Goal: Task Accomplishment & Management: Complete application form

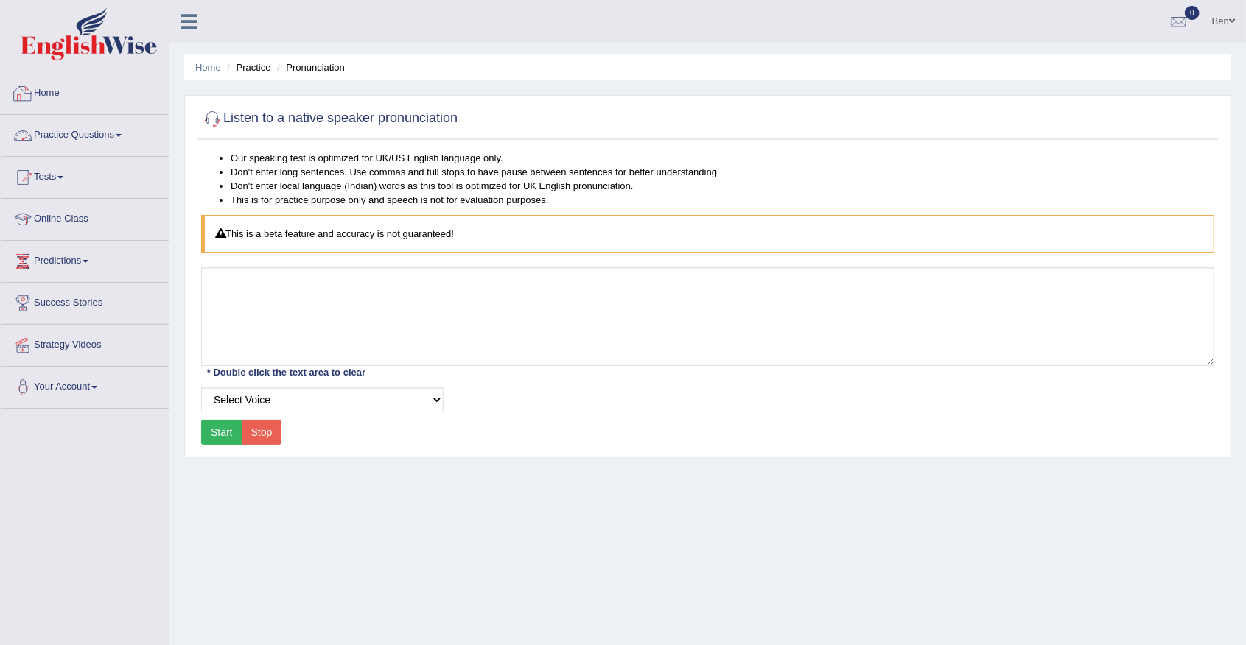
click at [114, 137] on link "Practice Questions" at bounding box center [85, 133] width 168 height 37
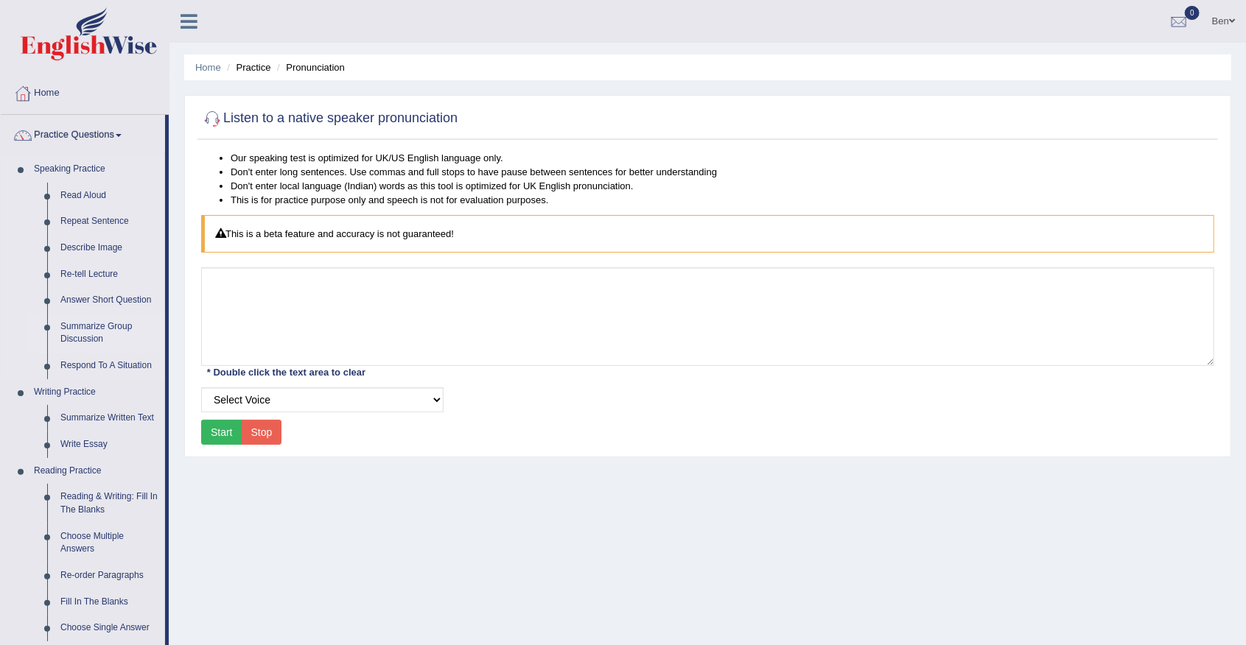
click at [97, 326] on link "Summarize Group Discussion" at bounding box center [109, 333] width 111 height 39
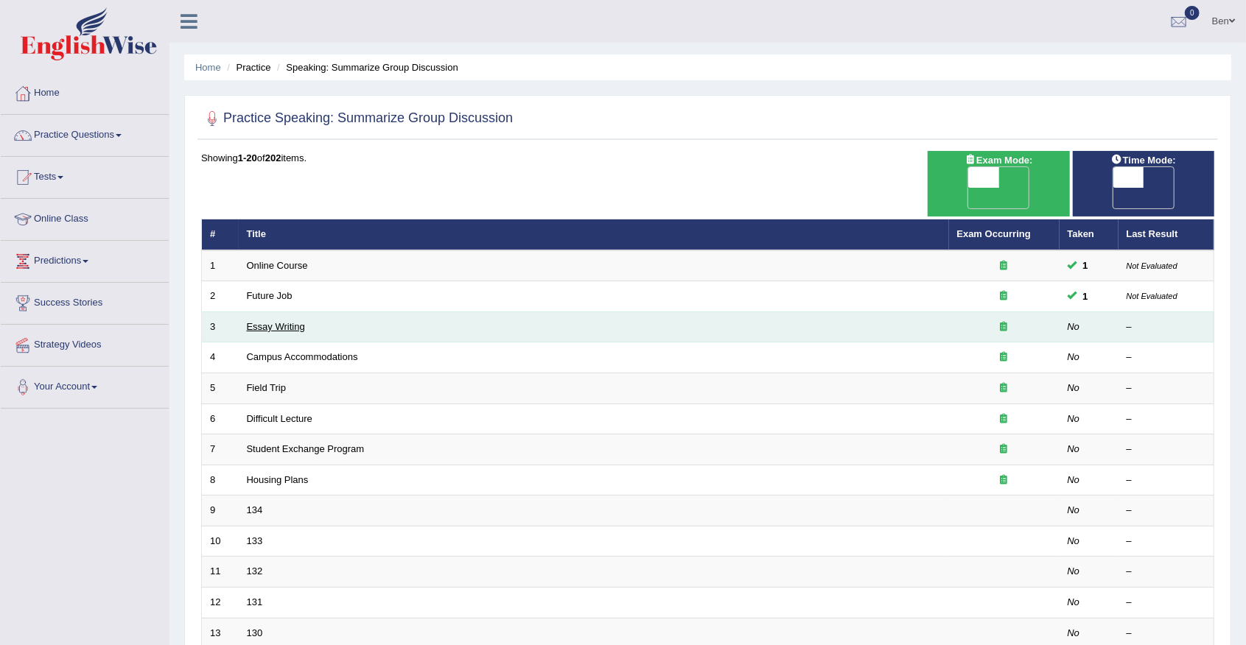
click at [282, 321] on link "Essay Writing" at bounding box center [276, 326] width 58 height 11
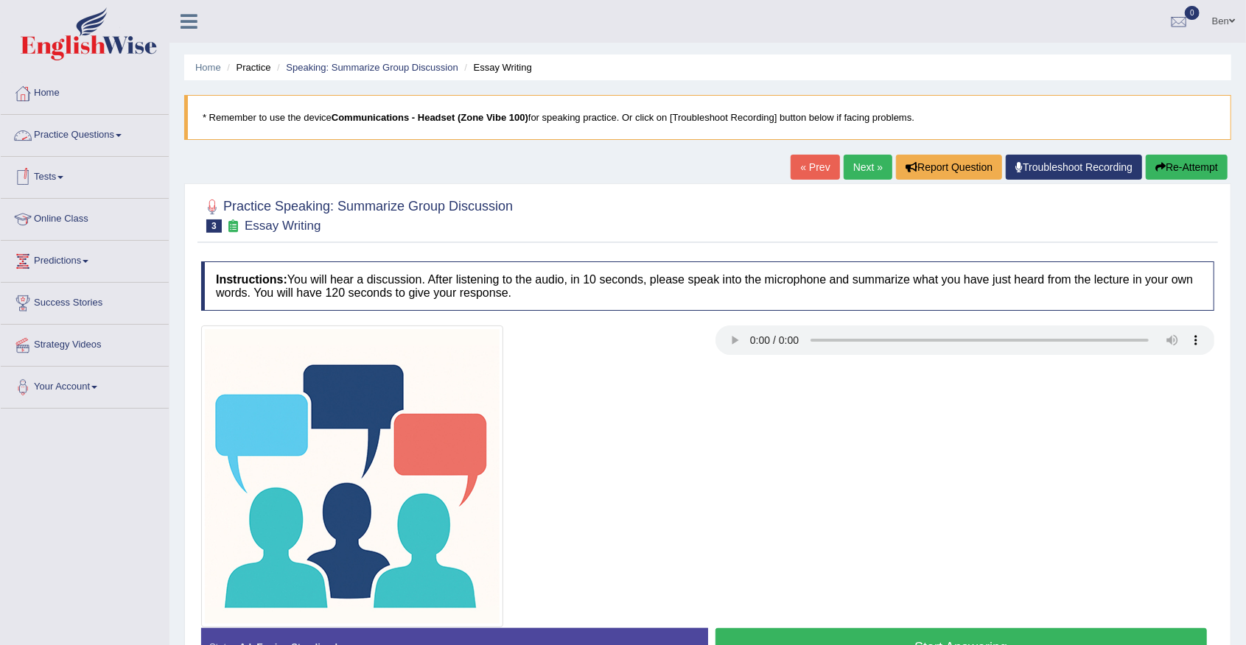
click at [99, 130] on link "Practice Questions" at bounding box center [85, 133] width 168 height 37
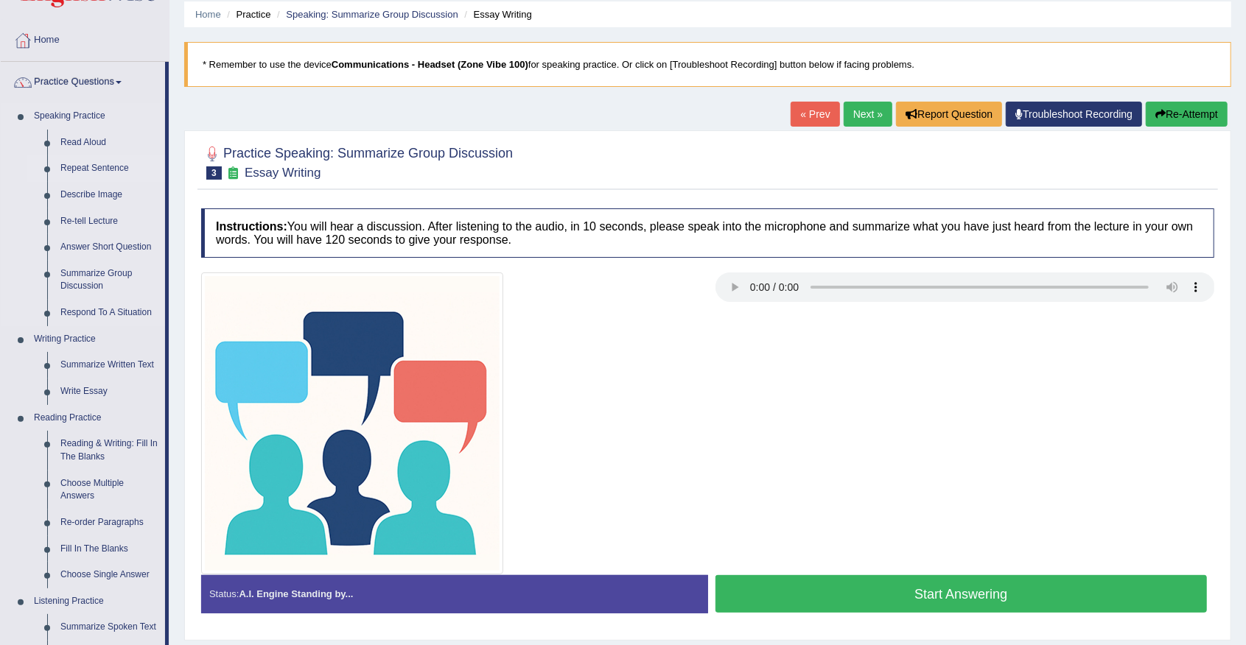
scroll to position [49, 0]
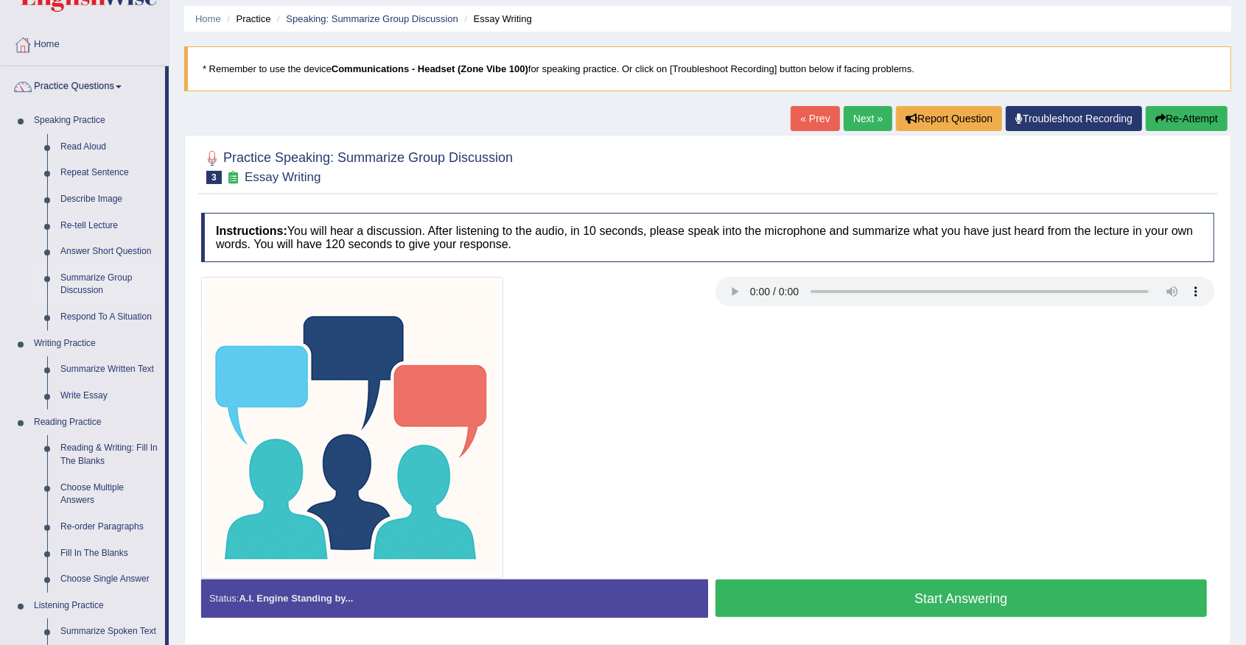
drag, startPoint x: 93, startPoint y: 278, endPoint x: 121, endPoint y: 284, distance: 28.5
click at [93, 278] on link "Summarize Group Discussion" at bounding box center [109, 284] width 111 height 39
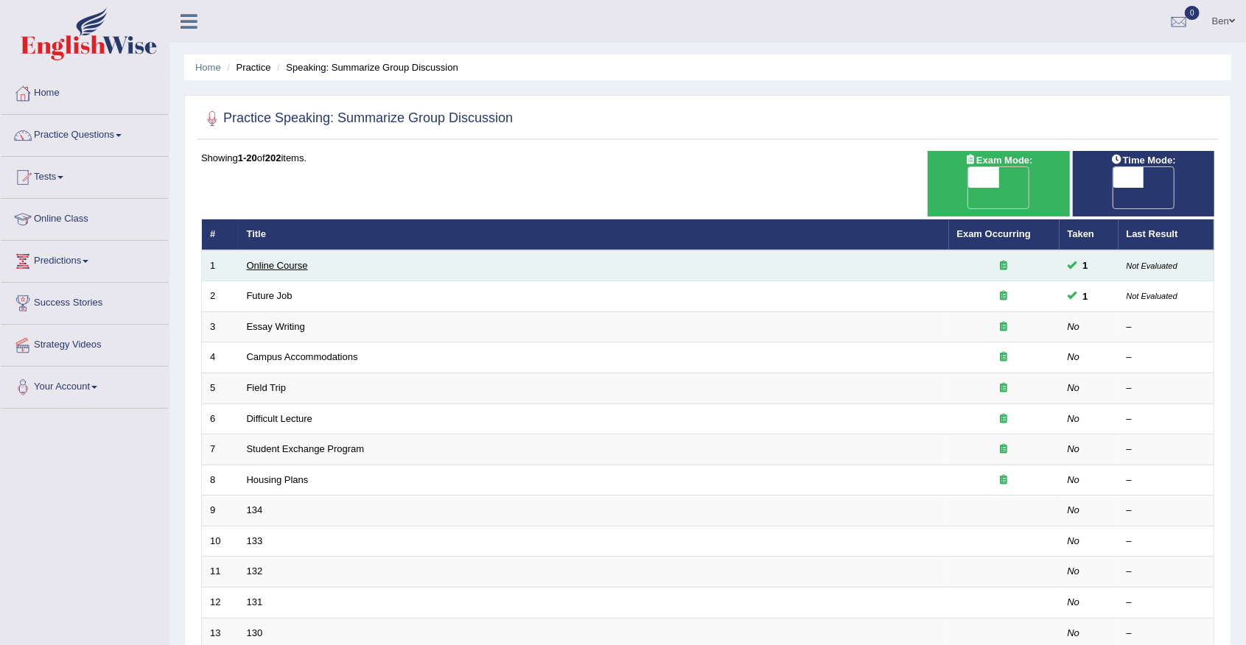
click at [284, 260] on link "Online Course" at bounding box center [277, 265] width 61 height 11
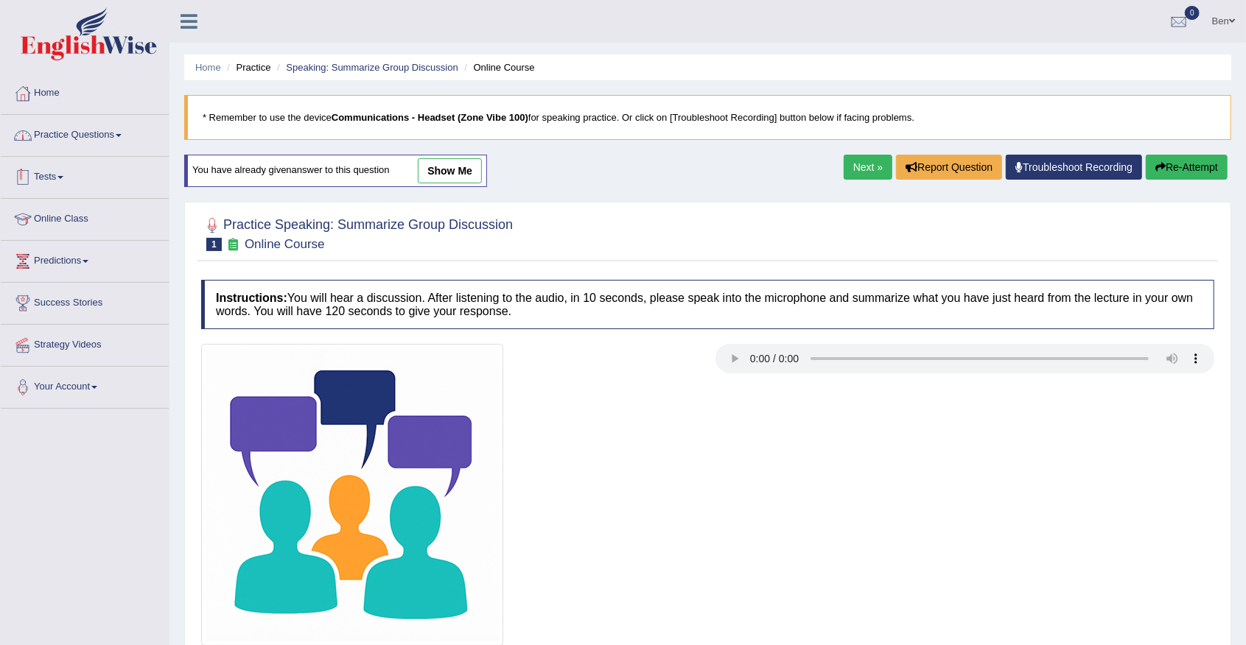
click at [112, 140] on link "Practice Questions" at bounding box center [85, 133] width 168 height 37
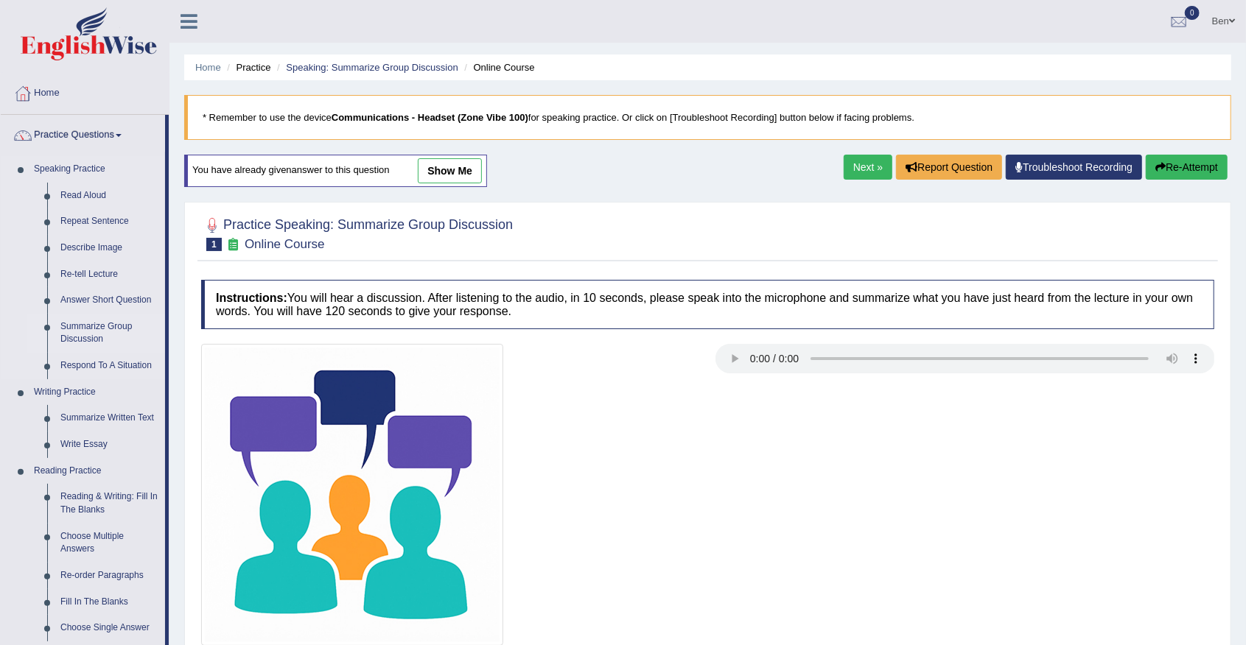
click at [94, 326] on link "Summarize Group Discussion" at bounding box center [109, 333] width 111 height 39
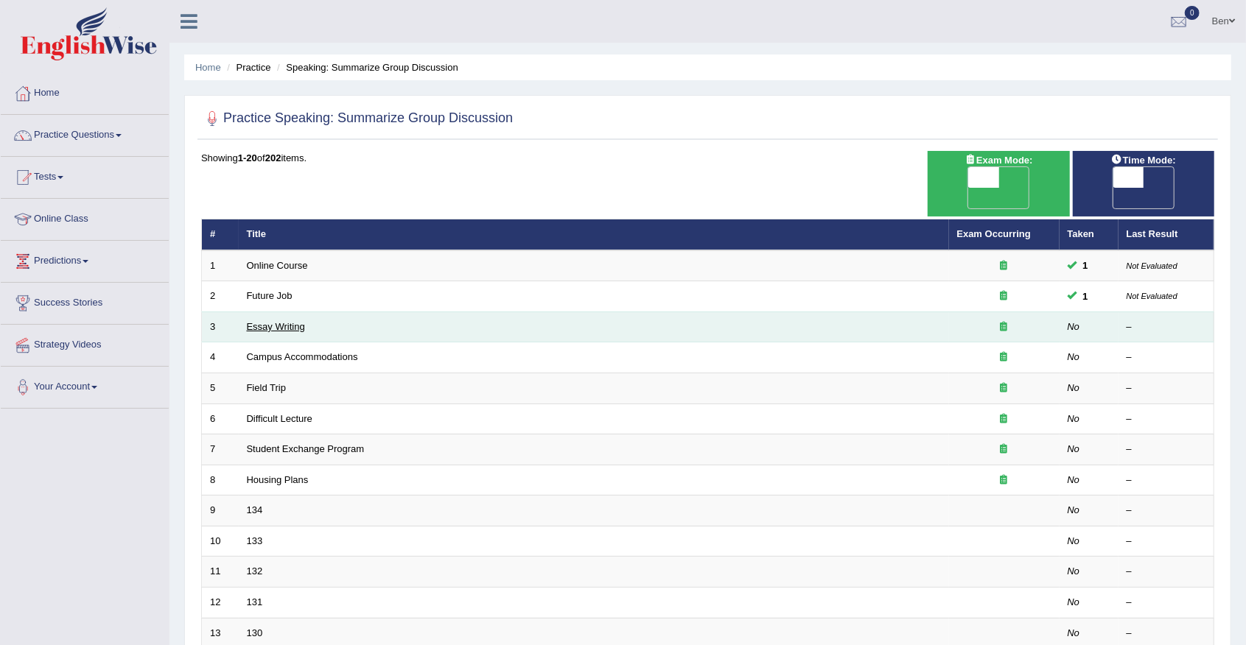
click at [293, 321] on link "Essay Writing" at bounding box center [276, 326] width 58 height 11
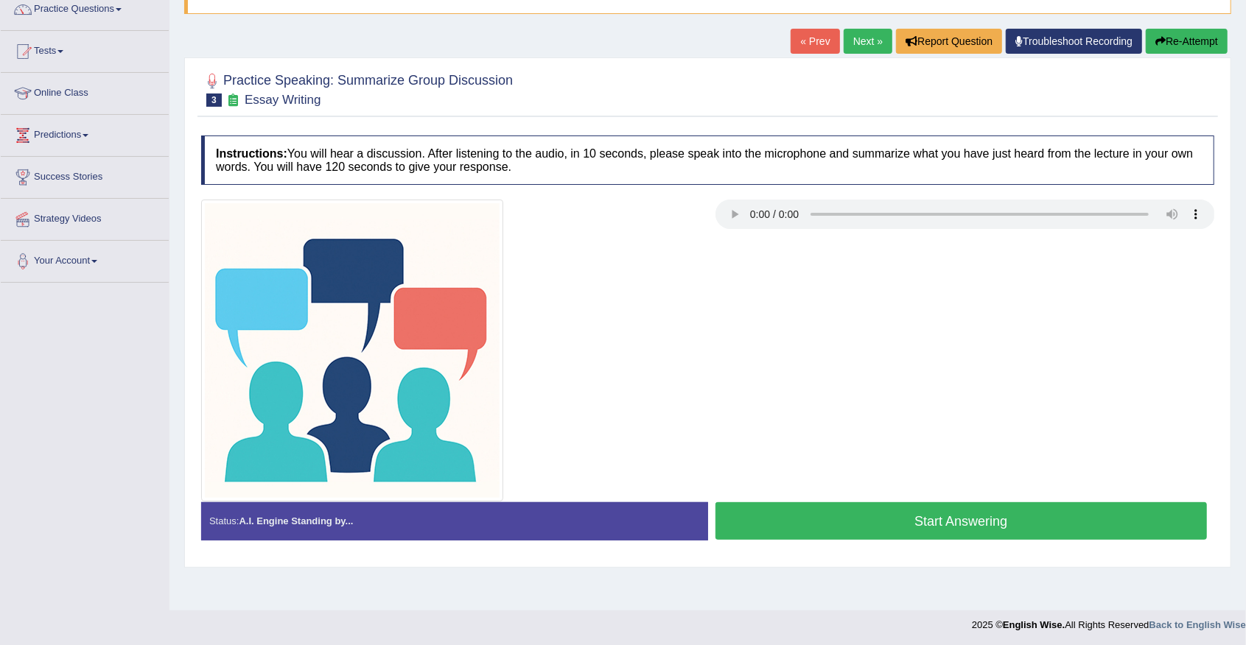
scroll to position [128, 0]
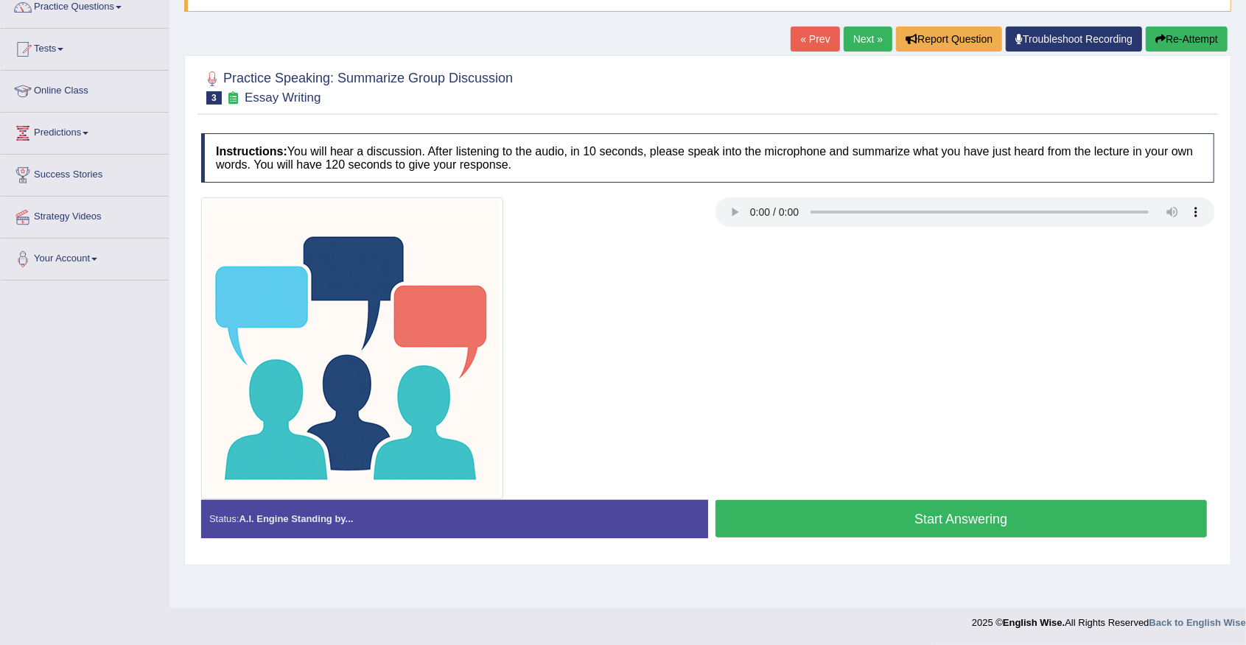
click at [937, 522] on button "Start Answering" at bounding box center [961, 519] width 492 height 38
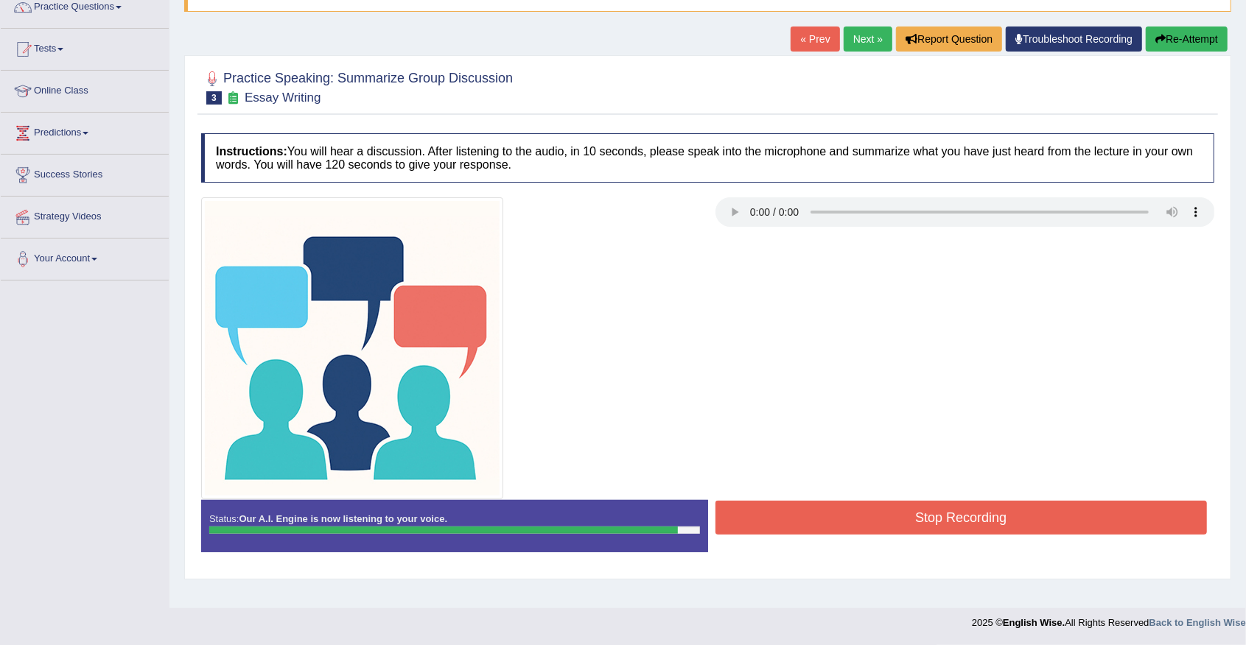
click at [961, 511] on button "Stop Recording" at bounding box center [961, 518] width 492 height 34
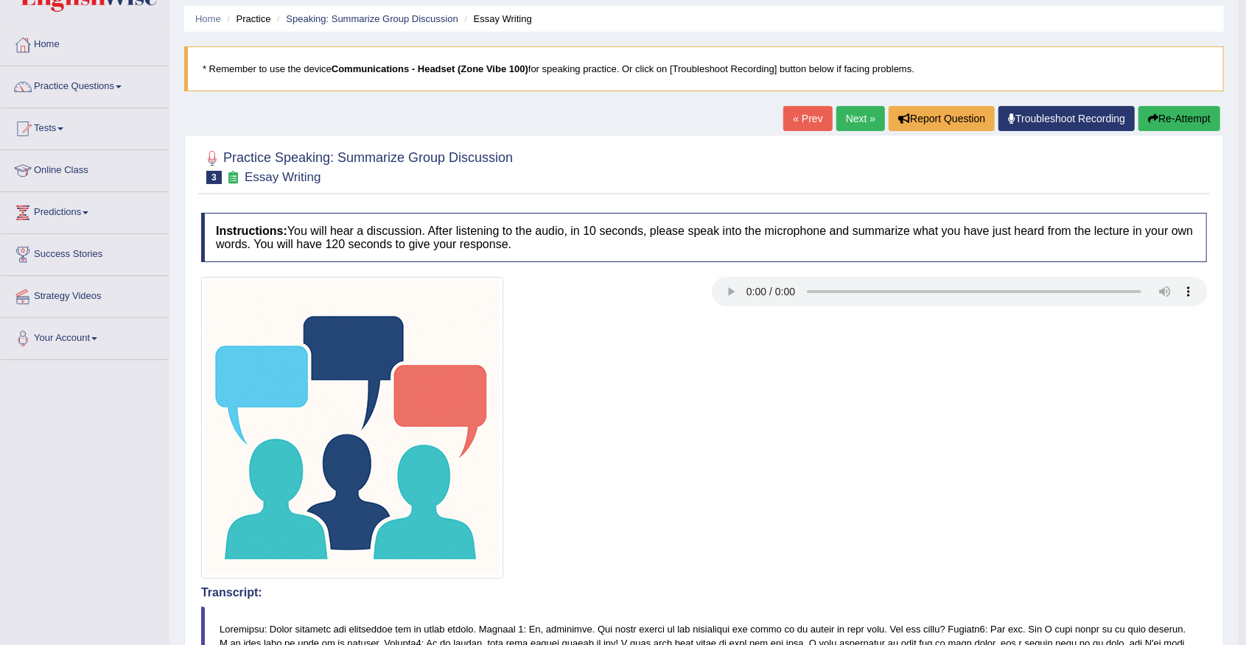
scroll to position [0, 0]
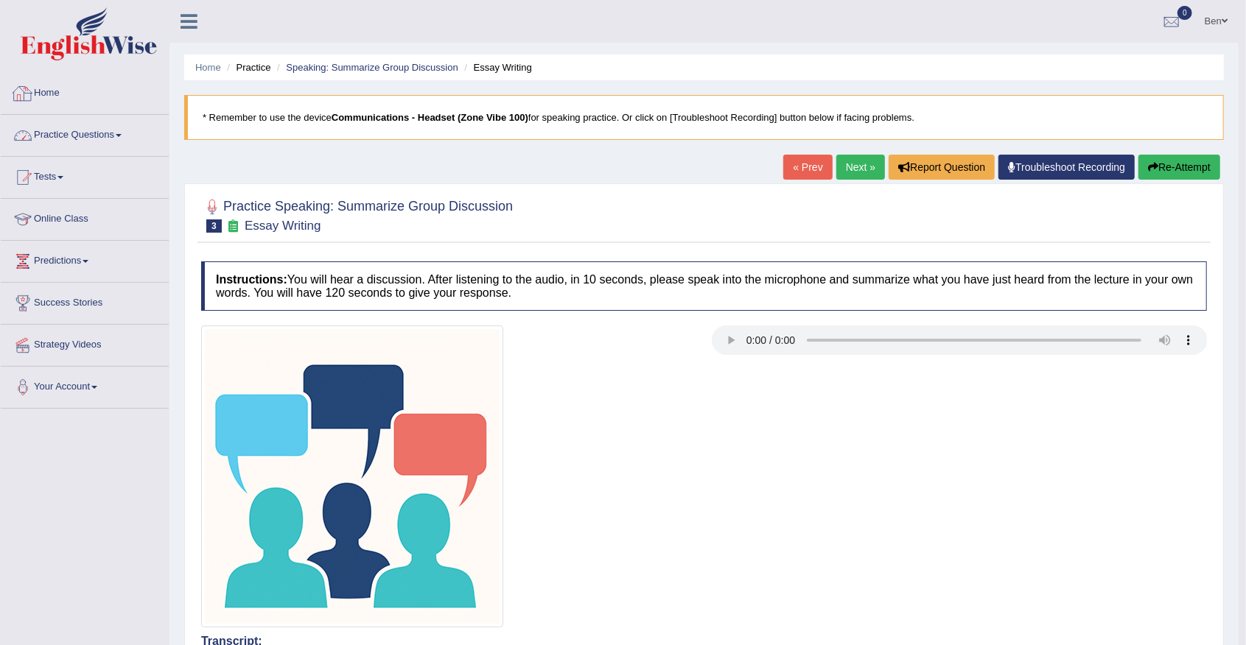
click at [110, 133] on link "Practice Questions" at bounding box center [85, 133] width 168 height 37
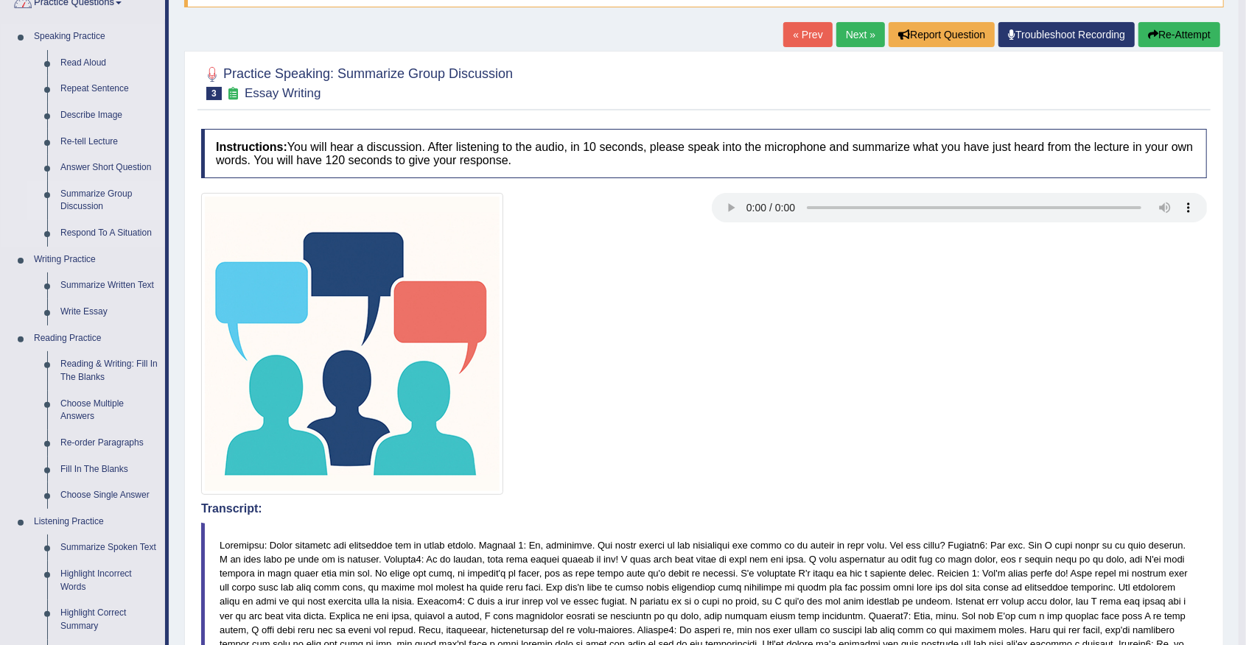
scroll to position [147, 0]
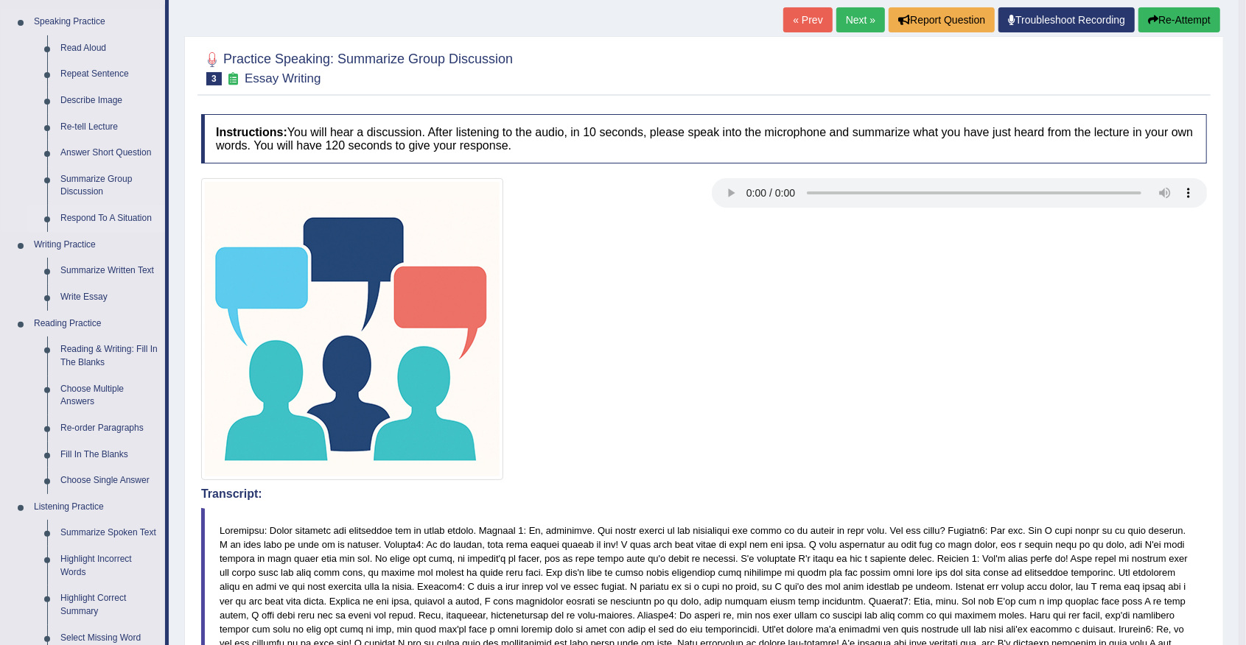
click at [95, 216] on link "Respond To A Situation" at bounding box center [109, 219] width 111 height 27
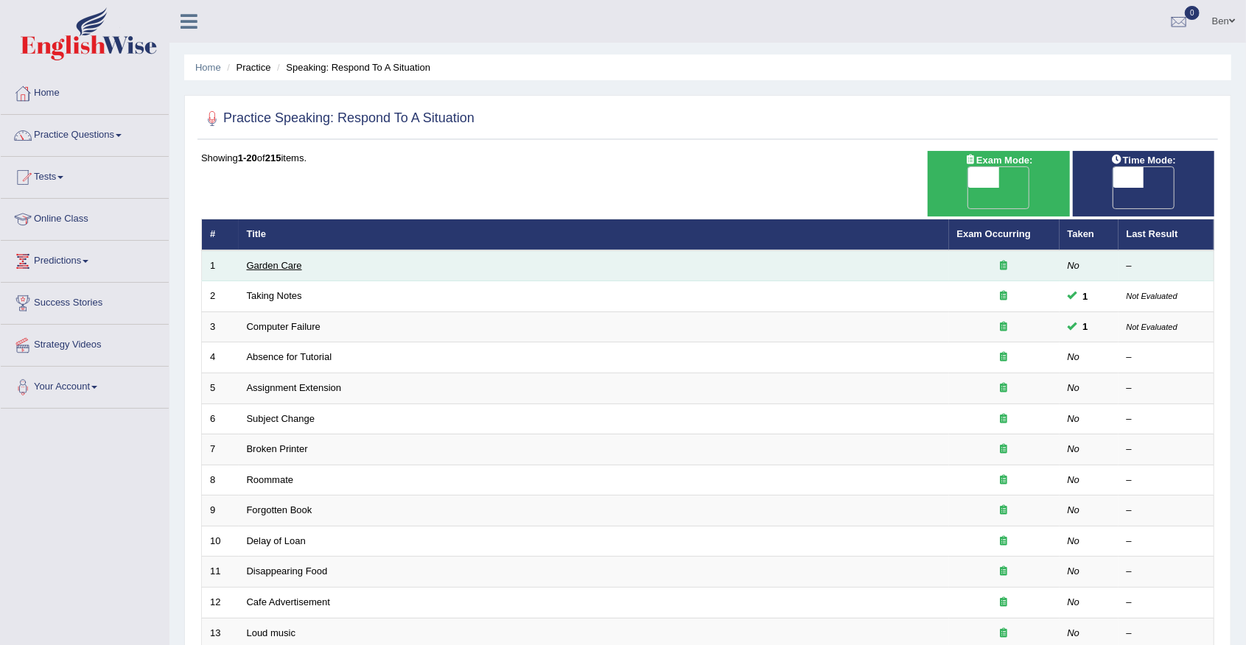
click at [285, 260] on link "Garden Care" at bounding box center [274, 265] width 55 height 11
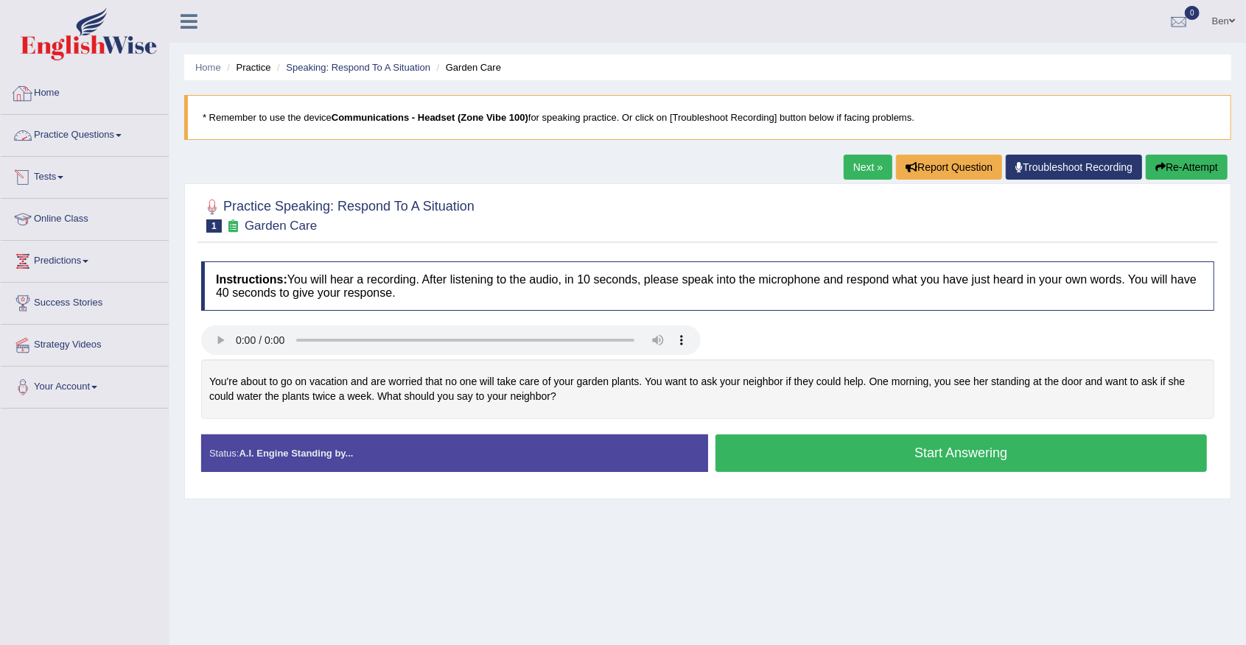
click at [105, 134] on link "Practice Questions" at bounding box center [85, 133] width 168 height 37
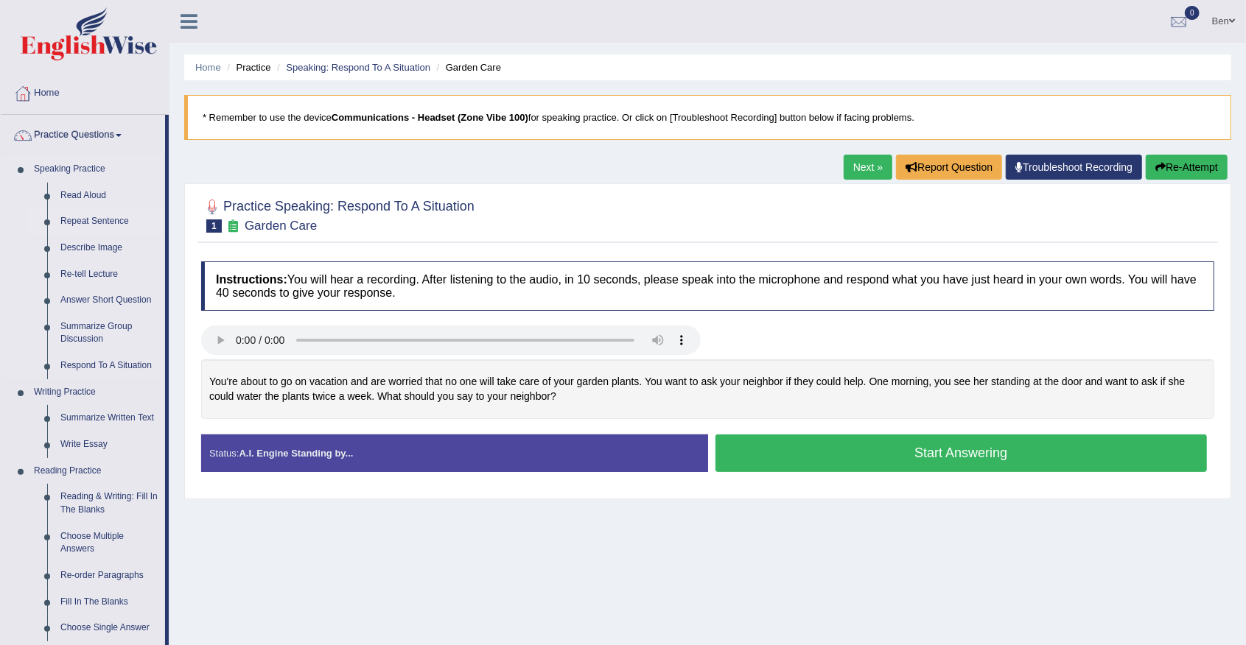
click at [95, 222] on link "Repeat Sentence" at bounding box center [109, 221] width 111 height 27
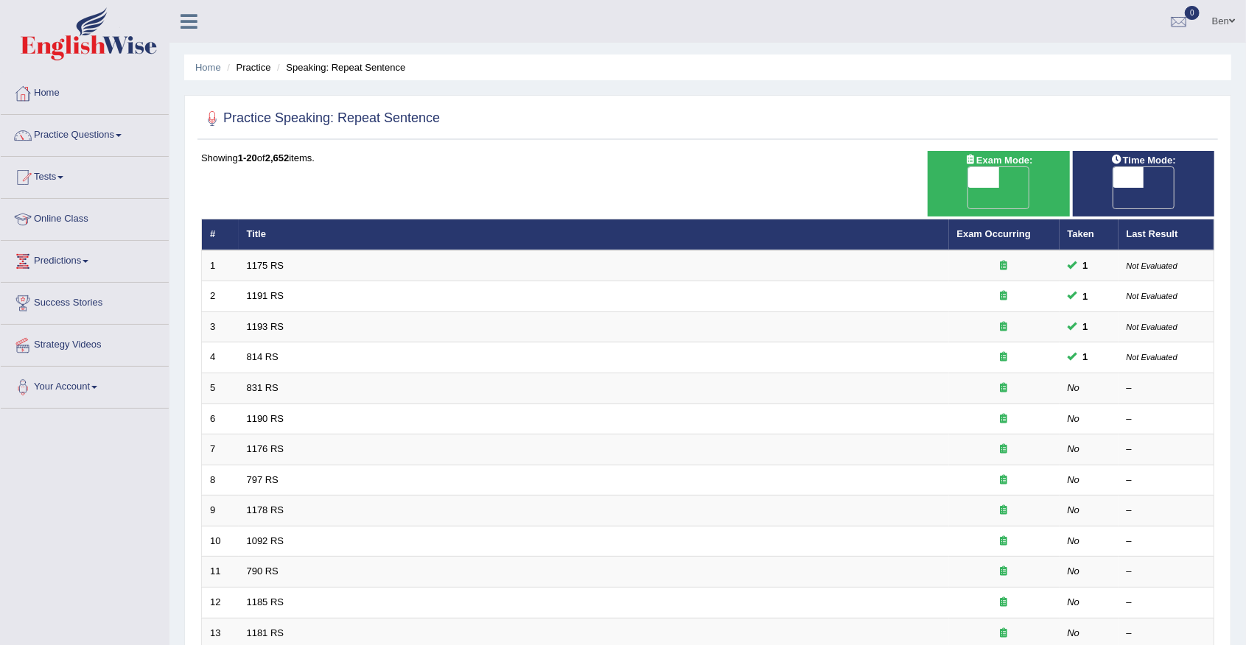
click at [743, 21] on ul "Ben Toggle navigation Username: Benali Access Type: Online Subscription: Diamon…" at bounding box center [869, 21] width 754 height 42
click at [69, 217] on link "Online Class" at bounding box center [85, 217] width 168 height 37
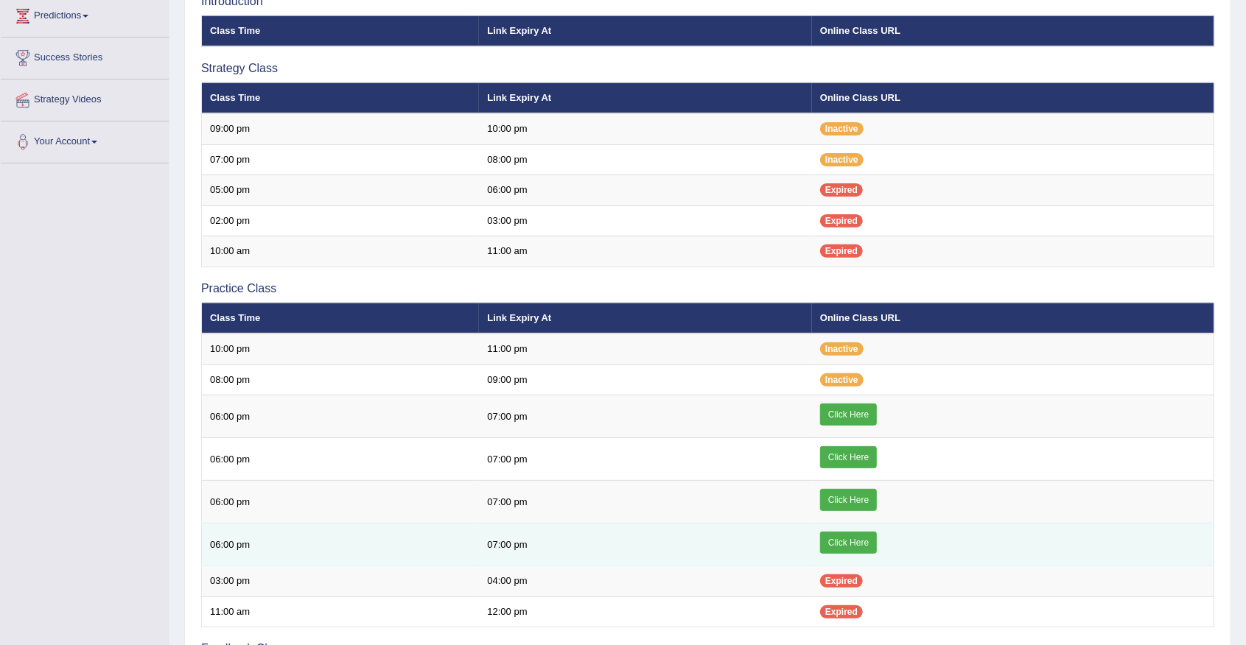
scroll to position [147, 0]
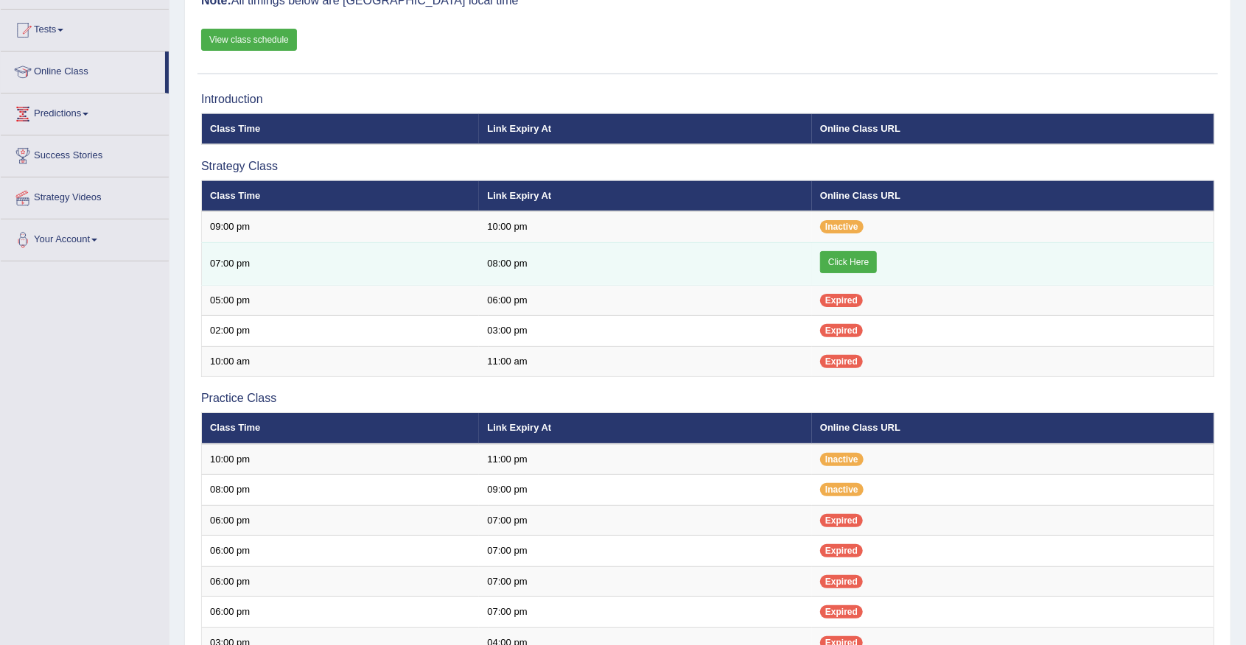
click at [865, 256] on link "Click Here" at bounding box center [848, 262] width 57 height 22
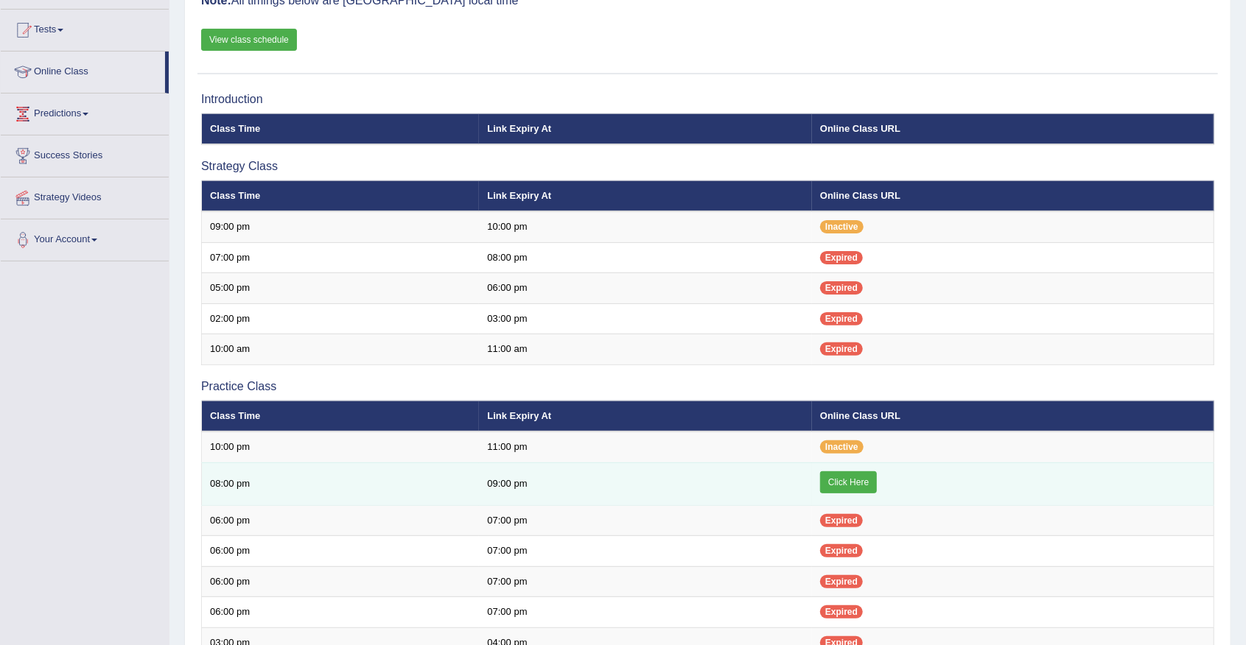
click at [852, 480] on link "Click Here" at bounding box center [848, 482] width 57 height 22
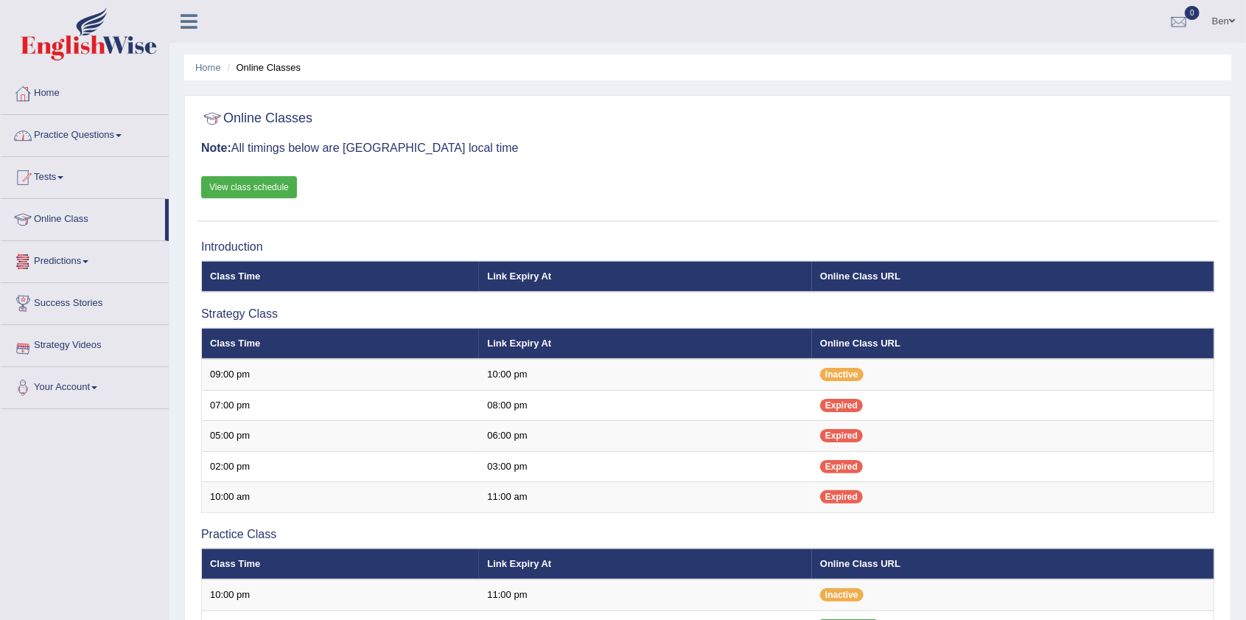
click at [96, 133] on link "Practice Questions" at bounding box center [85, 133] width 168 height 37
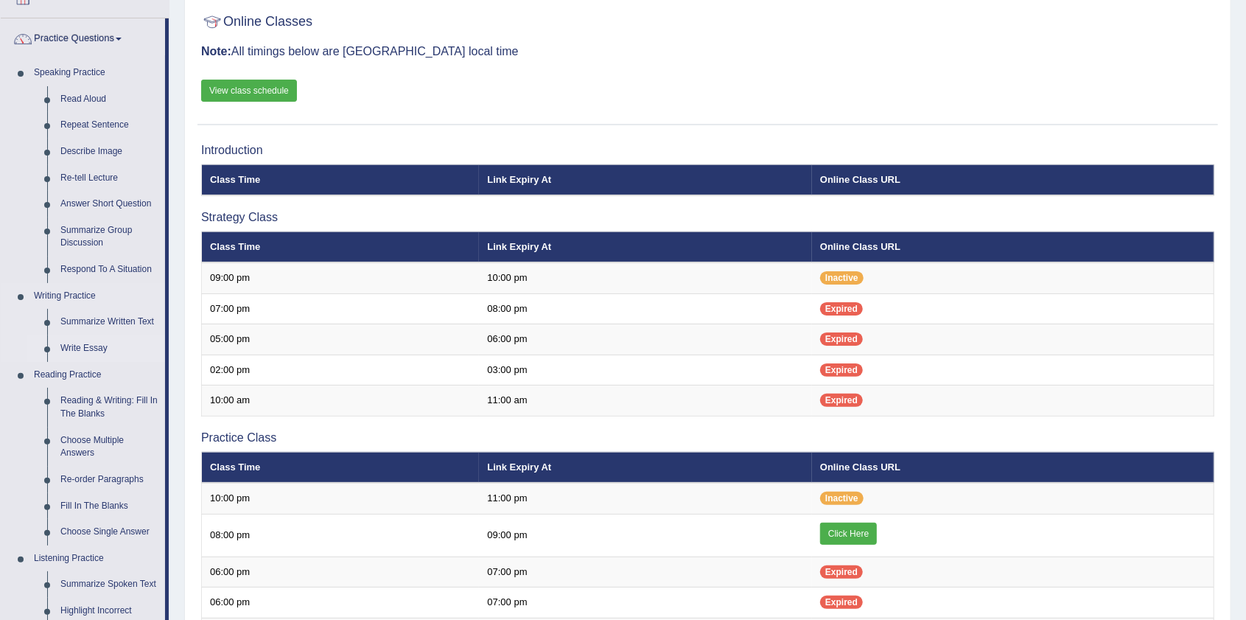
scroll to position [98, 0]
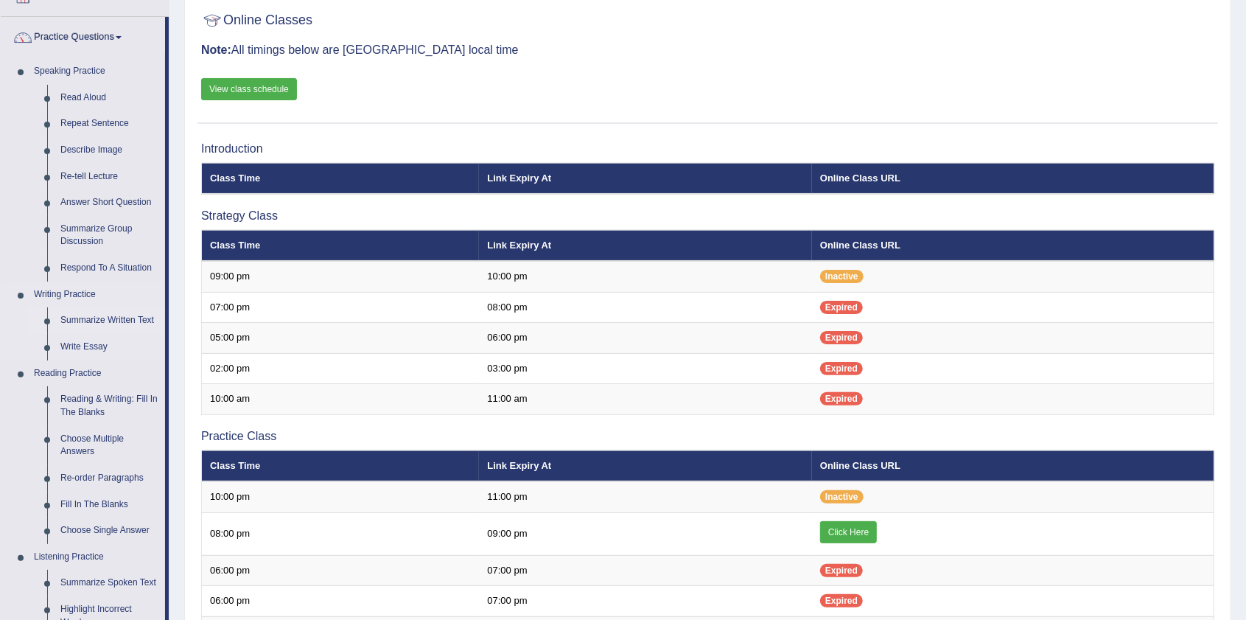
click at [106, 320] on link "Summarize Written Text" at bounding box center [109, 320] width 111 height 27
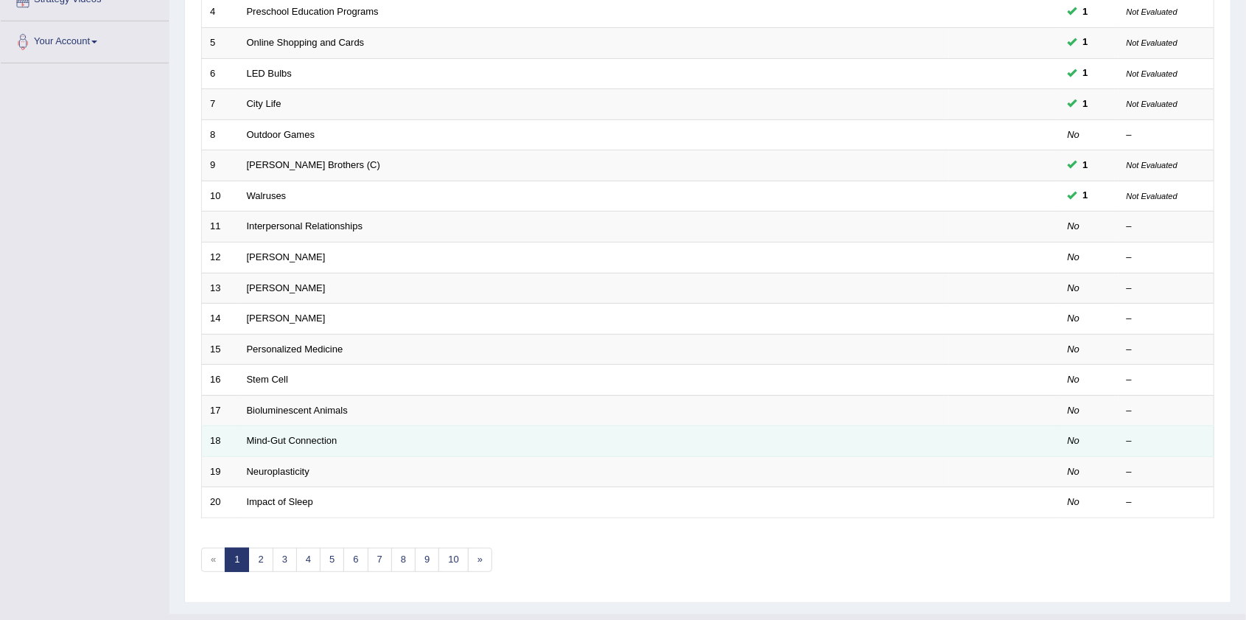
scroll to position [349, 0]
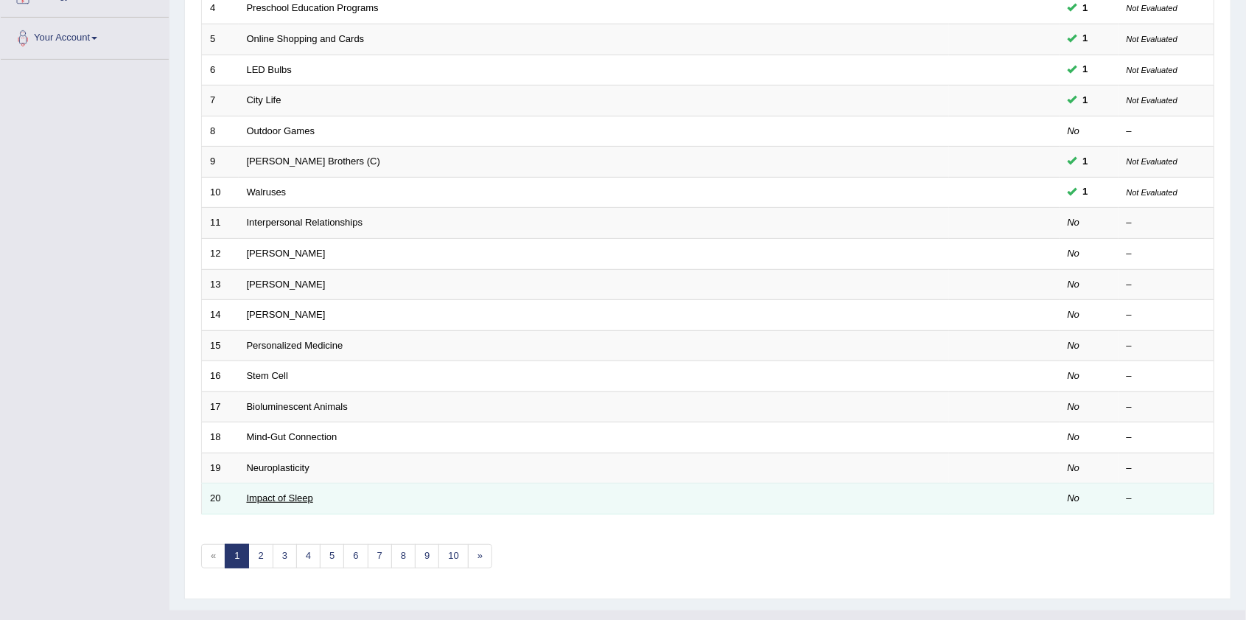
click at [293, 492] on link "Impact of Sleep" at bounding box center [280, 497] width 66 height 11
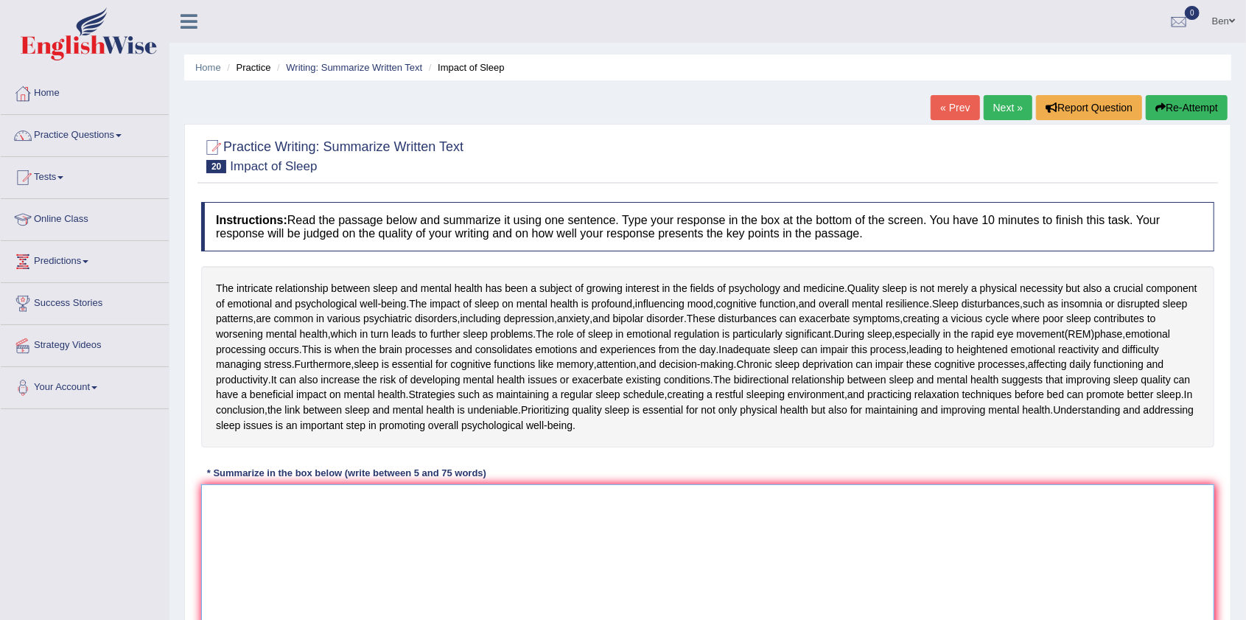
click at [348, 499] on textarea at bounding box center [707, 555] width 1013 height 143
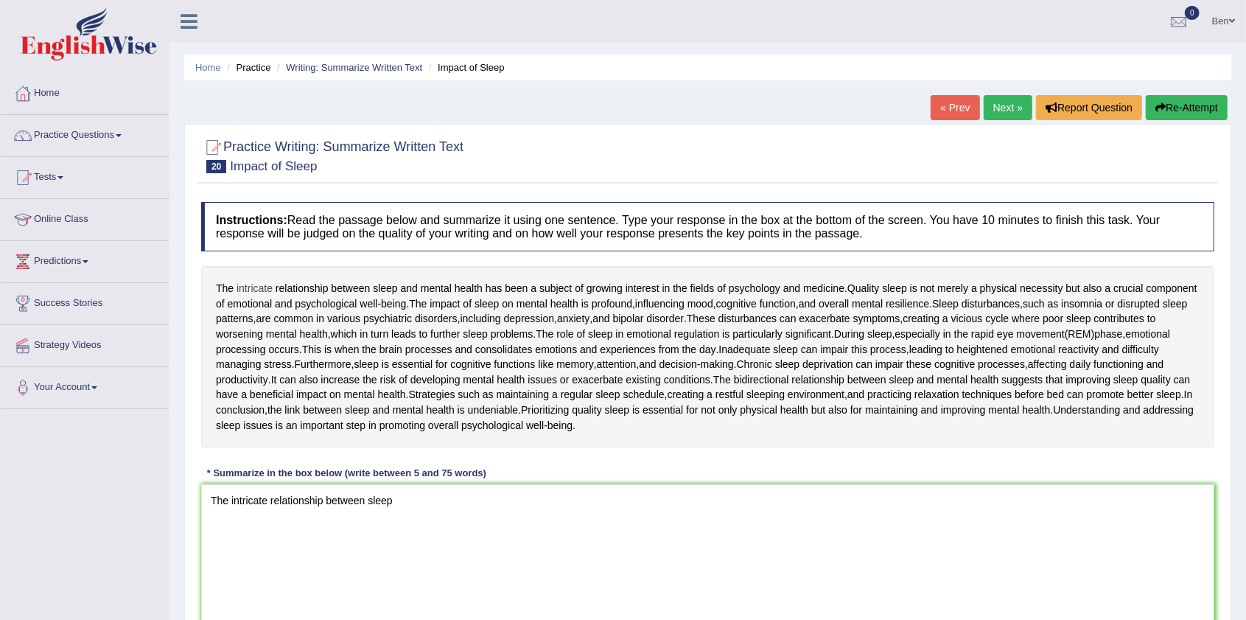
click at [256, 286] on span "intricate" at bounding box center [254, 288] width 36 height 15
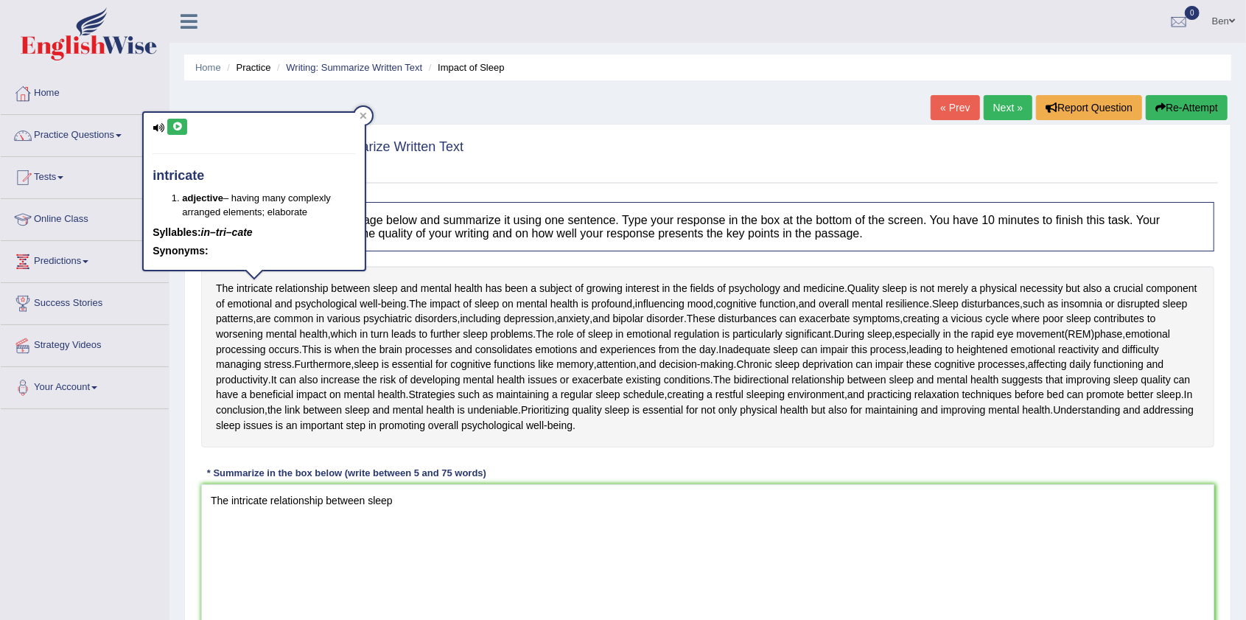
click at [178, 125] on icon at bounding box center [177, 126] width 11 height 9
click at [174, 124] on icon at bounding box center [177, 126] width 11 height 9
click at [158, 125] on icon at bounding box center [158, 128] width 12 height 10
click at [179, 123] on icon at bounding box center [177, 126] width 11 height 9
click at [179, 124] on icon at bounding box center [177, 126] width 11 height 9
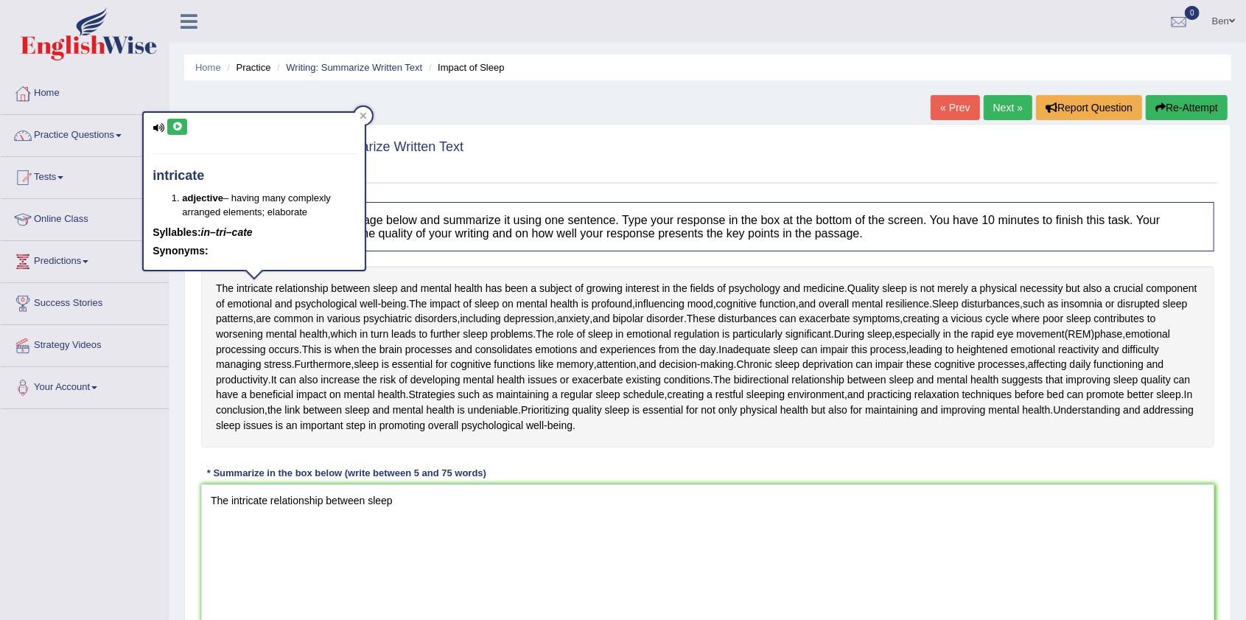
click at [182, 124] on icon at bounding box center [177, 126] width 11 height 9
click at [364, 116] on icon at bounding box center [363, 116] width 7 height 7
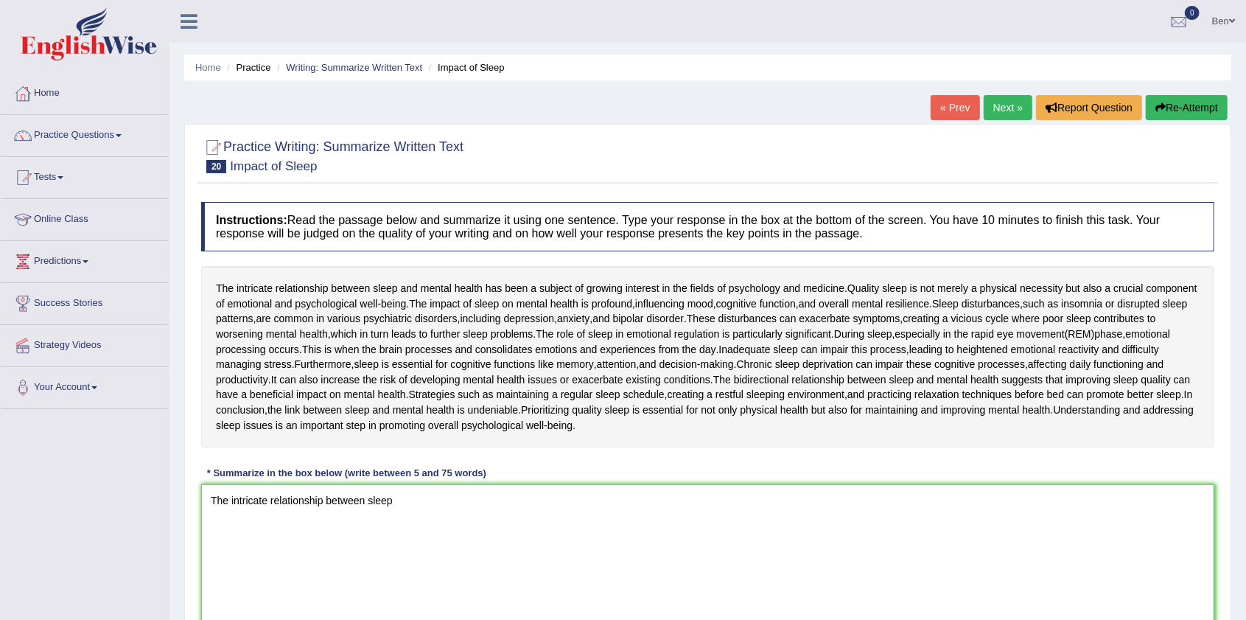
click at [435, 502] on textarea "The intricate relationship between sleep" at bounding box center [707, 555] width 1013 height 143
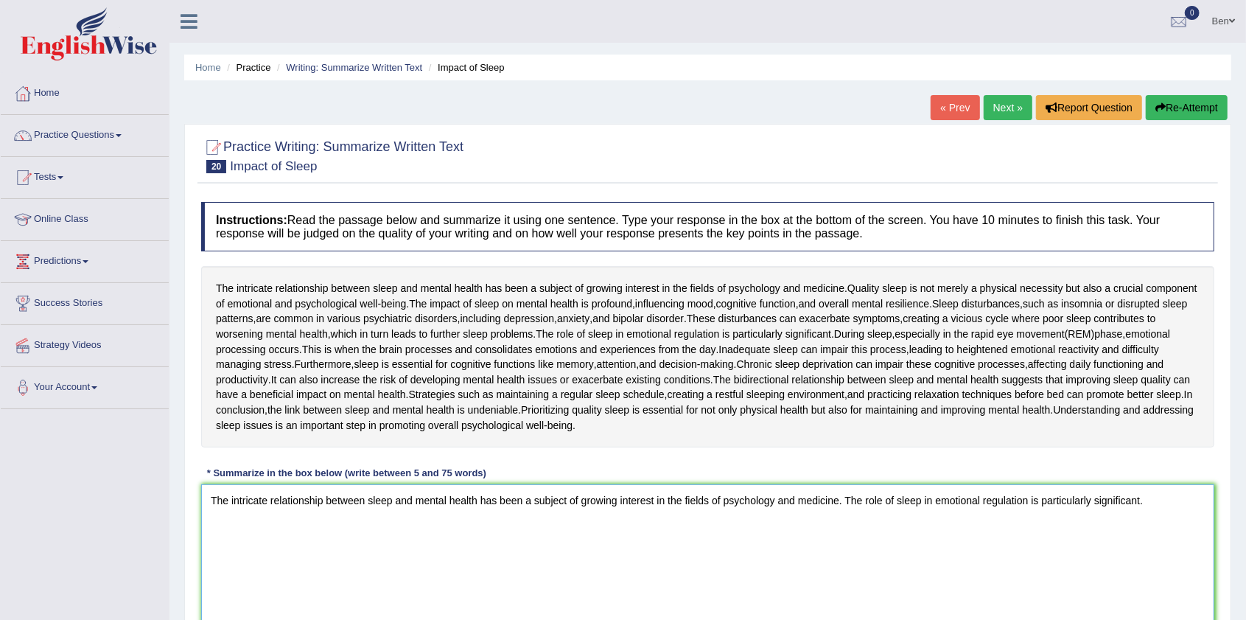
click at [842, 499] on textarea "The intricate relationship between sleep and mental health has been a subject o…" at bounding box center [707, 555] width 1013 height 143
click at [1179, 498] on textarea "The intricate relationship between sleep and mental health has been a subject o…" at bounding box center [707, 555] width 1013 height 143
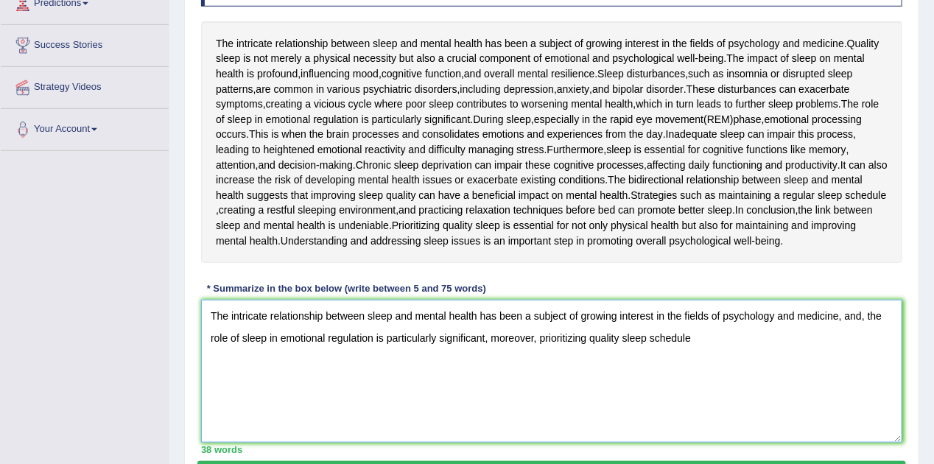
scroll to position [221, 0]
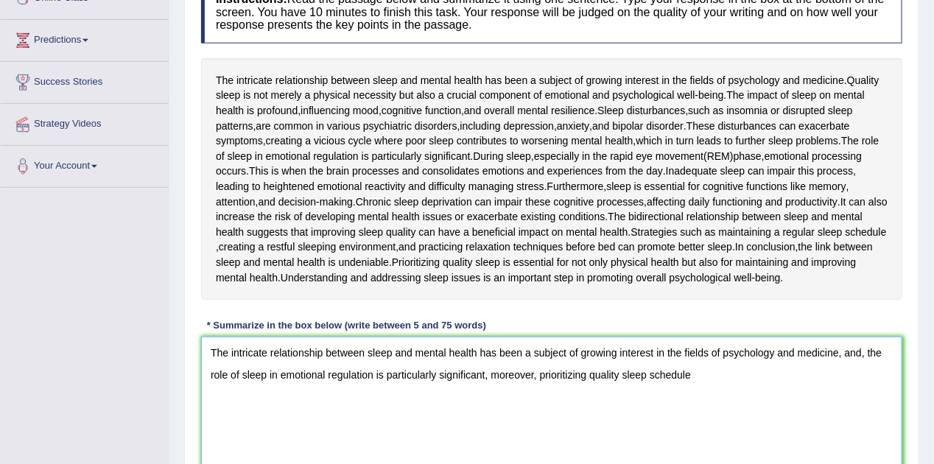
click at [708, 387] on textarea "The intricate relationship between sleep and mental health has been a subject o…" at bounding box center [551, 408] width 701 height 143
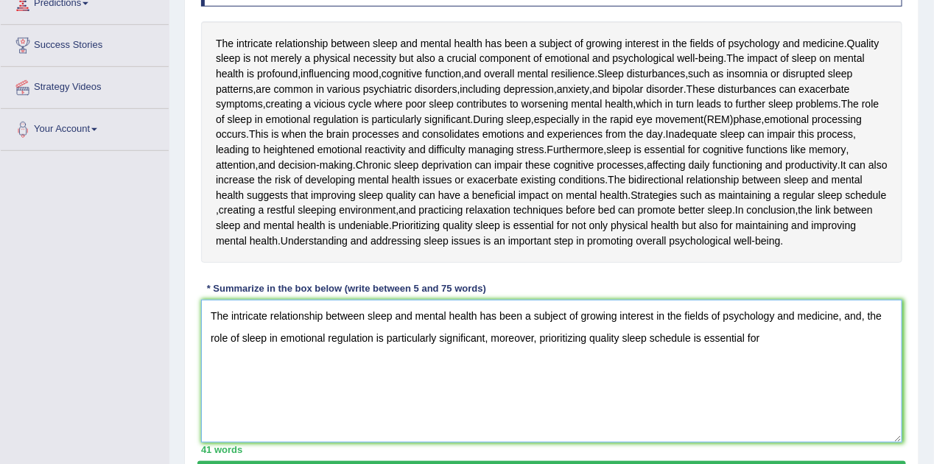
scroll to position [295, 0]
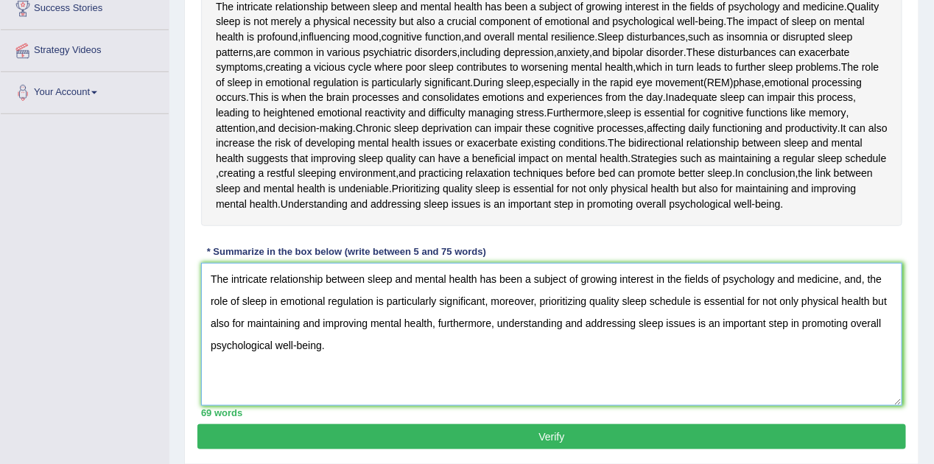
click at [603, 339] on textarea "The intricate relationship between sleep and mental health has been a subject o…" at bounding box center [551, 334] width 701 height 143
click at [601, 337] on textarea "The intricate relationship between sleep and mental health has been a subject o…" at bounding box center [551, 334] width 701 height 143
click at [598, 336] on textarea "The intricate relationship between sleep and mental health has been a subject o…" at bounding box center [551, 334] width 701 height 143
click at [595, 335] on textarea "The intricate relationship between sleep and mental health has been a subject o…" at bounding box center [551, 334] width 701 height 143
click at [609, 340] on textarea "The intricate relationship between sleep and mental health has been a subject o…" at bounding box center [551, 334] width 701 height 143
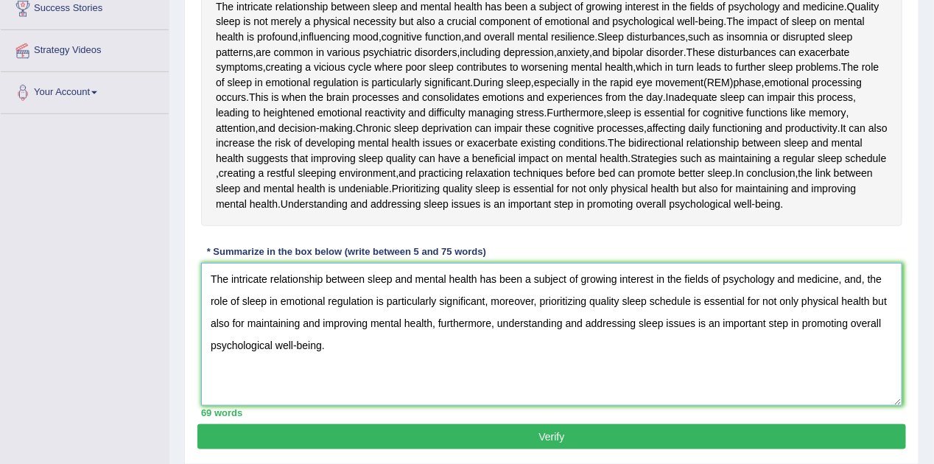
click at [614, 340] on textarea "The intricate relationship between sleep and mental health has been a subject o…" at bounding box center [551, 334] width 701 height 143
click at [617, 340] on textarea "The intricate relationship between sleep and mental health has been a subject o…" at bounding box center [551, 334] width 701 height 143
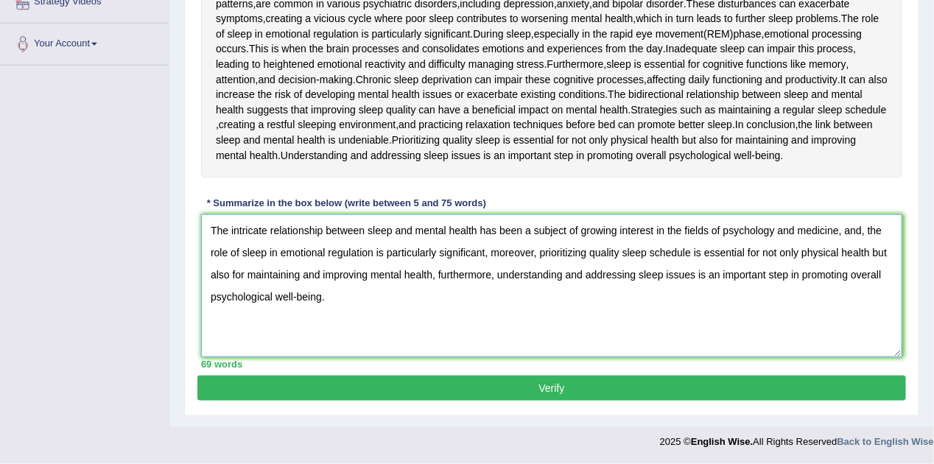
scroll to position [359, 0]
click at [863, 234] on textarea "The intricate relationship between sleep and mental health has been a subject o…" at bounding box center [551, 285] width 701 height 143
click at [457, 278] on textarea "The intricate relationship between sleep and mental health has been a subject o…" at bounding box center [551, 285] width 701 height 143
click at [513, 252] on textarea "The intricate relationship between sleep and mental health has been a subject o…" at bounding box center [551, 285] width 701 height 143
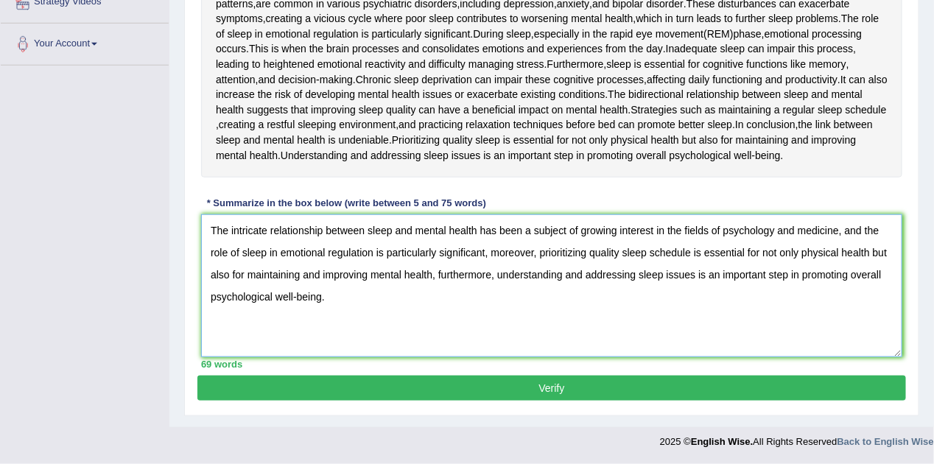
click at [513, 252] on textarea "The intricate relationship between sleep and mental health has been a subject o…" at bounding box center [551, 285] width 701 height 143
paste textarea "furthermore"
click at [482, 278] on textarea "The intricate relationship between sleep and mental health has been a subject o…" at bounding box center [551, 285] width 701 height 143
click at [483, 285] on textarea "The intricate relationship between sleep and mental health has been a subject o…" at bounding box center [551, 285] width 701 height 143
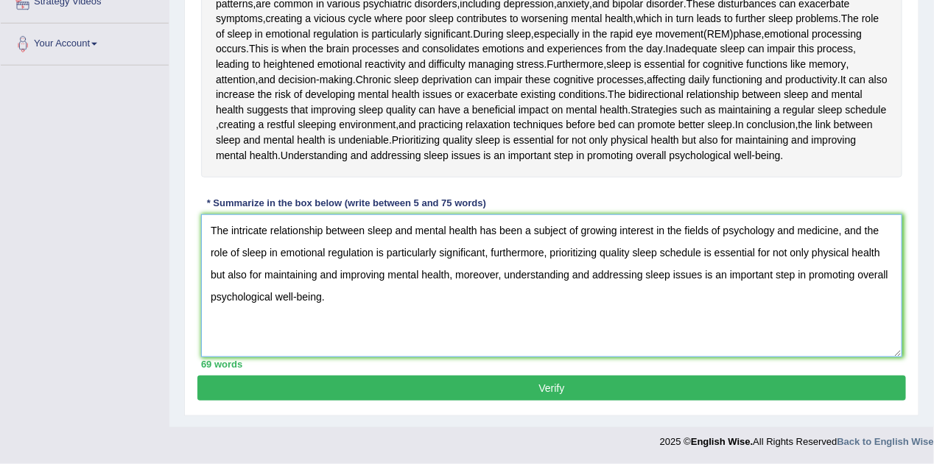
type textarea "The intricate relationship between sleep and mental health has been a subject o…"
click at [558, 389] on button "Verify" at bounding box center [551, 388] width 709 height 25
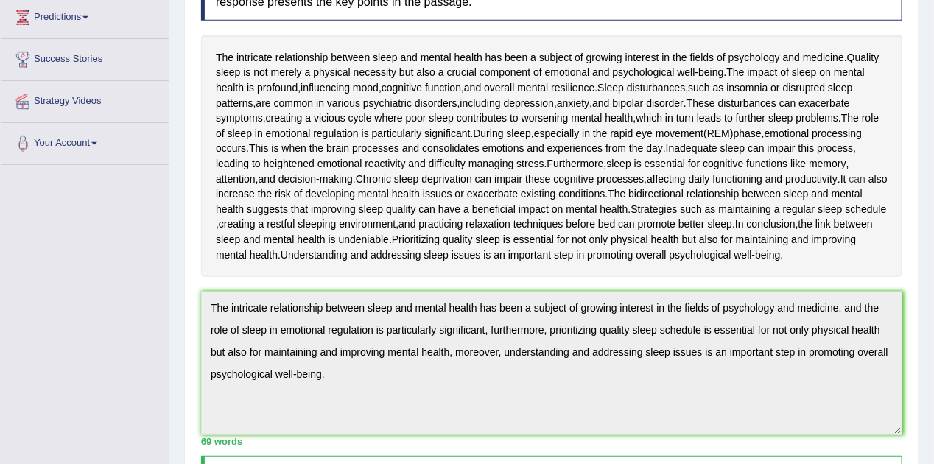
scroll to position [208, 0]
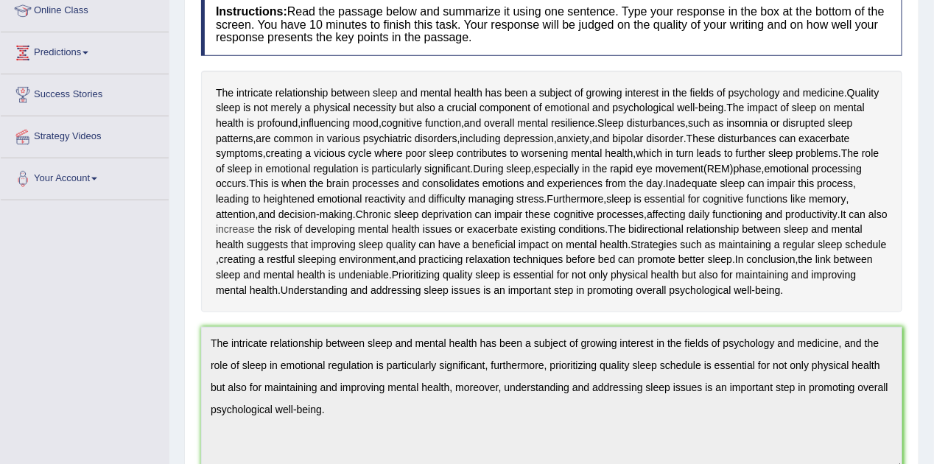
drag, startPoint x: 217, startPoint y: 89, endPoint x: 325, endPoint y: 228, distance: 175.9
click at [282, 119] on div "The intricate relationship between sleep and mental health has been a subject o…" at bounding box center [551, 192] width 701 height 242
drag, startPoint x: 331, startPoint y: 307, endPoint x: 220, endPoint y: 94, distance: 240.2
click at [220, 94] on div "The intricate relationship between sleep and mental health has been a subject o…" at bounding box center [551, 192] width 701 height 242
drag, startPoint x: 228, startPoint y: 91, endPoint x: 420, endPoint y: 381, distance: 347.1
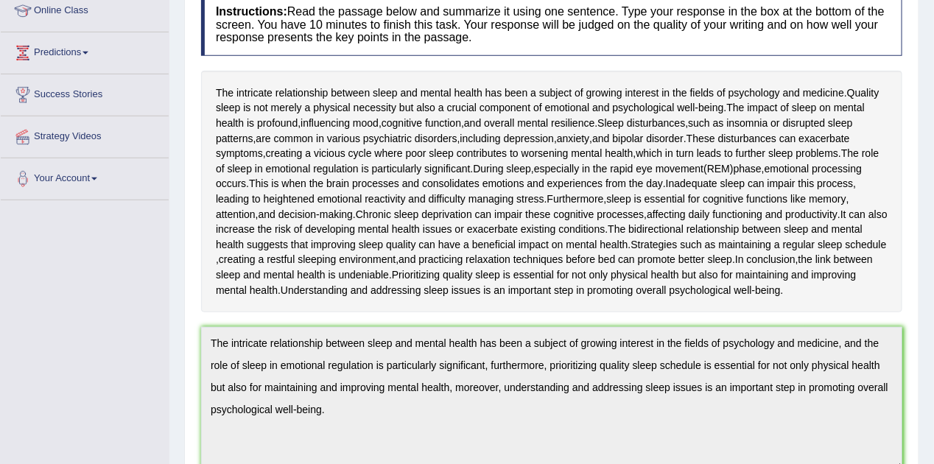
click at [457, 226] on div "The intricate relationship between sleep and mental health has been a subject o…" at bounding box center [551, 192] width 701 height 242
drag, startPoint x: 345, startPoint y: 309, endPoint x: 281, endPoint y: 281, distance: 70.2
click at [274, 274] on div "The intricate relationship between sleep and mental health has been a subject o…" at bounding box center [551, 192] width 701 height 242
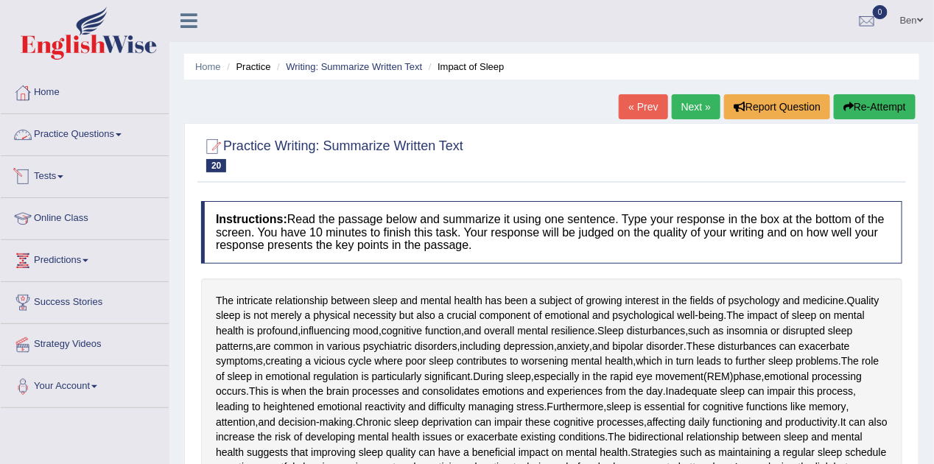
scroll to position [0, 0]
click at [704, 99] on link "Next »" at bounding box center [696, 107] width 49 height 25
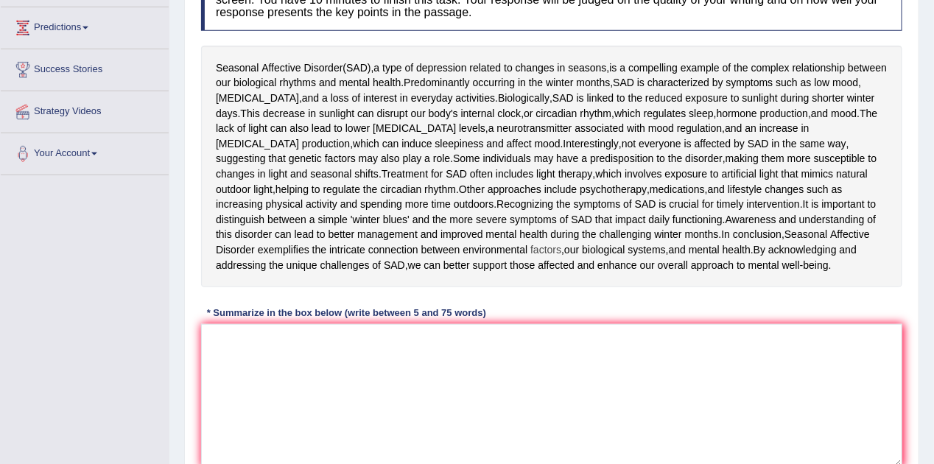
scroll to position [221, 0]
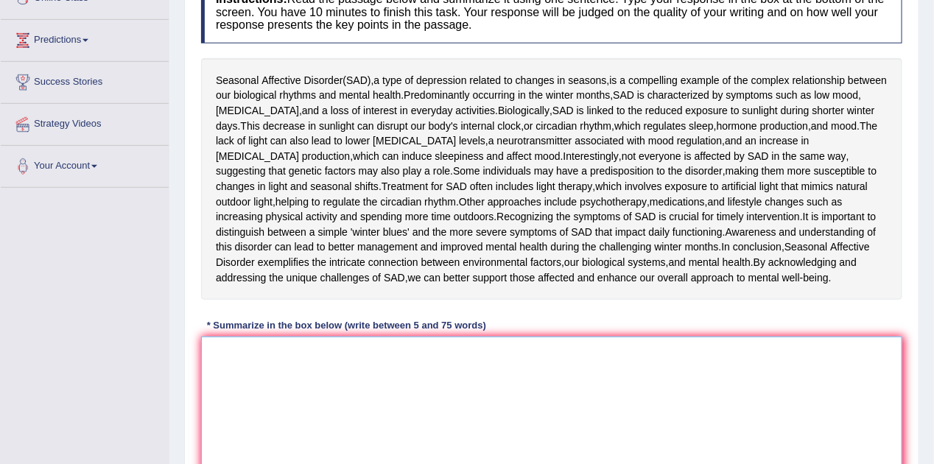
click at [307, 353] on textarea at bounding box center [551, 408] width 701 height 143
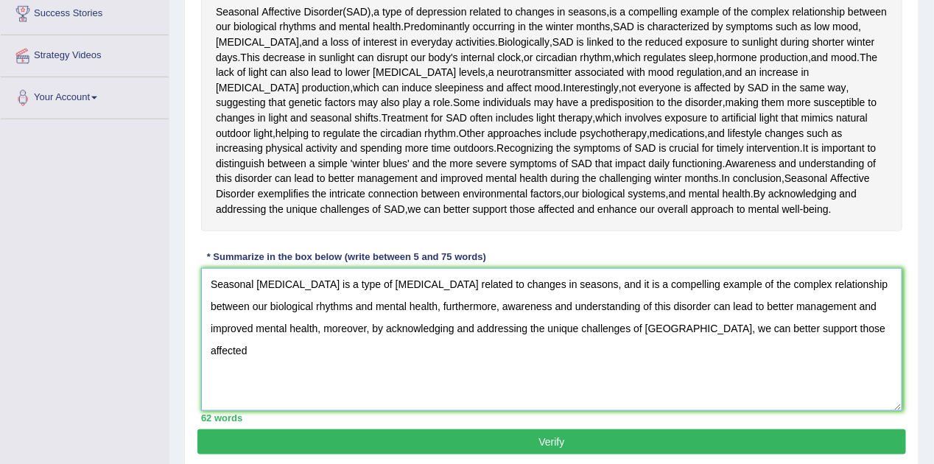
scroll to position [295, 0]
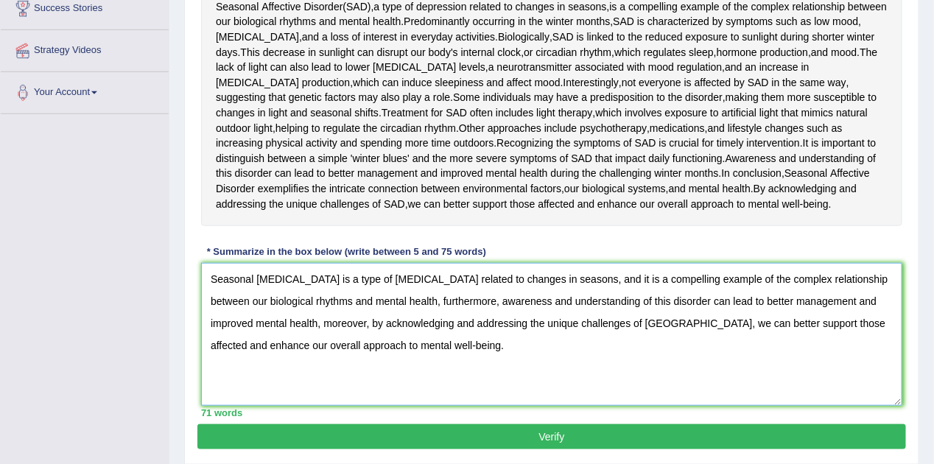
click at [452, 349] on textarea "Seasonal Affective Disorder is a type of depression related to changes in seaso…" at bounding box center [551, 334] width 701 height 143
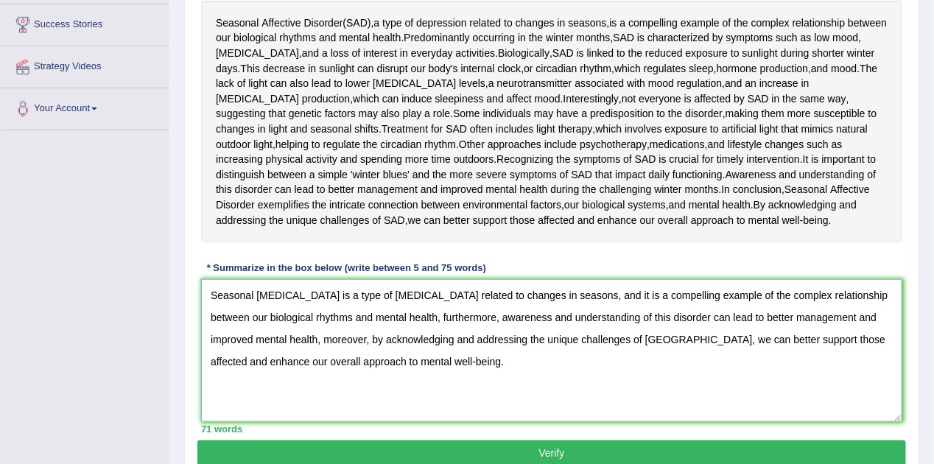
scroll to position [270, 0]
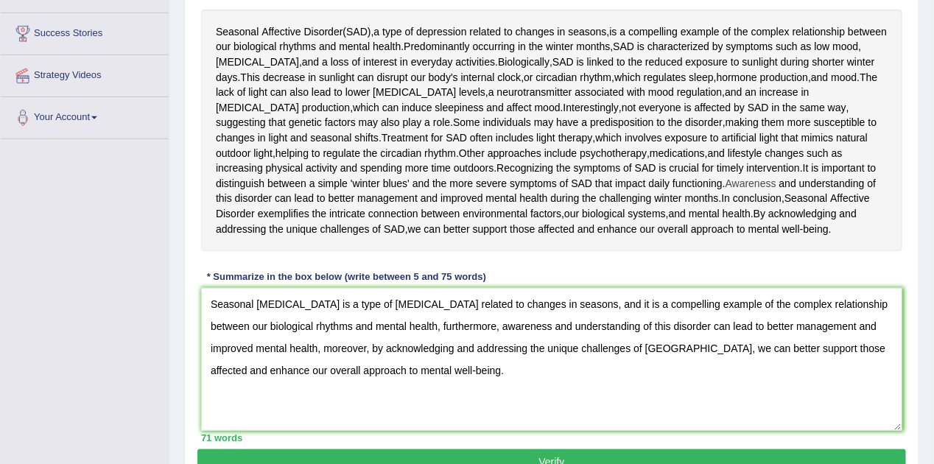
drag, startPoint x: 635, startPoint y: 183, endPoint x: 659, endPoint y: 182, distance: 23.6
click at [726, 182] on span "Awareness" at bounding box center [751, 183] width 51 height 15
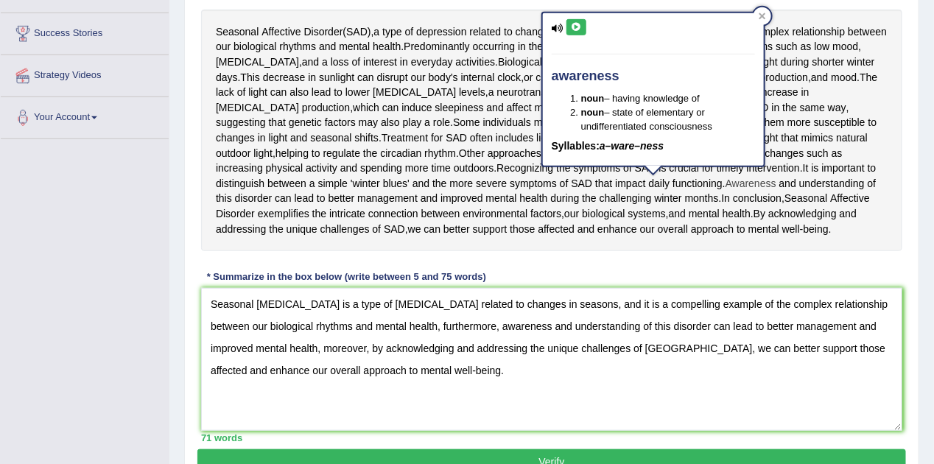
drag, startPoint x: 673, startPoint y: 182, endPoint x: 664, endPoint y: 183, distance: 9.6
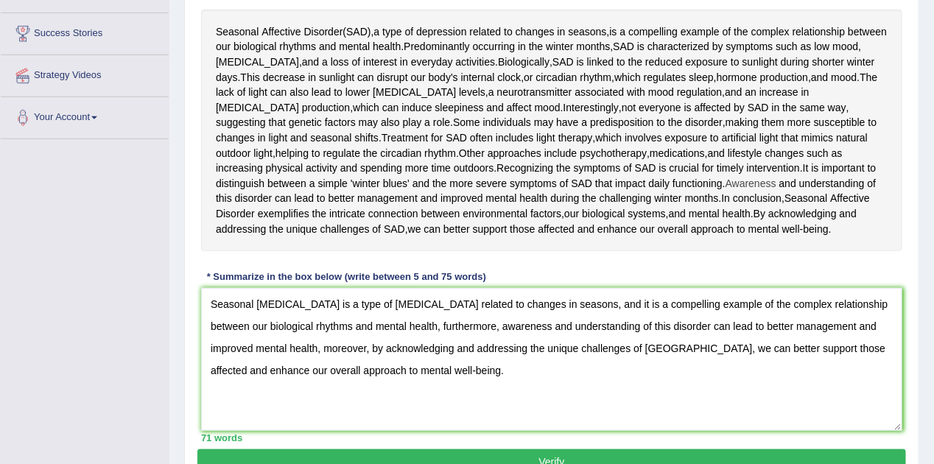
click at [726, 183] on span "Awareness" at bounding box center [751, 183] width 51 height 15
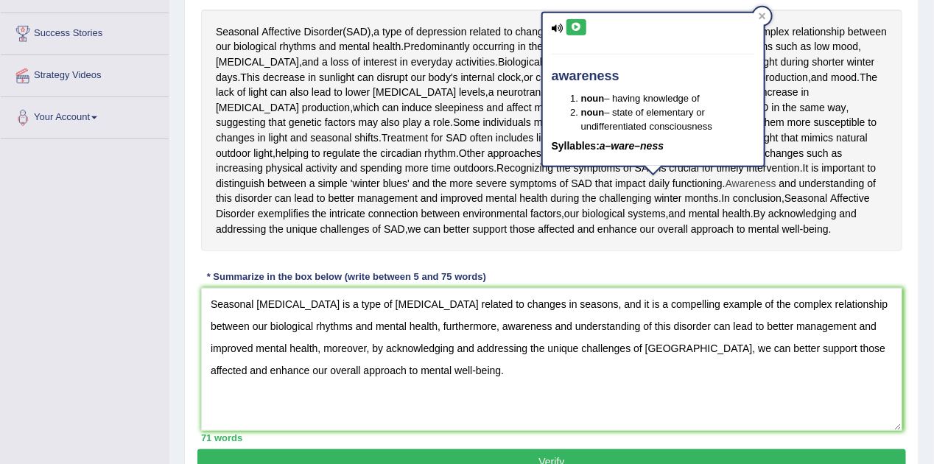
click at [726, 183] on span "Awareness" at bounding box center [751, 183] width 51 height 15
click at [762, 228] on div "Seasonal Affective Disorder ( SAD ), a type of depression related to changes in…" at bounding box center [551, 131] width 701 height 242
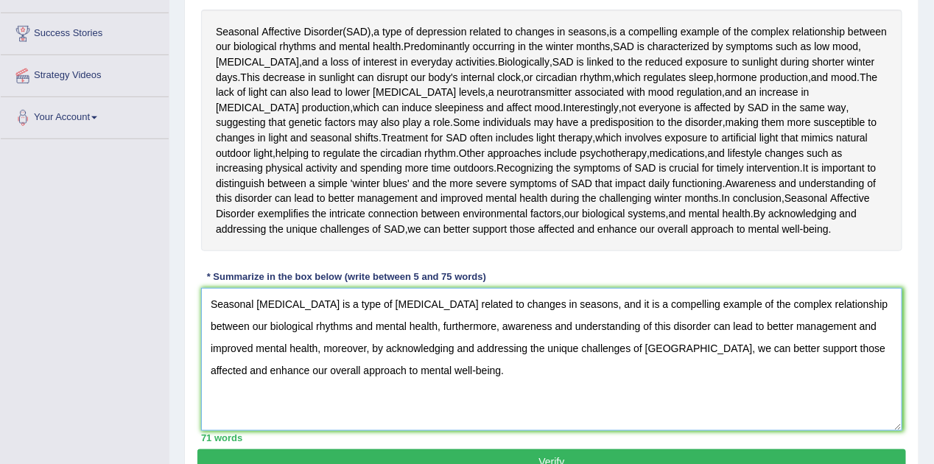
click at [605, 303] on textarea "Seasonal Affective Disorder is a type of depression related to changes in seaso…" at bounding box center [551, 359] width 701 height 143
type textarea "Seasonal Affective Disorder is a type of depression related to changes in seaso…"
click at [664, 271] on div "Instructions: Read the passage below and summarize it using one sentence. Type …" at bounding box center [551, 187] width 709 height 525
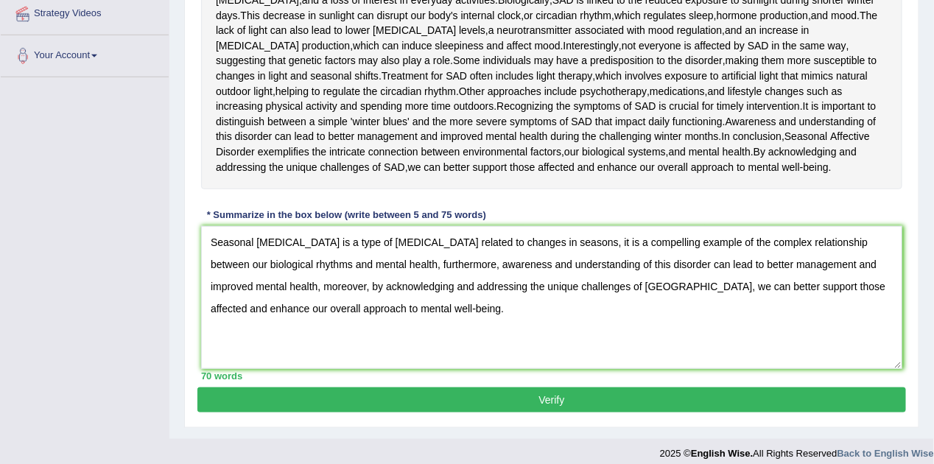
scroll to position [343, 0]
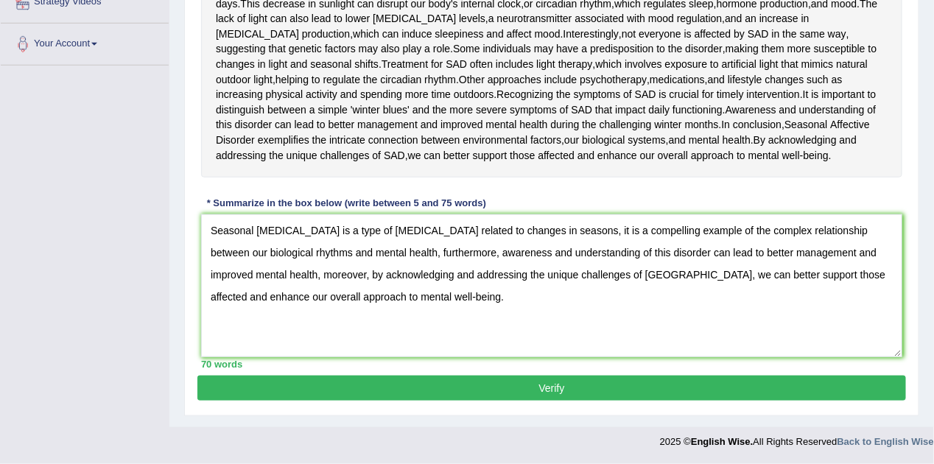
click at [564, 387] on button "Verify" at bounding box center [551, 388] width 709 height 25
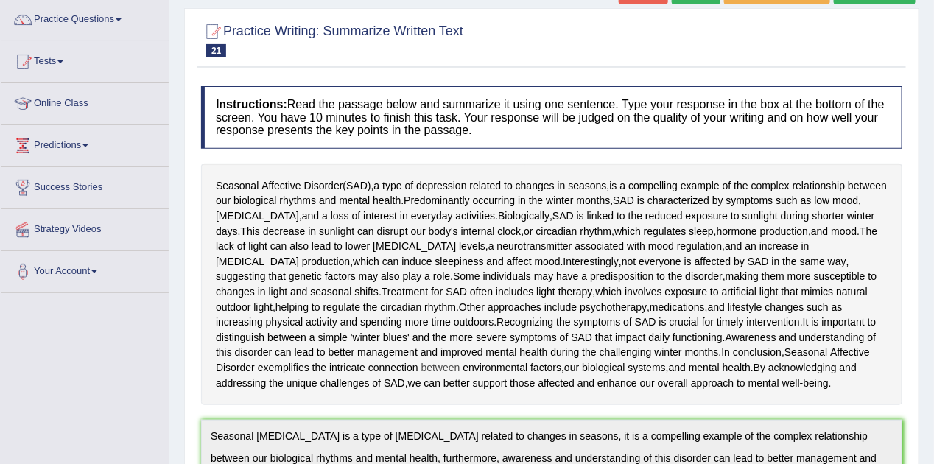
scroll to position [77, 0]
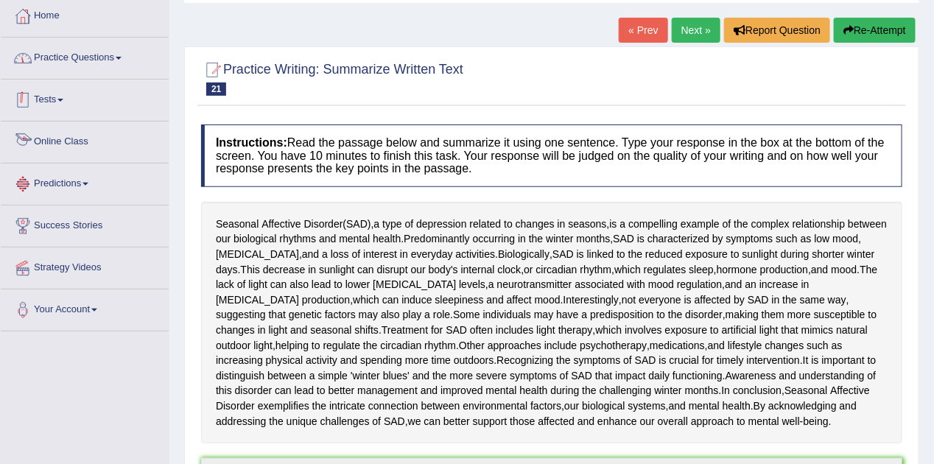
click at [127, 55] on link "Practice Questions" at bounding box center [85, 56] width 168 height 37
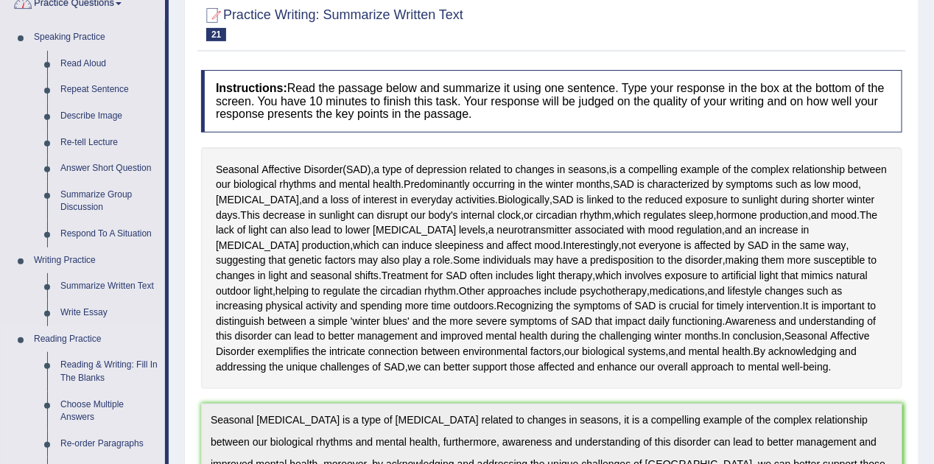
scroll to position [188, 0]
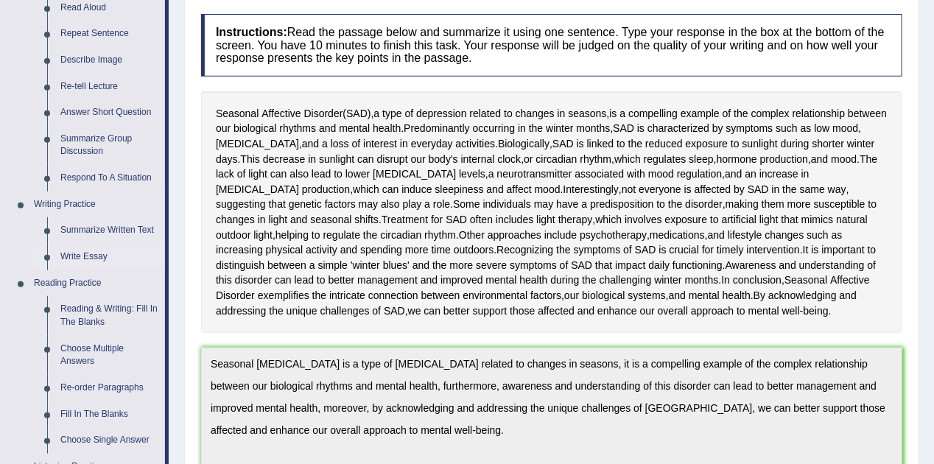
click at [99, 258] on link "Write Essay" at bounding box center [109, 257] width 111 height 27
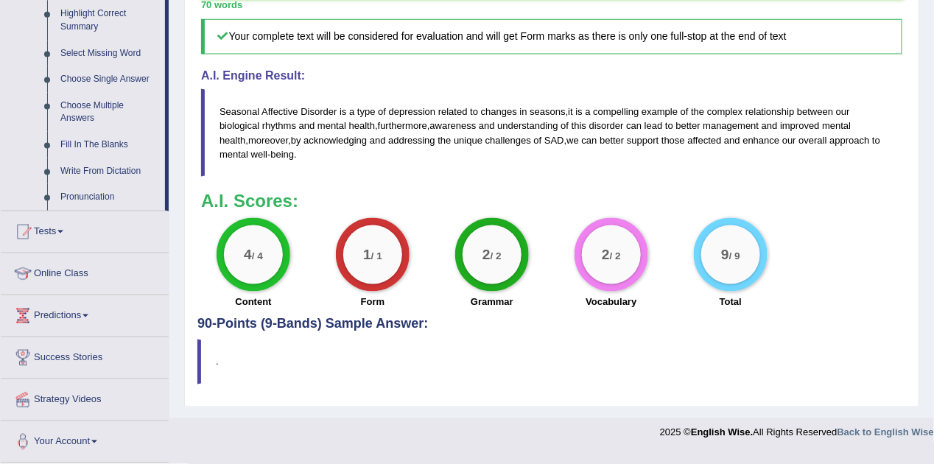
scroll to position [680, 0]
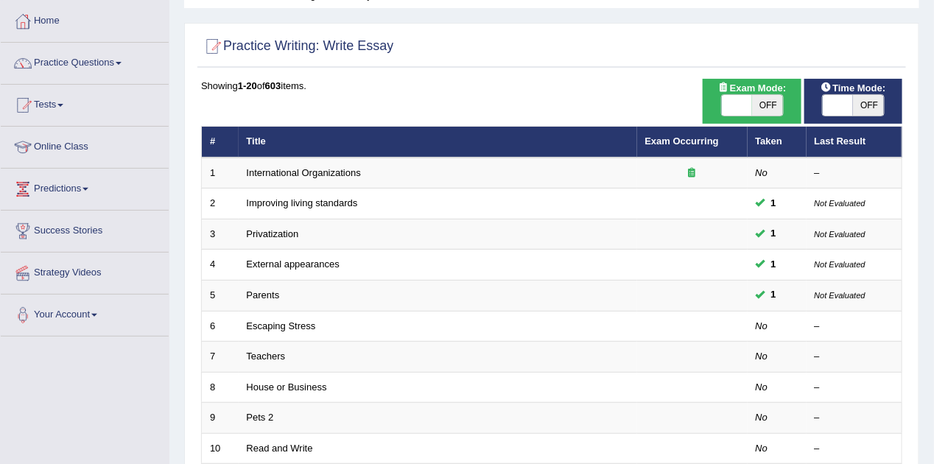
scroll to position [74, 0]
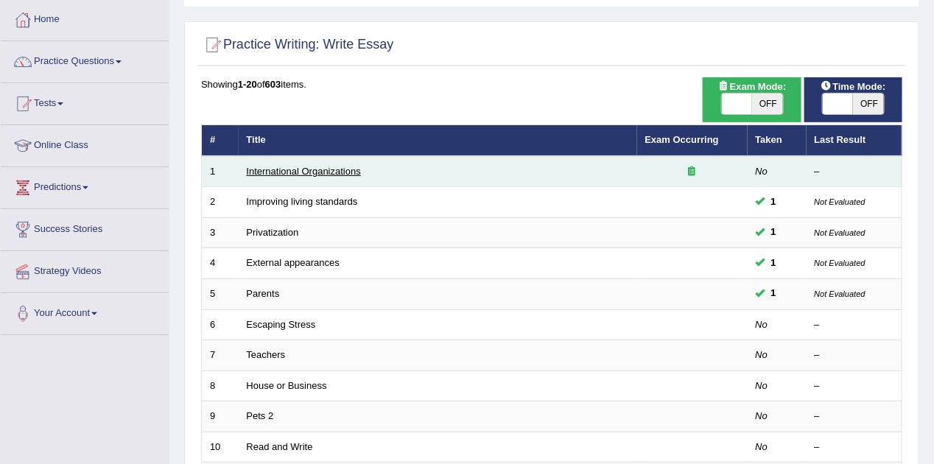
click at [294, 170] on link "International Organizations" at bounding box center [304, 171] width 114 height 11
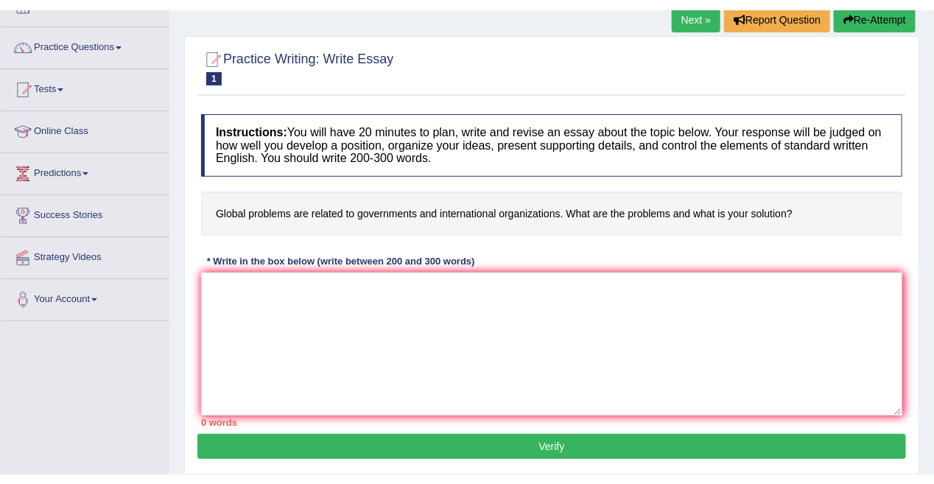
scroll to position [110, 0]
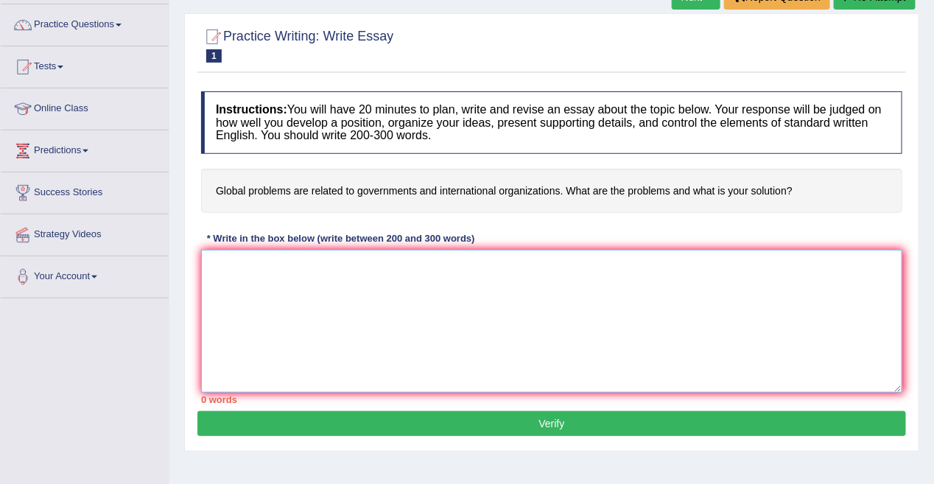
click at [254, 264] on textarea at bounding box center [551, 321] width 701 height 143
paste textarea "The increasing influence of social media on our lives has ignited numerous disc…"
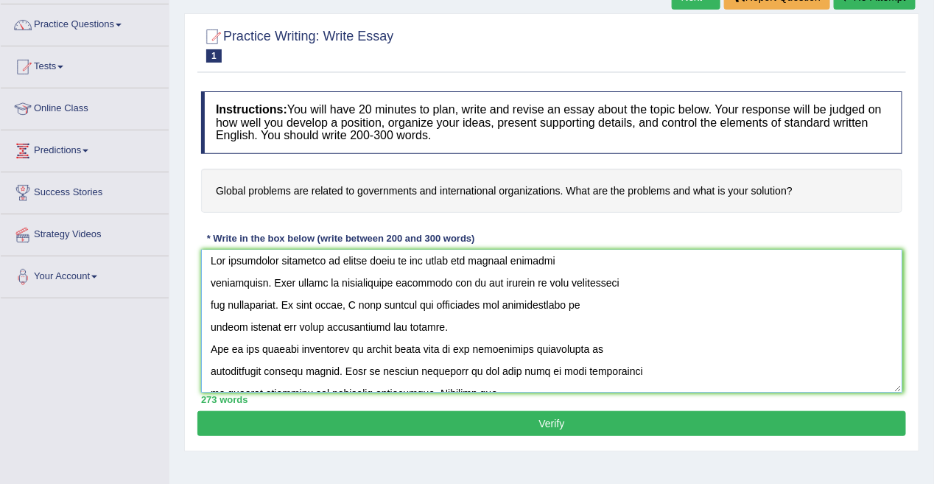
scroll to position [0, 0]
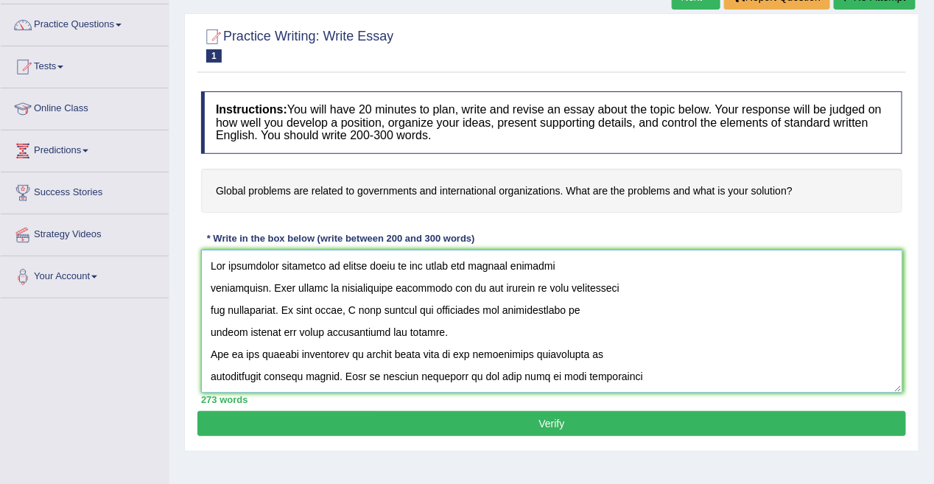
click at [368, 270] on textarea at bounding box center [551, 321] width 701 height 143
click at [388, 266] on textarea at bounding box center [551, 321] width 701 height 143
click at [396, 268] on textarea at bounding box center [551, 321] width 701 height 143
drag, startPoint x: 396, startPoint y: 268, endPoint x: 336, endPoint y: 267, distance: 60.4
click at [336, 267] on textarea at bounding box center [551, 321] width 701 height 143
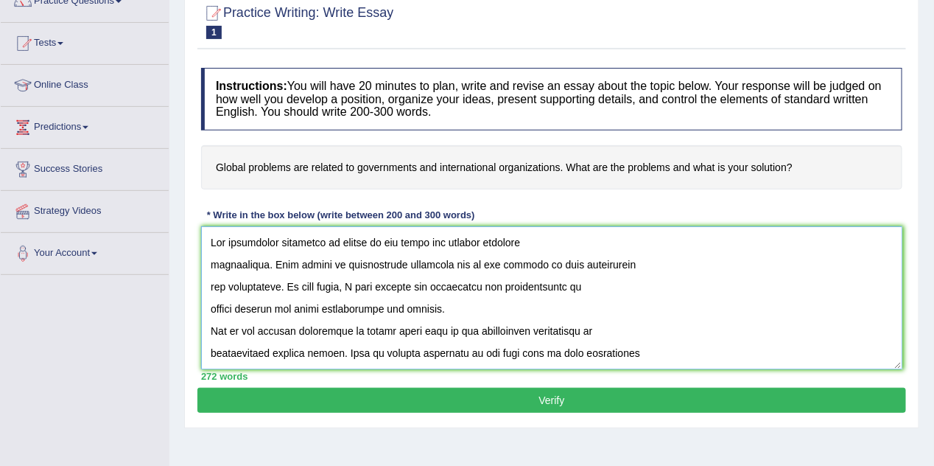
scroll to position [147, 0]
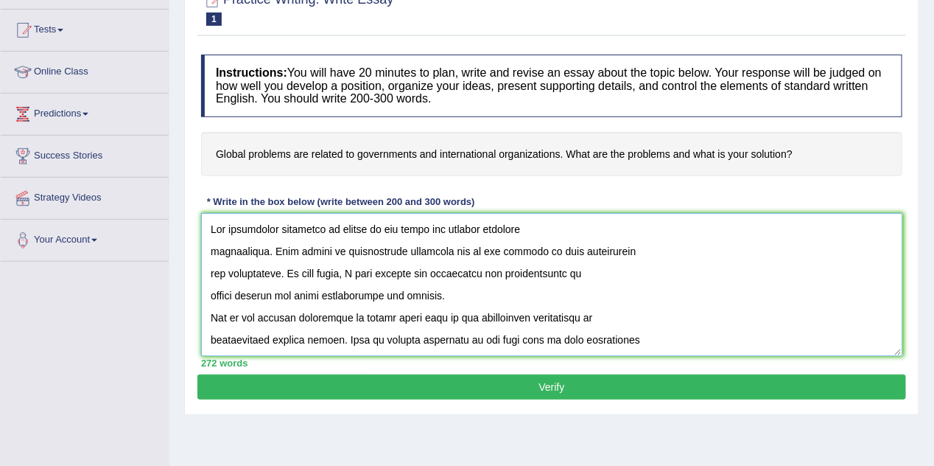
click at [214, 250] on textarea at bounding box center [551, 284] width 701 height 143
click at [212, 250] on textarea at bounding box center [551, 284] width 701 height 143
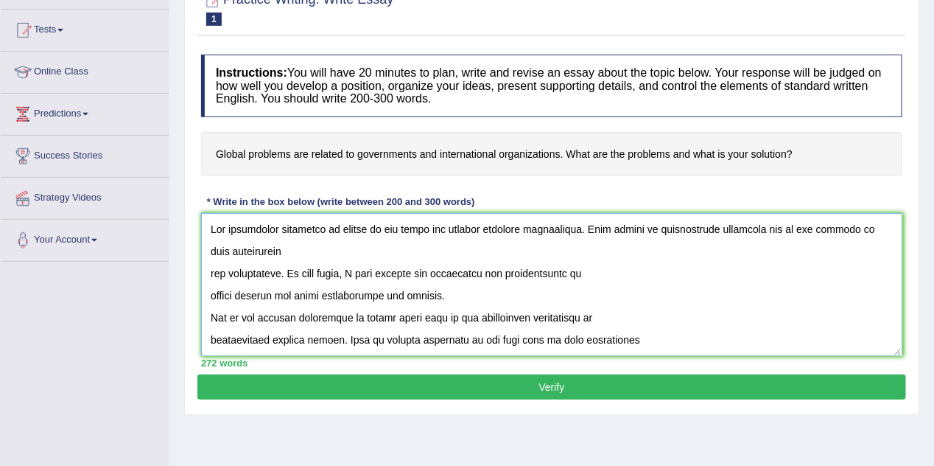
click at [366, 230] on textarea at bounding box center [551, 284] width 701 height 143
click at [290, 276] on textarea at bounding box center [551, 284] width 701 height 143
click at [281, 254] on textarea at bounding box center [551, 284] width 701 height 143
click at [293, 273] on textarea at bounding box center [551, 284] width 701 height 143
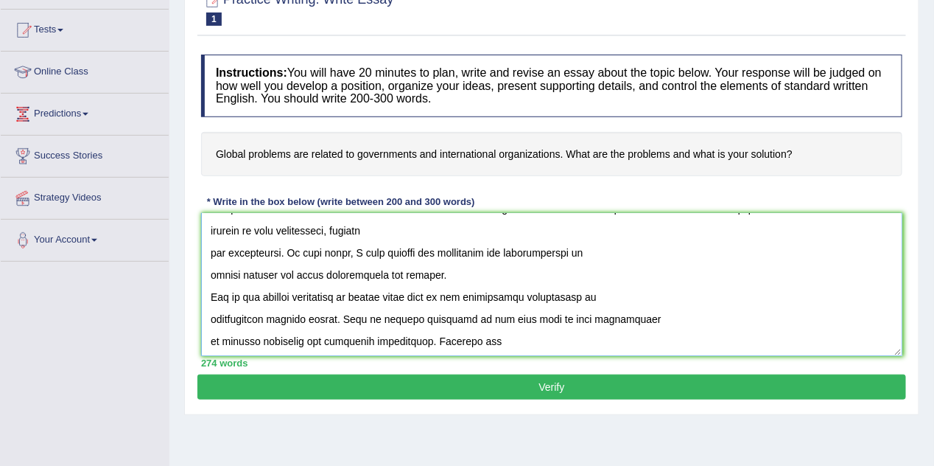
scroll to position [37, 0]
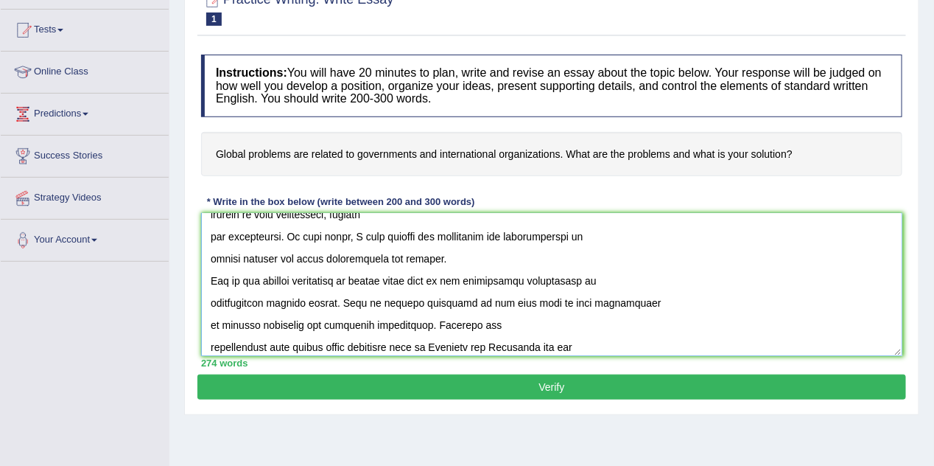
click at [465, 236] on textarea at bounding box center [551, 284] width 701 height 143
click at [533, 239] on textarea at bounding box center [551, 284] width 701 height 143
drag, startPoint x: 272, startPoint y: 259, endPoint x: 213, endPoint y: 257, distance: 59.0
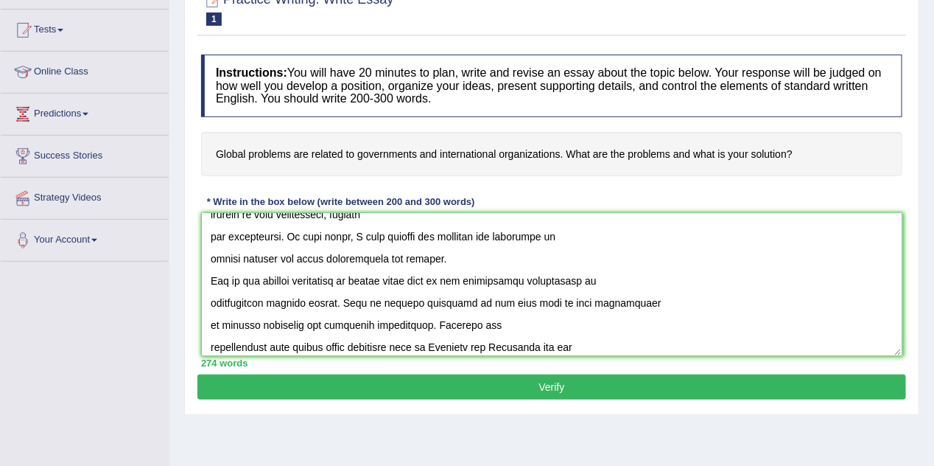
click at [213, 257] on textarea at bounding box center [551, 284] width 701 height 143
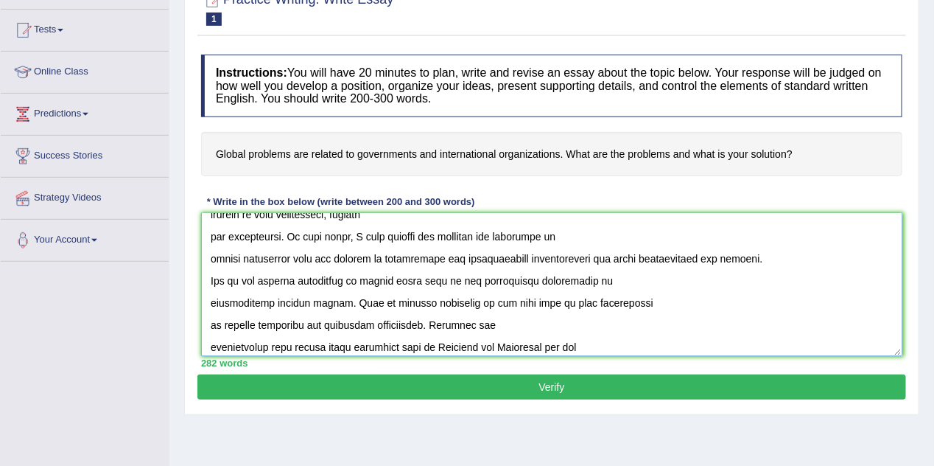
click at [458, 259] on textarea at bounding box center [551, 284] width 701 height 143
click at [743, 264] on textarea at bounding box center [551, 284] width 701 height 143
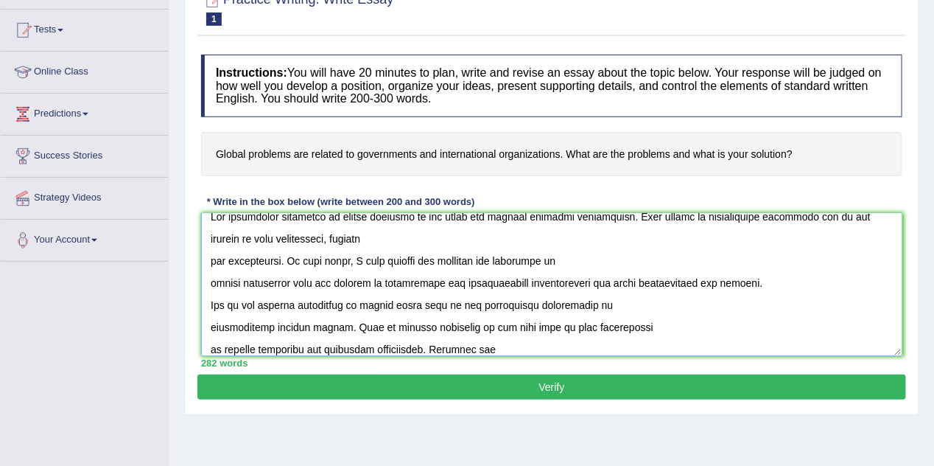
scroll to position [0, 0]
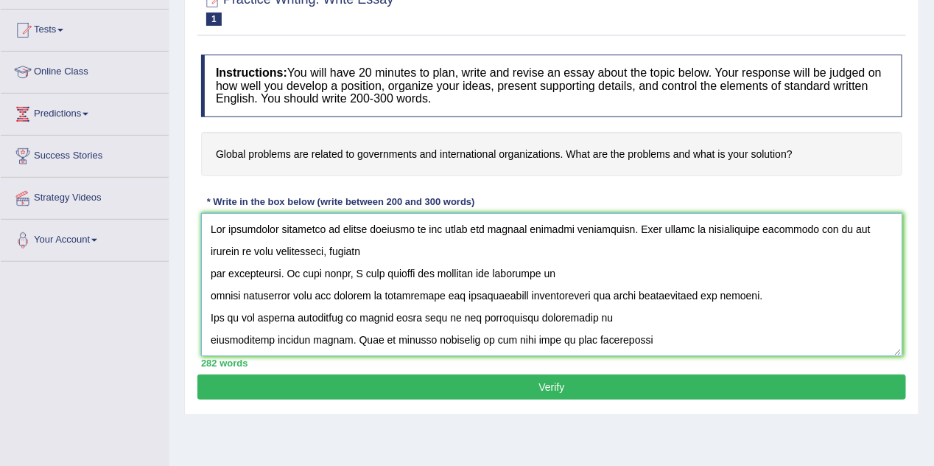
click at [211, 276] on textarea at bounding box center [551, 284] width 701 height 143
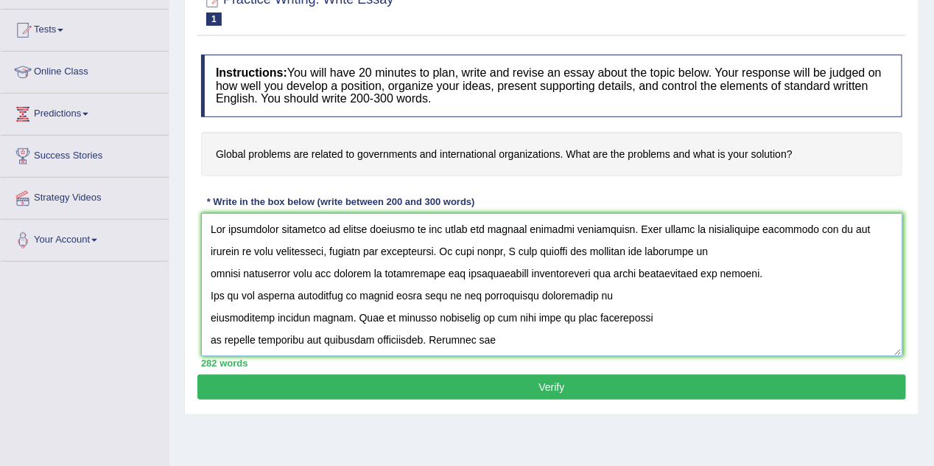
click at [211, 275] on textarea at bounding box center [551, 284] width 701 height 143
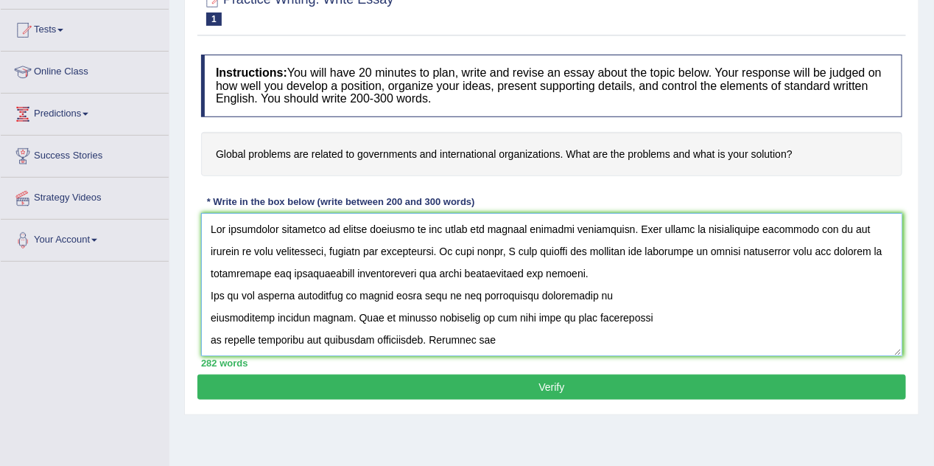
click at [594, 277] on textarea at bounding box center [551, 284] width 701 height 143
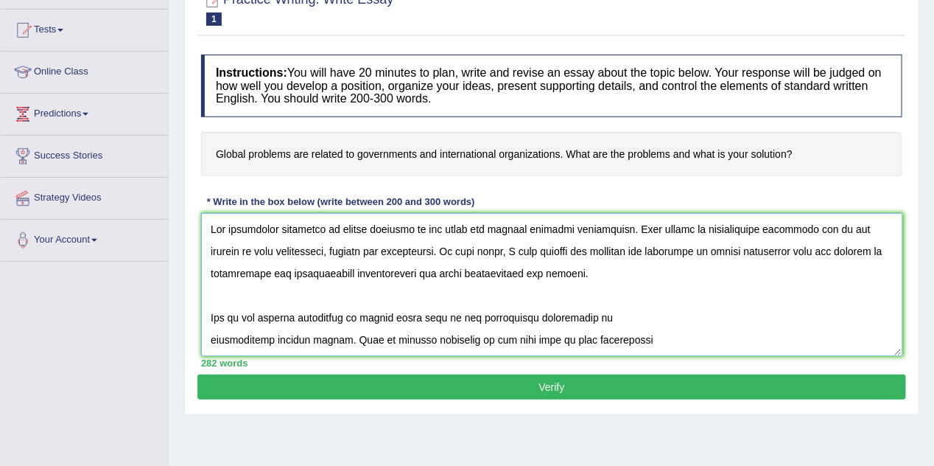
click at [617, 251] on textarea at bounding box center [551, 284] width 701 height 143
click at [689, 252] on textarea at bounding box center [551, 284] width 701 height 143
click at [709, 254] on textarea at bounding box center [551, 284] width 701 height 143
click at [747, 254] on textarea at bounding box center [551, 284] width 701 height 143
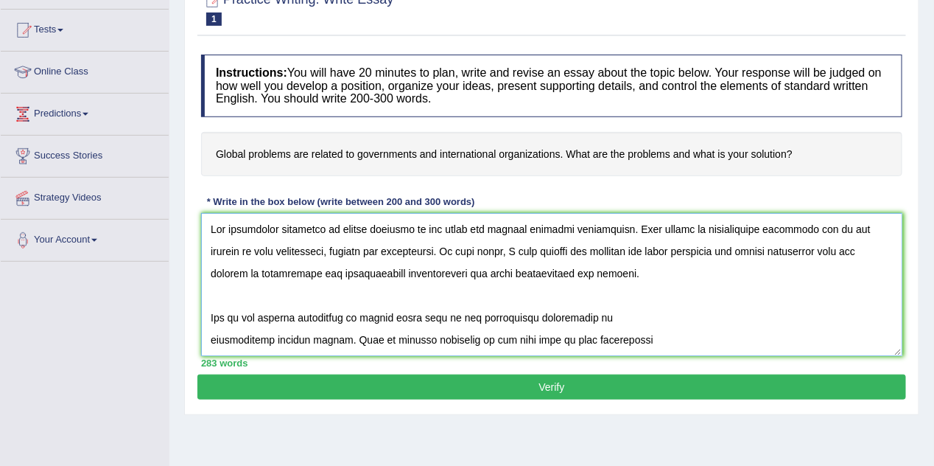
click at [768, 255] on textarea at bounding box center [551, 284] width 701 height 143
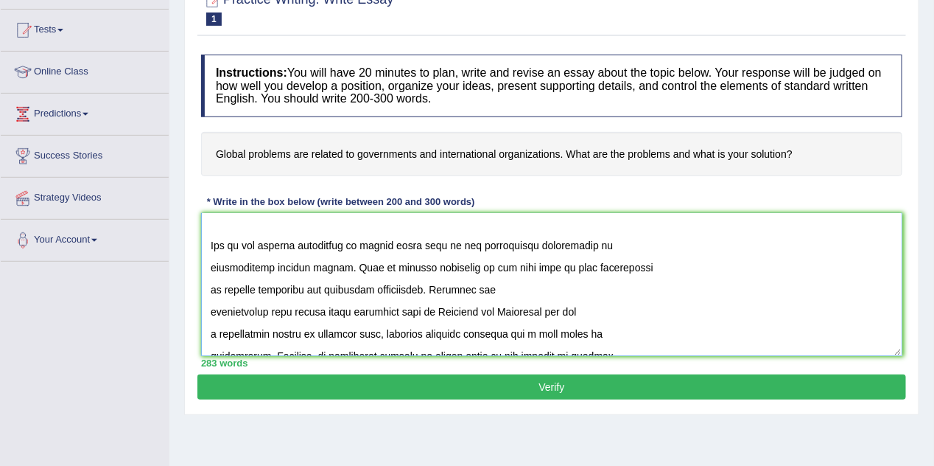
scroll to position [74, 0]
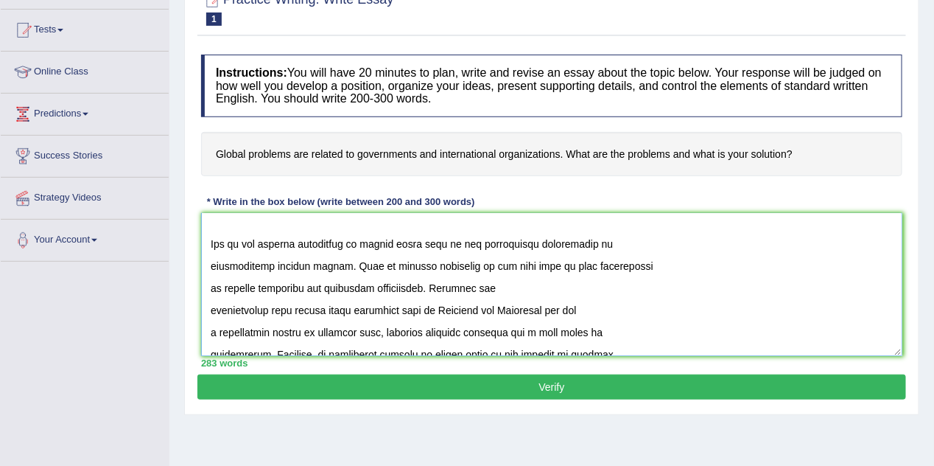
click at [319, 242] on textarea at bounding box center [551, 284] width 701 height 143
click at [394, 246] on textarea at bounding box center [551, 284] width 701 height 143
drag, startPoint x: 415, startPoint y: 245, endPoint x: 356, endPoint y: 240, distance: 59.2
click at [356, 240] on textarea at bounding box center [551, 284] width 701 height 143
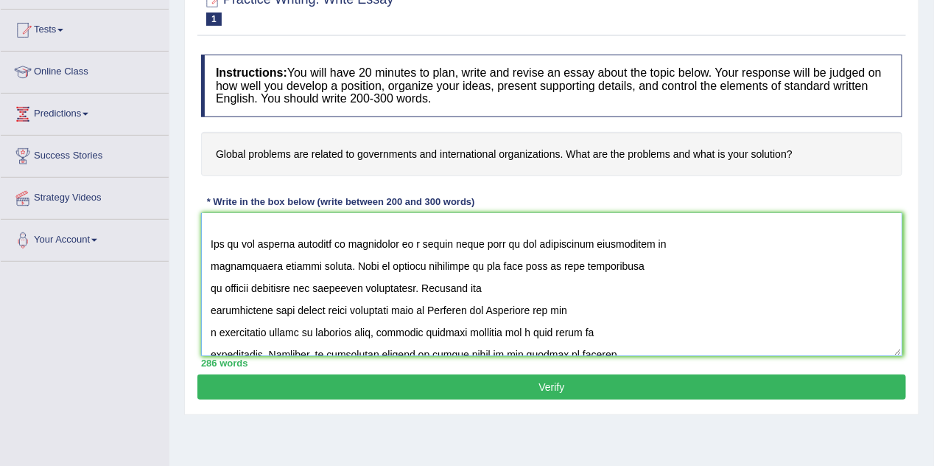
click at [613, 246] on textarea at bounding box center [551, 284] width 701 height 143
click at [622, 244] on textarea at bounding box center [551, 284] width 701 height 143
drag, startPoint x: 267, startPoint y: 268, endPoint x: 211, endPoint y: 267, distance: 56.7
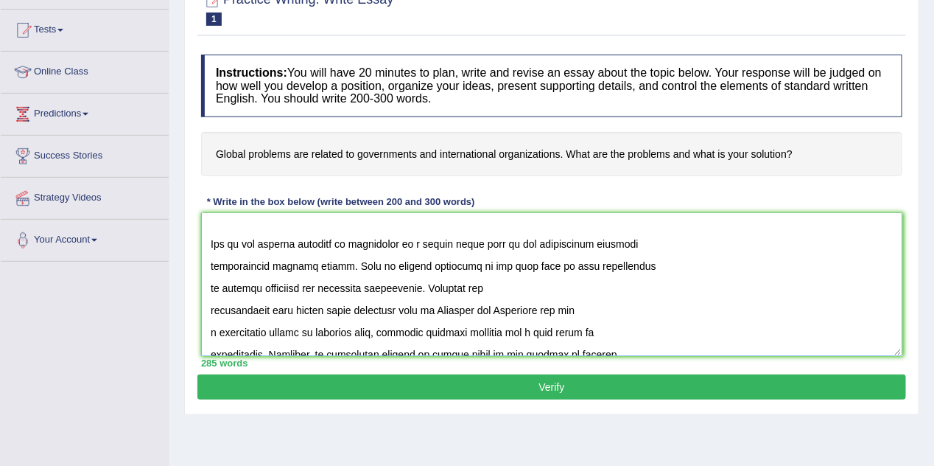
click at [211, 267] on textarea at bounding box center [551, 284] width 701 height 143
click at [263, 266] on textarea at bounding box center [551, 284] width 701 height 143
drag, startPoint x: 306, startPoint y: 289, endPoint x: 224, endPoint y: 287, distance: 81.8
click at [224, 287] on textarea at bounding box center [551, 284] width 701 height 143
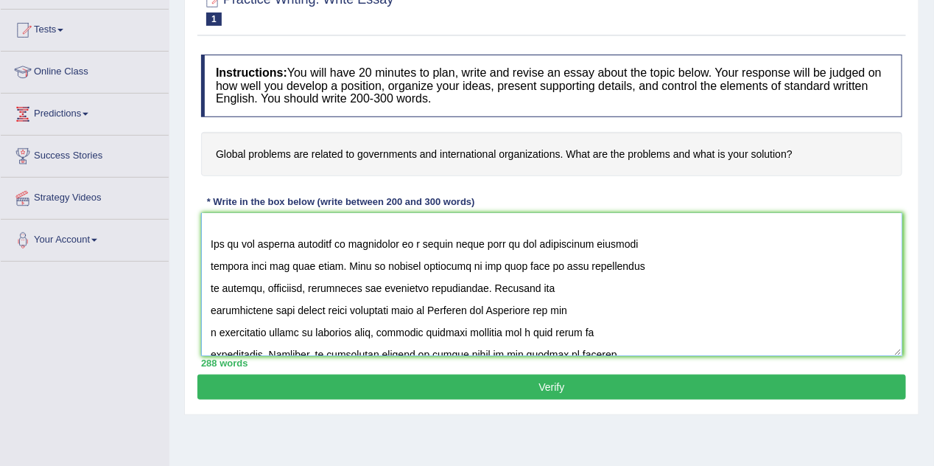
click at [402, 294] on textarea at bounding box center [551, 284] width 701 height 143
drag, startPoint x: 472, startPoint y: 290, endPoint x: 373, endPoint y: 287, distance: 99.5
click at [373, 287] on textarea at bounding box center [551, 284] width 701 height 143
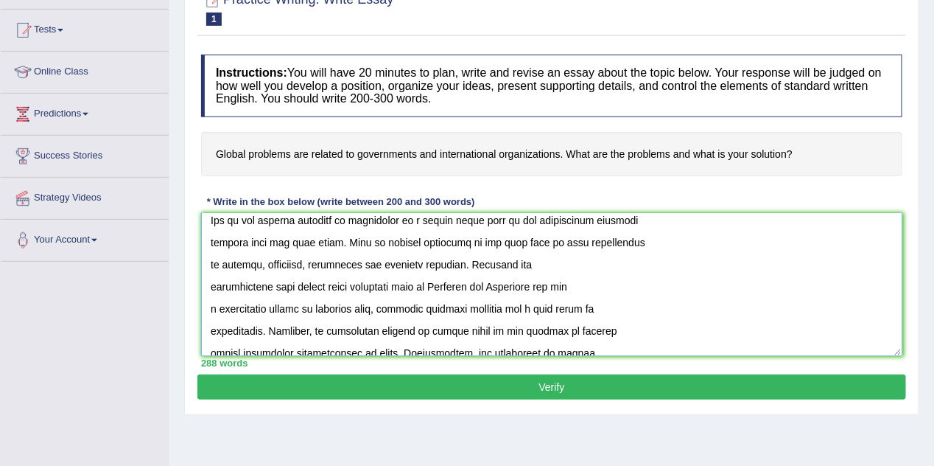
scroll to position [110, 0]
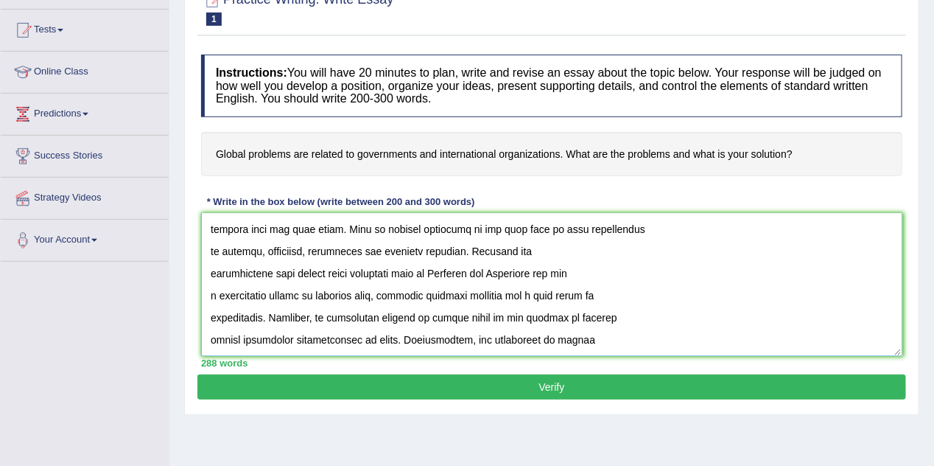
drag, startPoint x: 404, startPoint y: 276, endPoint x: 299, endPoint y: 276, distance: 105.3
click at [299, 276] on textarea at bounding box center [551, 284] width 701 height 143
click at [434, 274] on textarea at bounding box center [551, 284] width 701 height 143
click at [535, 275] on textarea at bounding box center [551, 284] width 701 height 143
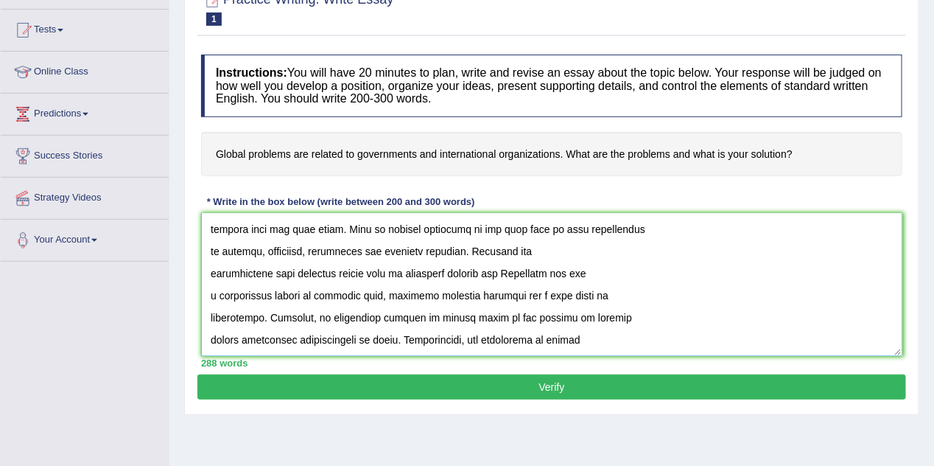
click at [535, 275] on textarea at bounding box center [551, 284] width 701 height 143
click at [676, 276] on textarea at bounding box center [551, 284] width 701 height 143
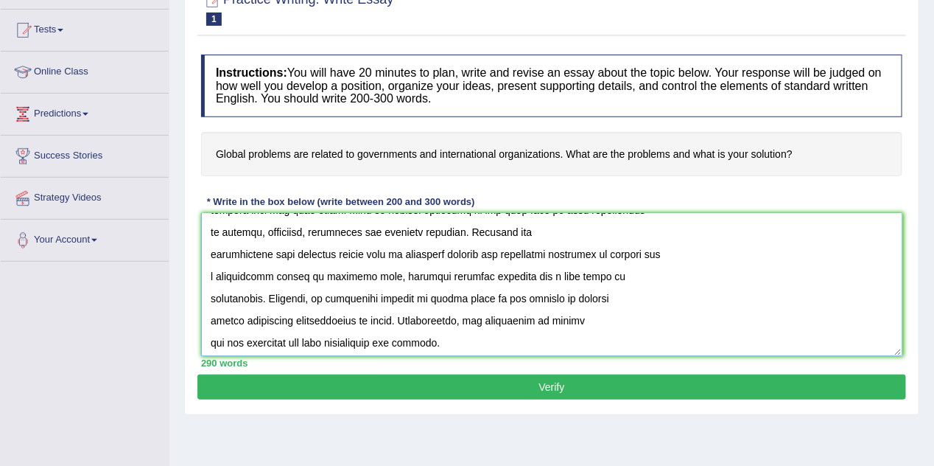
scroll to position [147, 0]
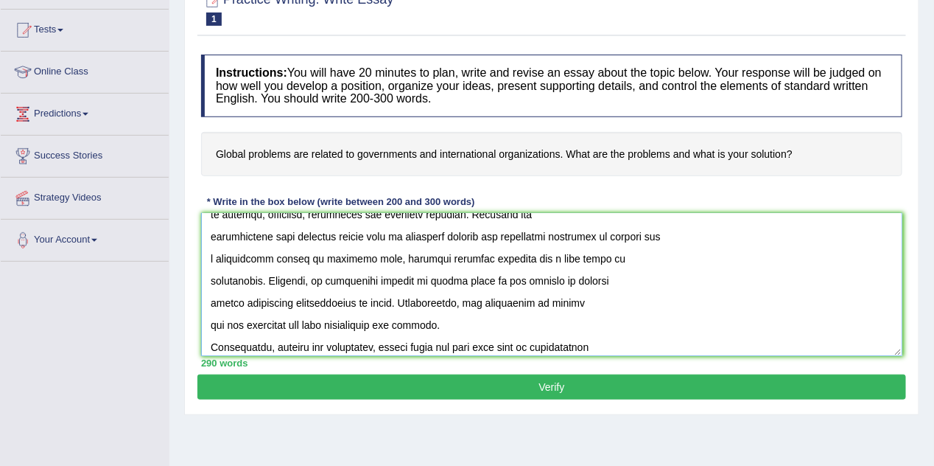
click at [436, 259] on textarea at bounding box center [551, 284] width 701 height 143
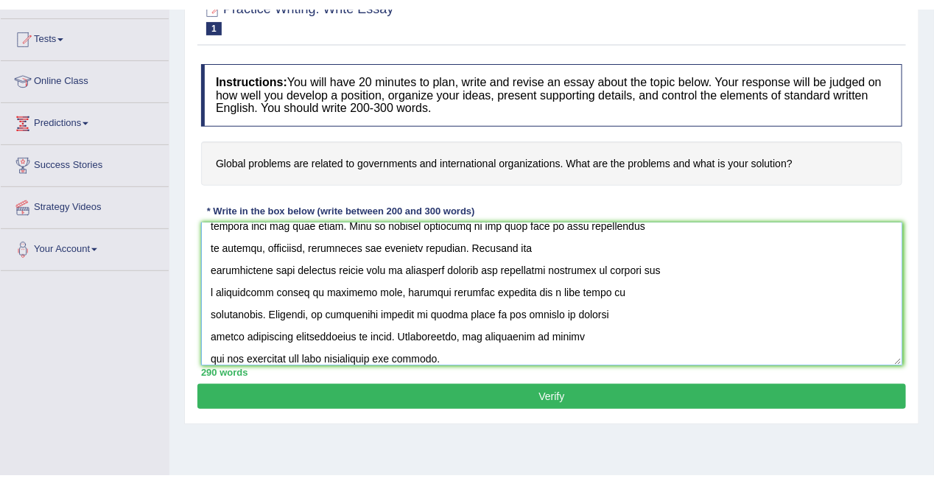
scroll to position [110, 0]
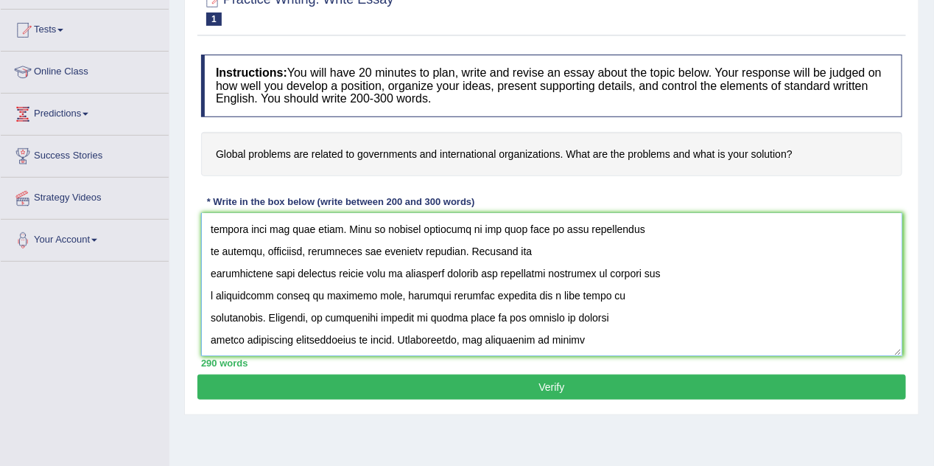
click at [511, 272] on textarea at bounding box center [551, 284] width 701 height 143
click at [606, 275] on textarea at bounding box center [551, 284] width 701 height 143
click at [712, 271] on textarea at bounding box center [551, 284] width 701 height 143
click at [210, 274] on textarea at bounding box center [551, 284] width 701 height 143
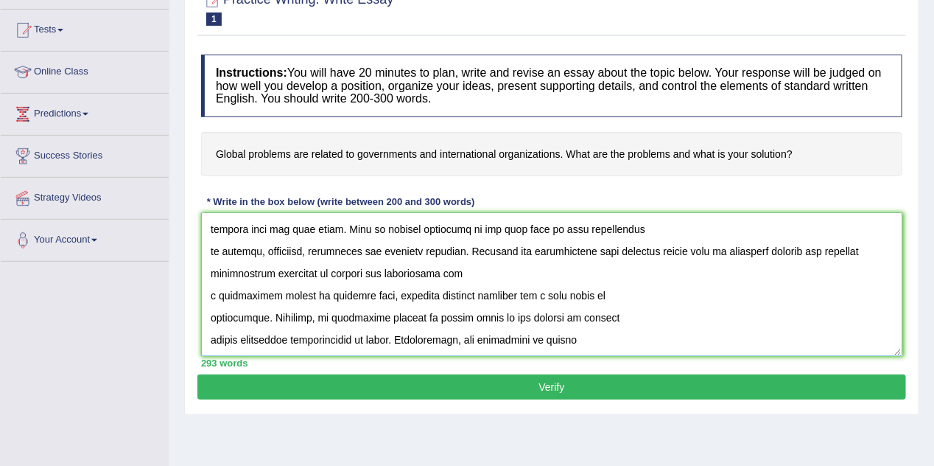
click at [836, 252] on textarea at bounding box center [551, 284] width 701 height 143
click at [879, 253] on textarea at bounding box center [551, 284] width 701 height 143
click at [210, 296] on textarea at bounding box center [551, 284] width 701 height 143
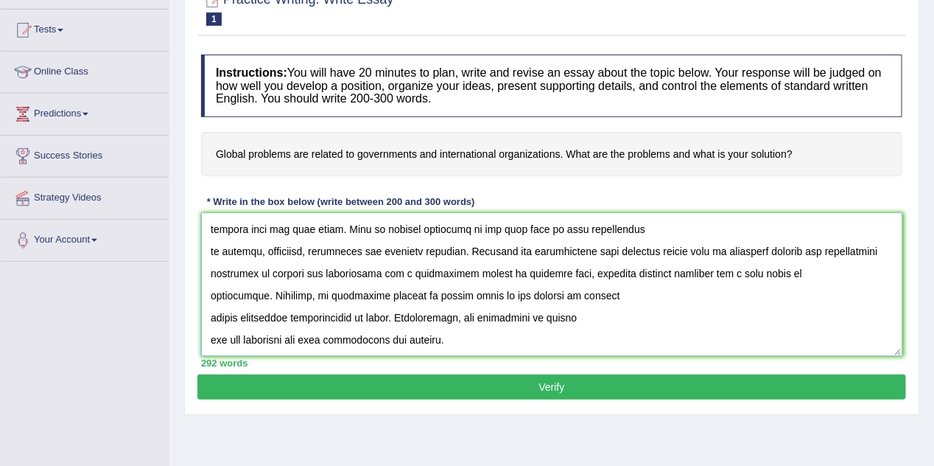
click at [479, 297] on textarea at bounding box center [551, 284] width 701 height 143
click at [390, 294] on textarea at bounding box center [551, 284] width 701 height 143
drag, startPoint x: 480, startPoint y: 297, endPoint x: 421, endPoint y: 292, distance: 59.1
click at [421, 292] on textarea at bounding box center [551, 284] width 701 height 143
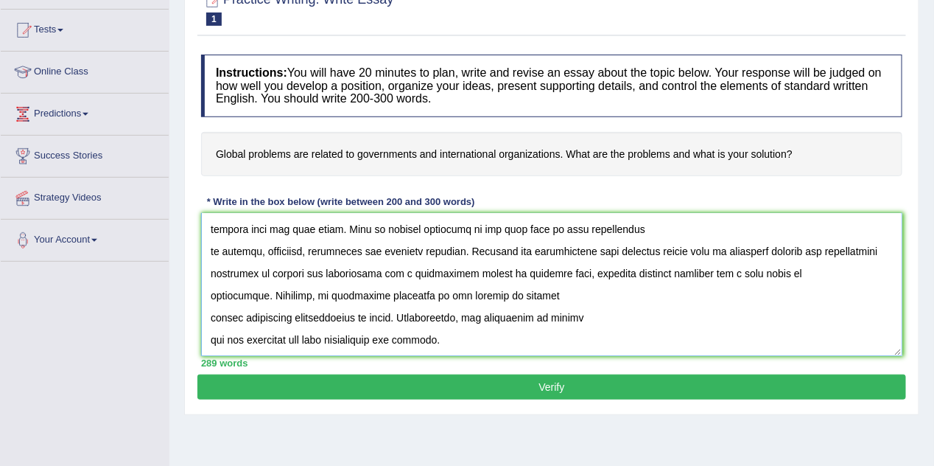
click at [376, 292] on textarea at bounding box center [551, 284] width 701 height 143
click at [545, 296] on textarea at bounding box center [551, 284] width 701 height 143
drag, startPoint x: 376, startPoint y: 318, endPoint x: 212, endPoint y: 315, distance: 163.6
click at [212, 315] on textarea at bounding box center [551, 284] width 701 height 143
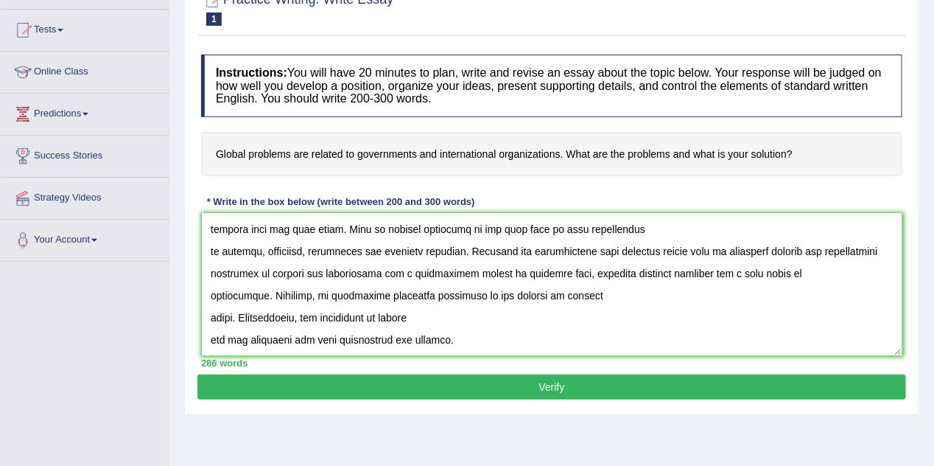
click at [234, 320] on textarea at bounding box center [551, 284] width 701 height 143
click at [211, 318] on textarea at bounding box center [551, 284] width 701 height 143
click at [556, 296] on textarea at bounding box center [551, 284] width 701 height 143
click at [235, 317] on textarea at bounding box center [551, 284] width 701 height 143
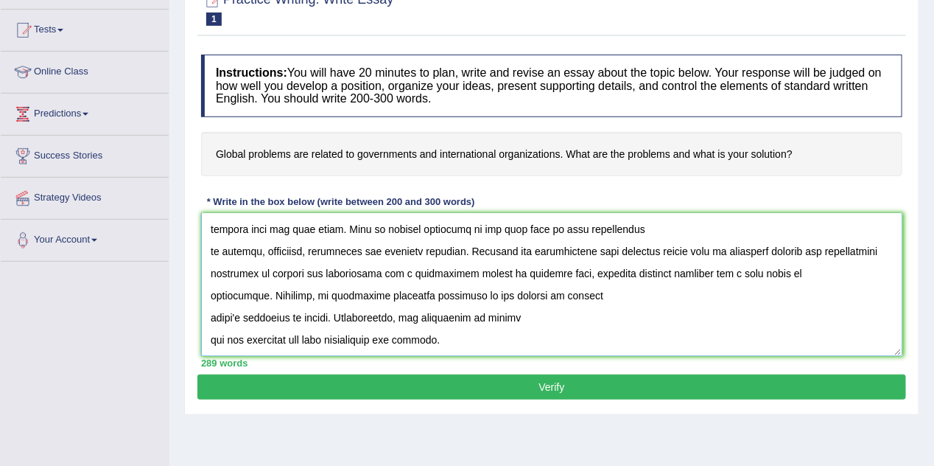
click at [326, 318] on textarea at bounding box center [551, 284] width 701 height 143
click at [327, 318] on textarea at bounding box center [551, 284] width 701 height 143
drag, startPoint x: 326, startPoint y: 318, endPoint x: 314, endPoint y: 318, distance: 12.5
click at [314, 318] on textarea at bounding box center [551, 284] width 701 height 143
click at [213, 317] on textarea at bounding box center [551, 284] width 701 height 143
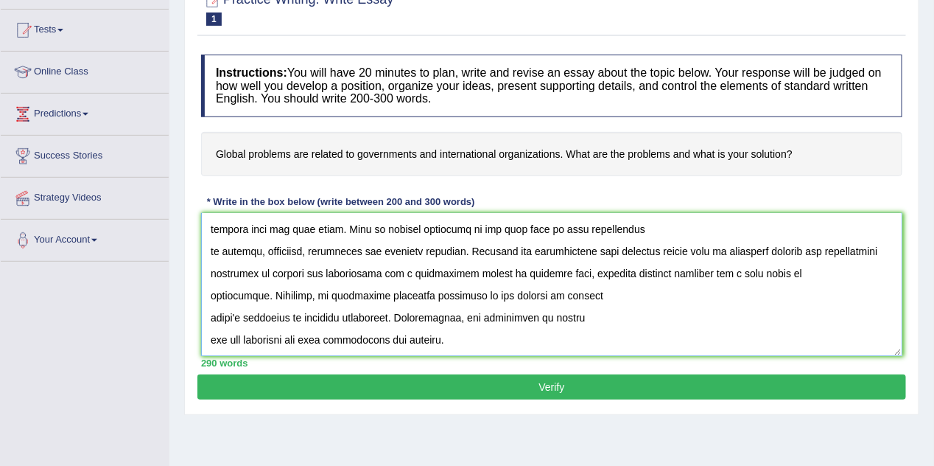
click at [211, 317] on textarea at bounding box center [551, 284] width 701 height 143
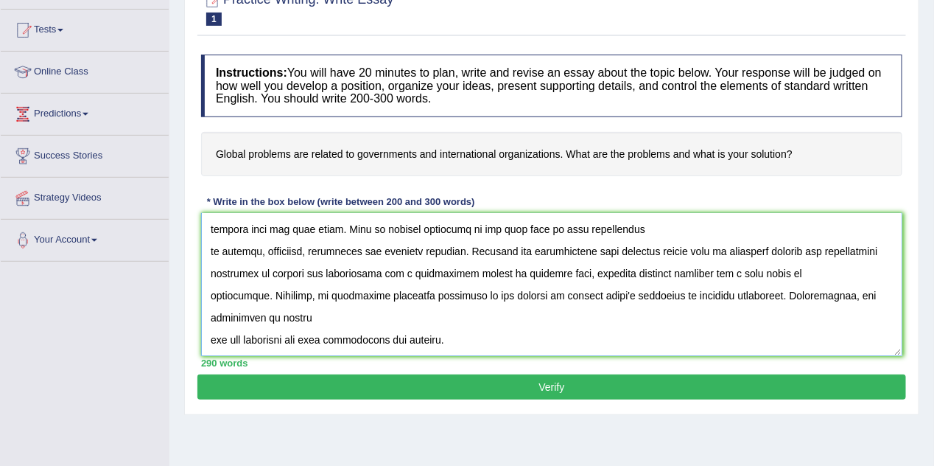
click at [845, 295] on textarea at bounding box center [551, 284] width 701 height 143
click at [876, 295] on textarea at bounding box center [551, 284] width 701 height 143
click at [225, 318] on textarea at bounding box center [551, 284] width 701 height 143
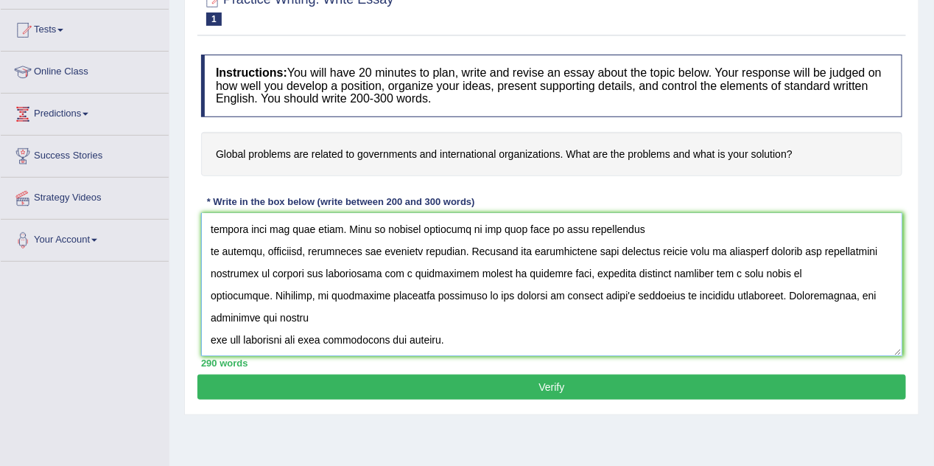
click at [225, 318] on textarea at bounding box center [551, 284] width 701 height 143
click at [231, 343] on textarea at bounding box center [551, 284] width 701 height 143
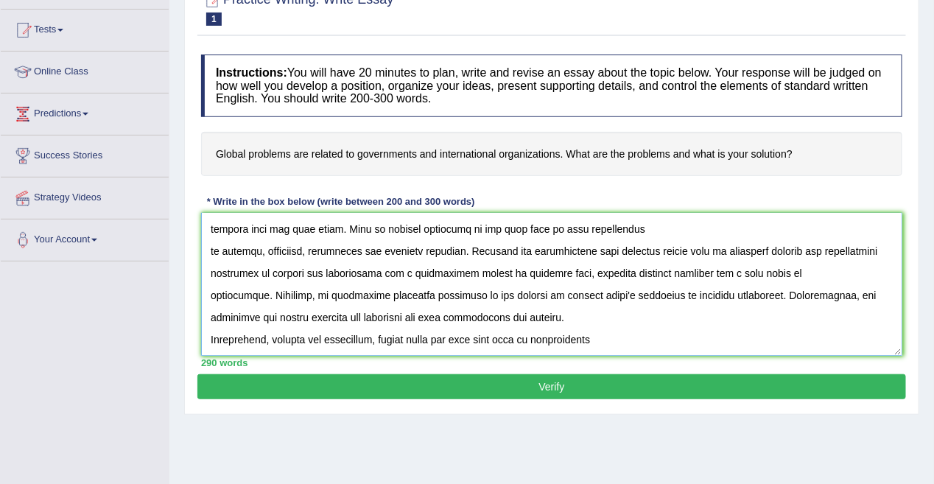
click at [877, 296] on textarea at bounding box center [551, 284] width 701 height 143
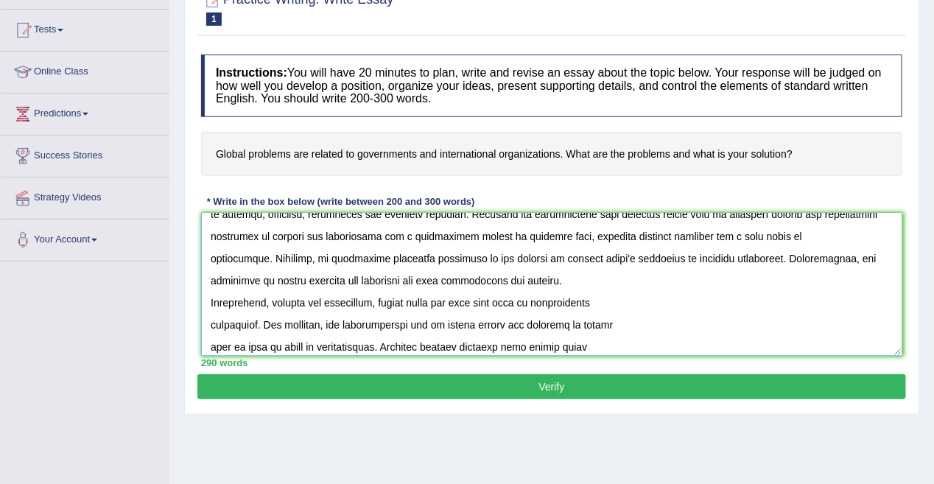
click at [211, 304] on textarea at bounding box center [551, 284] width 701 height 143
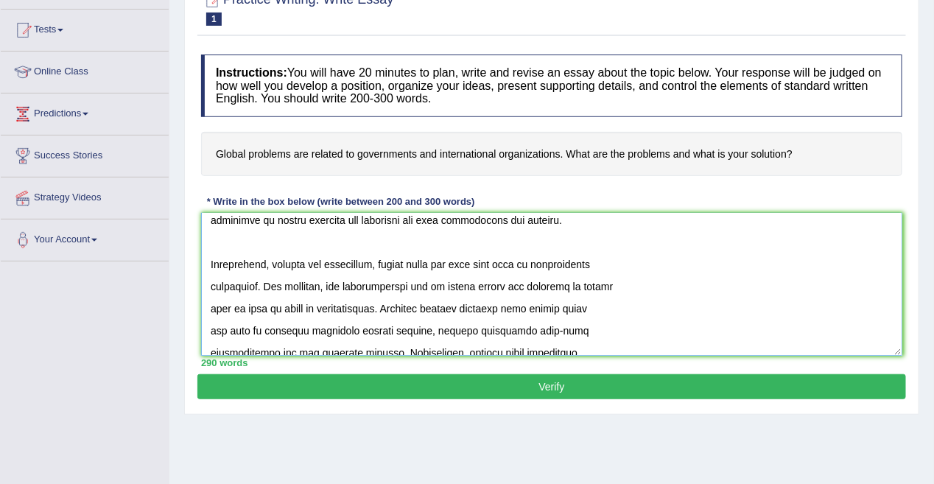
scroll to position [221, 0]
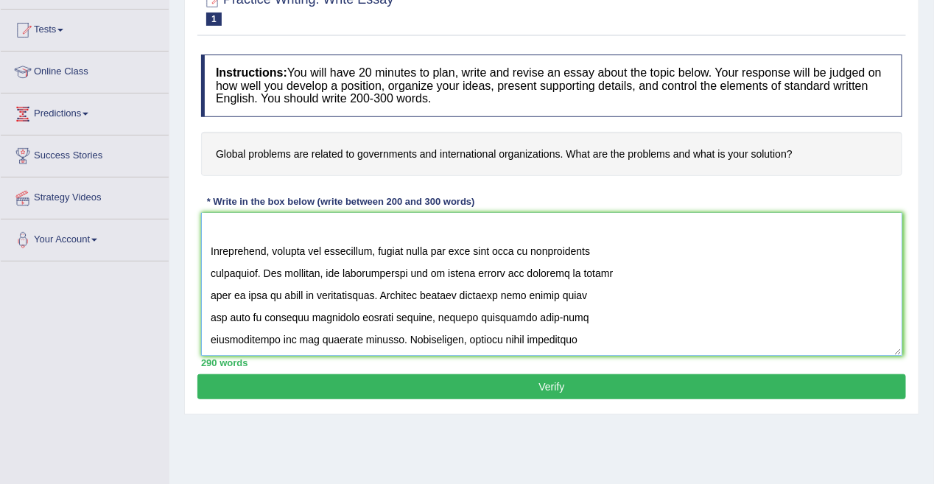
click at [289, 253] on textarea at bounding box center [551, 284] width 701 height 143
click at [365, 250] on textarea at bounding box center [551, 284] width 701 height 143
click at [376, 254] on textarea at bounding box center [551, 284] width 701 height 143
click at [367, 254] on textarea at bounding box center [551, 284] width 701 height 143
click at [375, 253] on textarea at bounding box center [551, 284] width 701 height 143
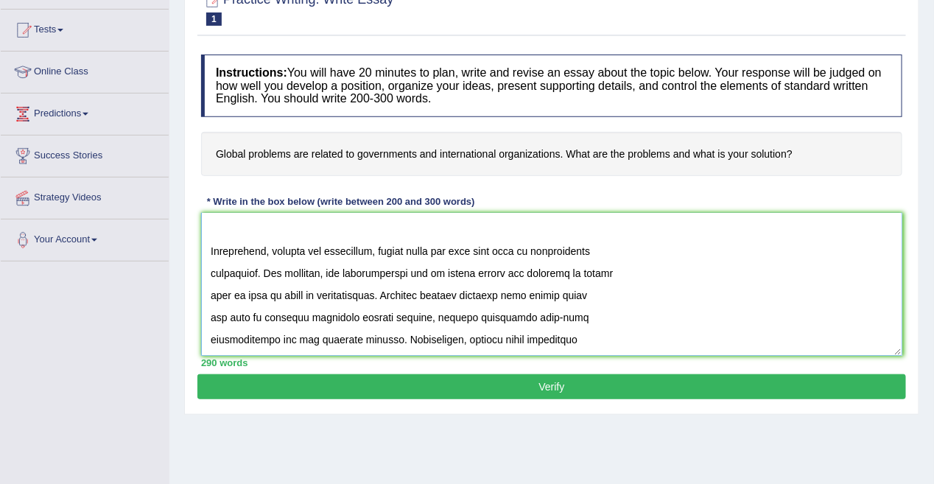
drag, startPoint x: 380, startPoint y: 253, endPoint x: 273, endPoint y: 250, distance: 107.6
click at [273, 250] on textarea at bounding box center [551, 284] width 701 height 143
drag, startPoint x: 396, startPoint y: 253, endPoint x: 337, endPoint y: 250, distance: 58.2
click at [337, 250] on textarea at bounding box center [551, 284] width 701 height 143
drag, startPoint x: 259, startPoint y: 276, endPoint x: 213, endPoint y: 273, distance: 46.5
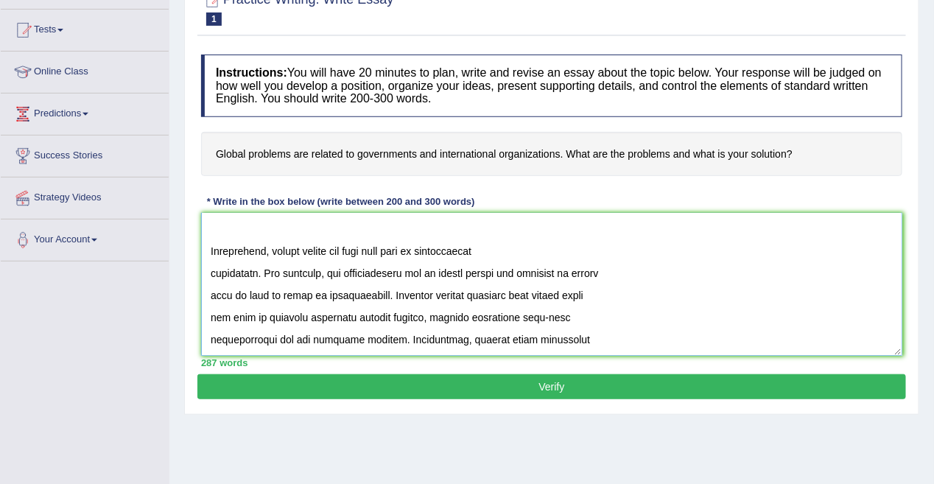
click at [213, 273] on textarea at bounding box center [551, 284] width 701 height 143
click at [493, 250] on textarea at bounding box center [551, 284] width 701 height 143
drag, startPoint x: 477, startPoint y: 253, endPoint x: 430, endPoint y: 248, distance: 46.6
click at [430, 248] on textarea at bounding box center [551, 284] width 701 height 143
click at [405, 256] on textarea at bounding box center [551, 284] width 701 height 143
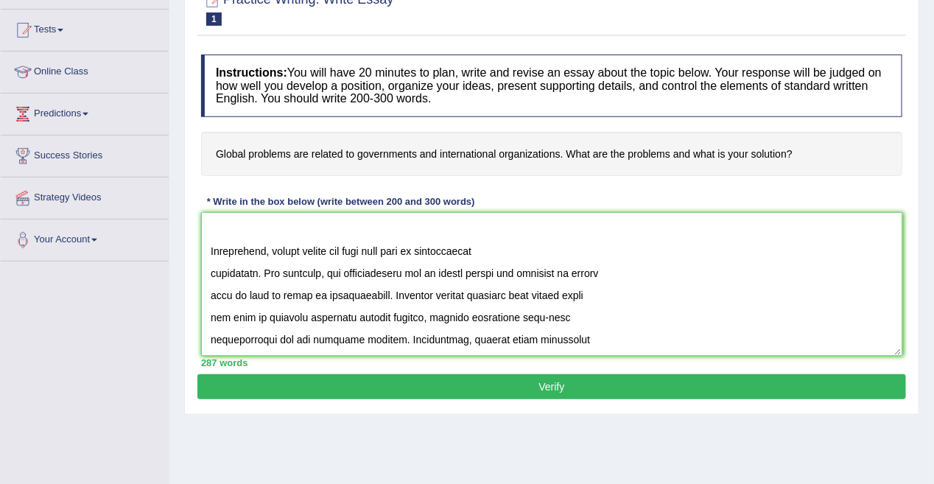
drag, startPoint x: 378, startPoint y: 251, endPoint x: 413, endPoint y: 251, distance: 34.6
click at [413, 251] on textarea at bounding box center [551, 284] width 701 height 143
click at [485, 251] on textarea at bounding box center [551, 284] width 701 height 143
drag, startPoint x: 256, startPoint y: 276, endPoint x: 208, endPoint y: 274, distance: 47.9
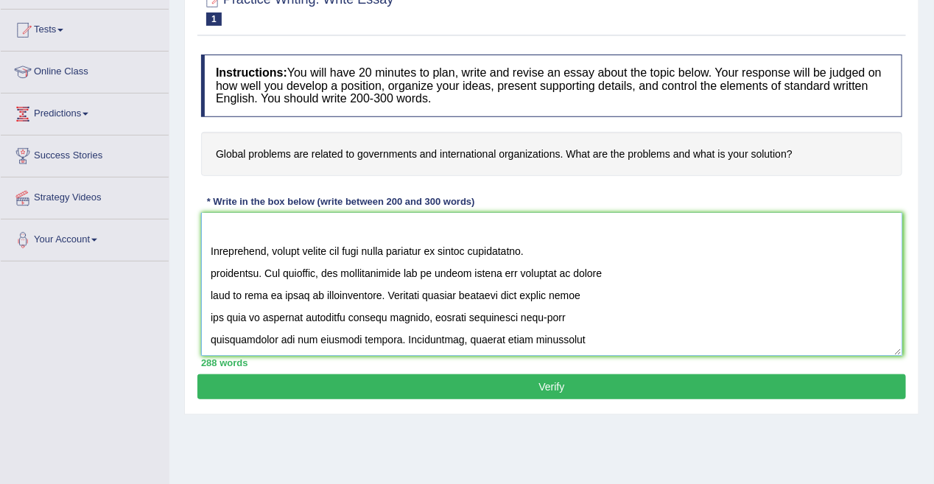
click at [208, 274] on textarea at bounding box center [551, 284] width 701 height 143
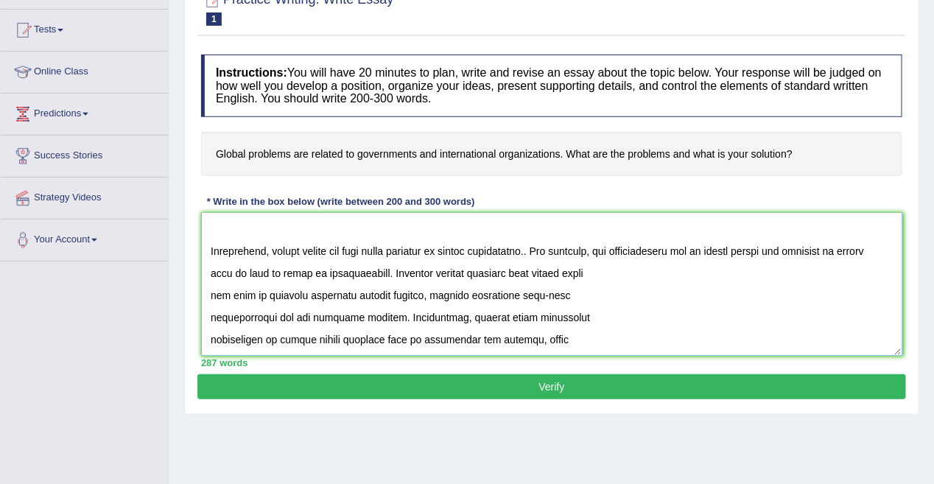
scroll to position [199, 0]
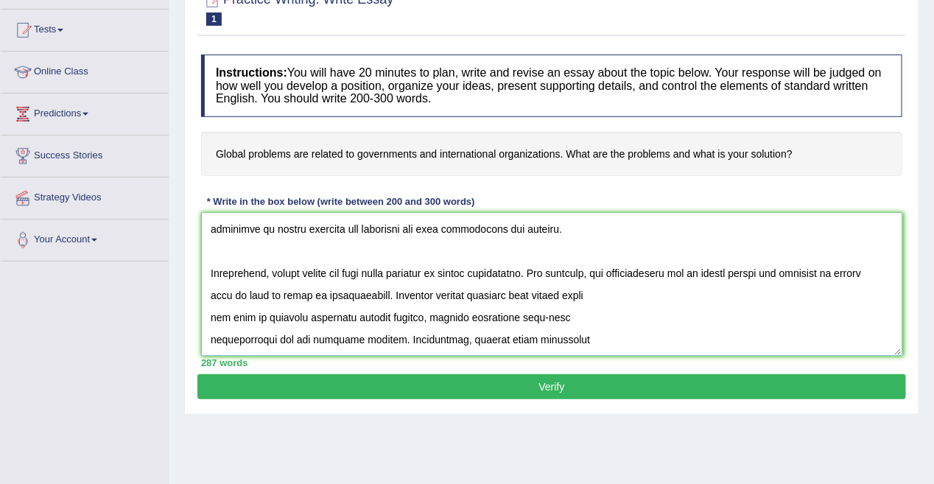
drag, startPoint x: 679, startPoint y: 275, endPoint x: 619, endPoint y: 271, distance: 60.5
click at [619, 271] on textarea at bounding box center [551, 284] width 701 height 143
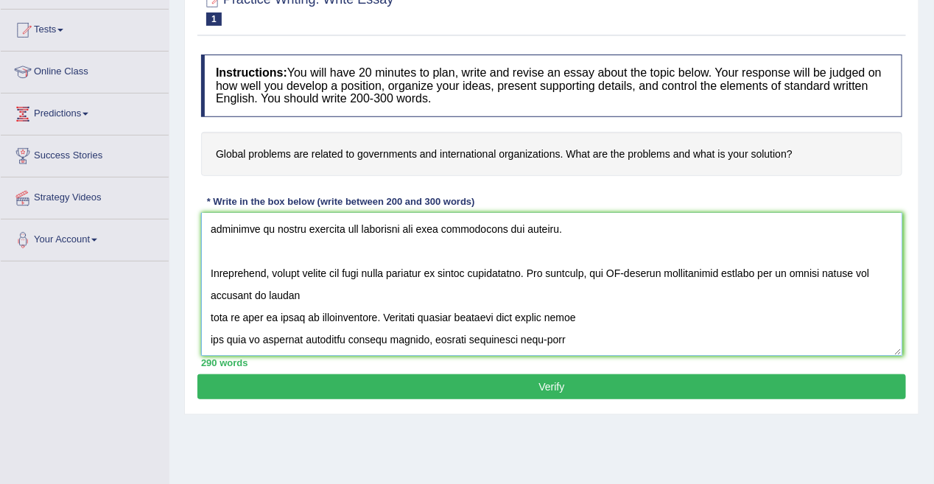
click at [707, 275] on textarea at bounding box center [551, 284] width 701 height 143
click at [768, 274] on textarea at bounding box center [551, 284] width 701 height 143
click at [817, 272] on textarea at bounding box center [551, 284] width 701 height 143
drag, startPoint x: 870, startPoint y: 273, endPoint x: 827, endPoint y: 273, distance: 43.5
click at [827, 273] on textarea at bounding box center [551, 284] width 701 height 143
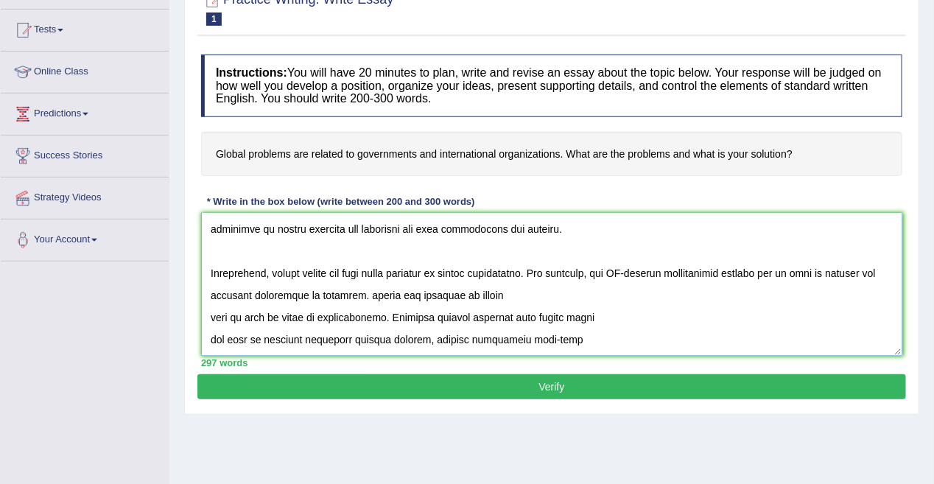
drag, startPoint x: 378, startPoint y: 318, endPoint x: 368, endPoint y: 299, distance: 21.4
click at [368, 299] on textarea at bounding box center [551, 284] width 701 height 143
drag, startPoint x: 571, startPoint y: 296, endPoint x: 514, endPoint y: 292, distance: 56.9
click at [514, 292] on textarea at bounding box center [551, 284] width 701 height 143
click at [388, 317] on textarea at bounding box center [551, 284] width 701 height 143
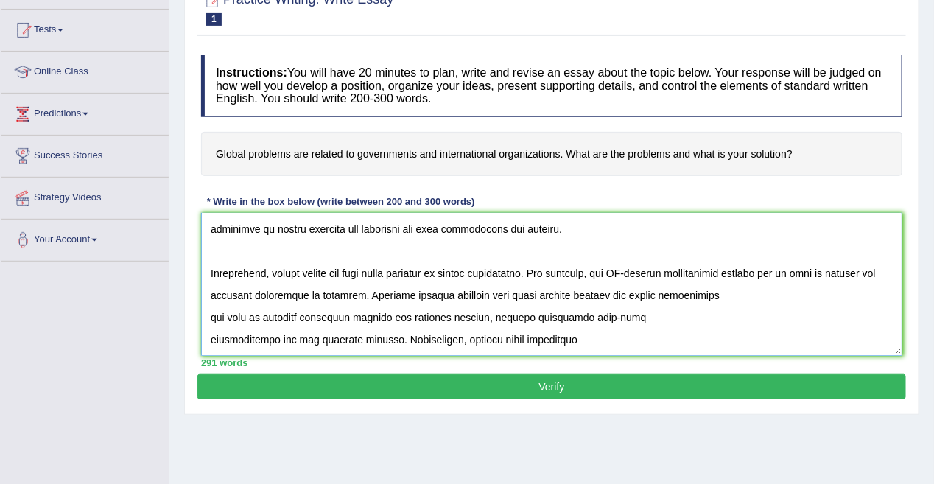
click at [384, 340] on textarea at bounding box center [551, 284] width 701 height 143
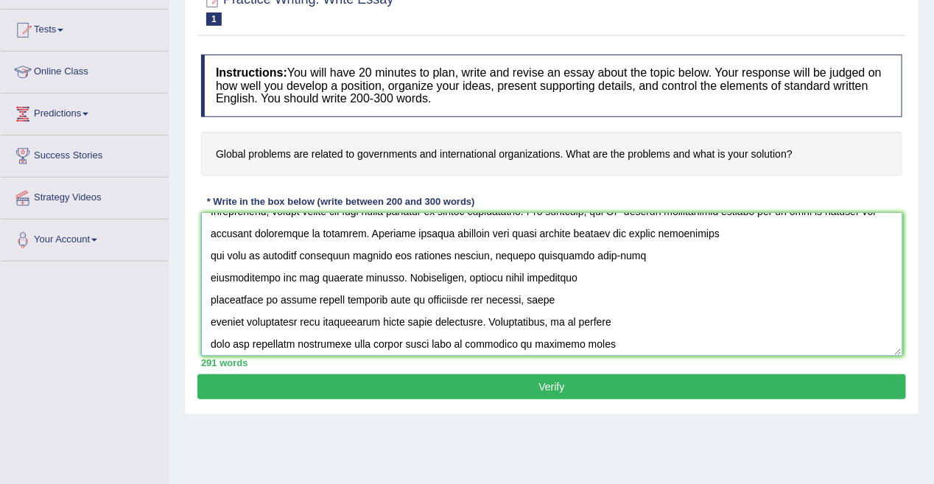
scroll to position [273, 0]
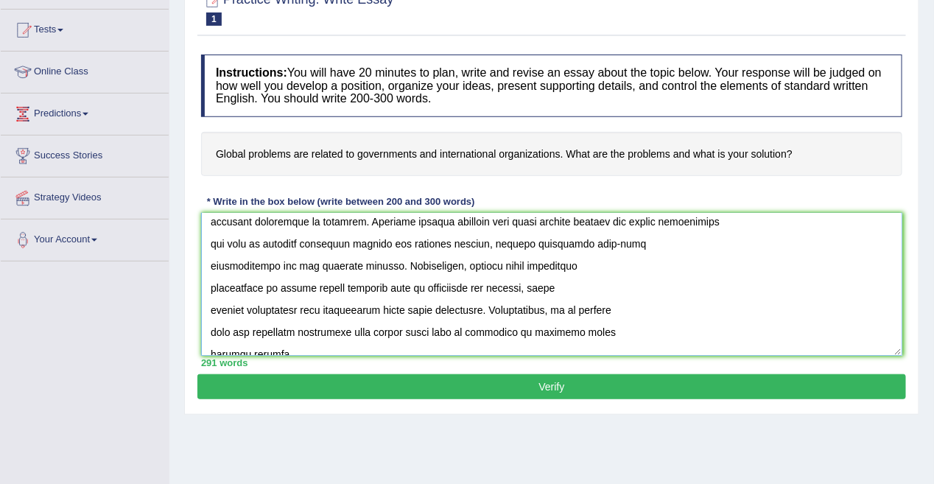
drag, startPoint x: 505, startPoint y: 267, endPoint x: 447, endPoint y: 263, distance: 57.6
click at [447, 263] on textarea at bounding box center [551, 284] width 701 height 143
click at [670, 270] on textarea at bounding box center [551, 284] width 701 height 143
click at [599, 281] on textarea at bounding box center [551, 284] width 701 height 143
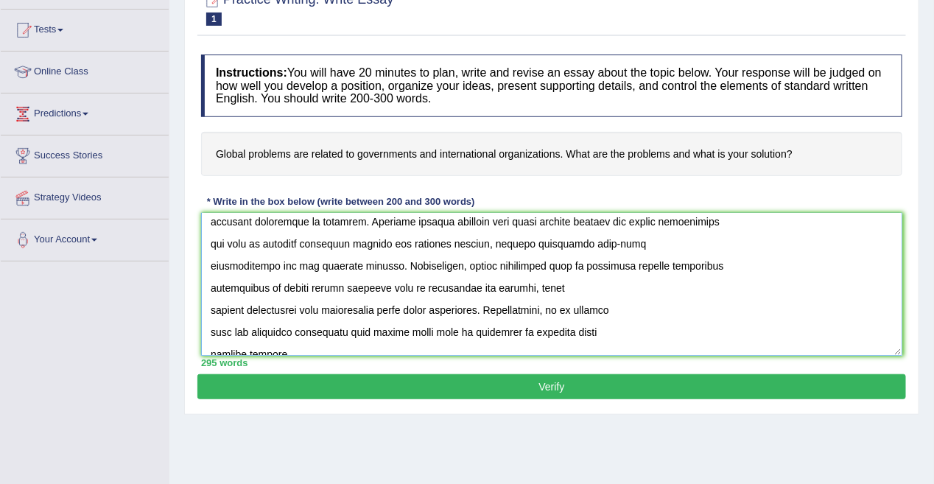
click at [291, 291] on textarea at bounding box center [551, 284] width 701 height 143
click at [393, 295] on textarea at bounding box center [551, 284] width 701 height 143
click at [464, 292] on textarea at bounding box center [551, 284] width 701 height 143
click at [225, 311] on textarea at bounding box center [551, 284] width 701 height 143
click at [319, 310] on textarea at bounding box center [551, 284] width 701 height 143
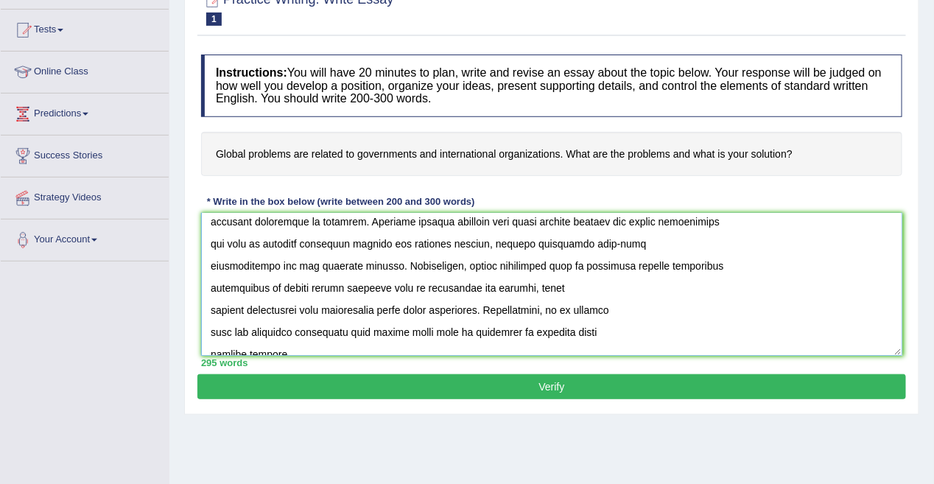
drag, startPoint x: 393, startPoint y: 312, endPoint x: 428, endPoint y: 315, distance: 34.7
click at [394, 312] on textarea at bounding box center [551, 284] width 701 height 143
click at [428, 312] on textarea at bounding box center [551, 284] width 701 height 143
click at [471, 312] on textarea at bounding box center [551, 284] width 701 height 143
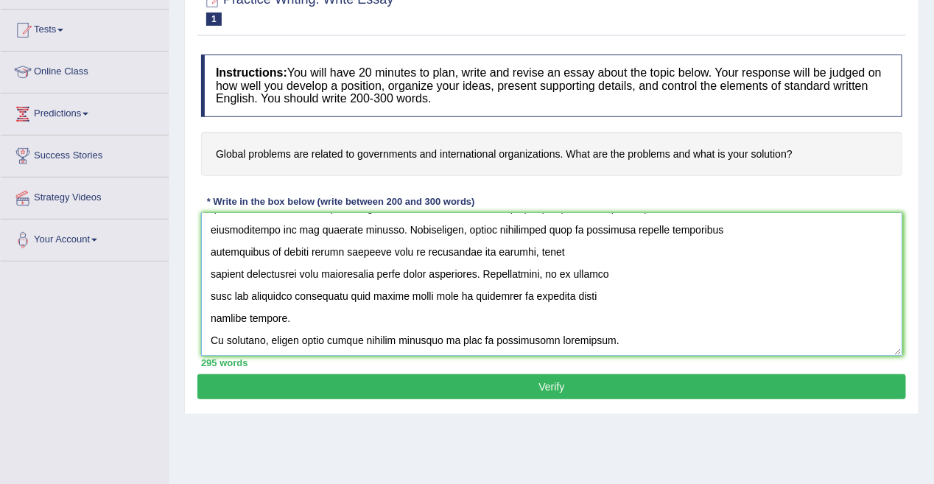
scroll to position [309, 0]
drag, startPoint x: 435, startPoint y: 297, endPoint x: 377, endPoint y: 296, distance: 57.5
click at [377, 296] on textarea at bounding box center [551, 284] width 701 height 143
click at [285, 318] on textarea at bounding box center [551, 284] width 701 height 143
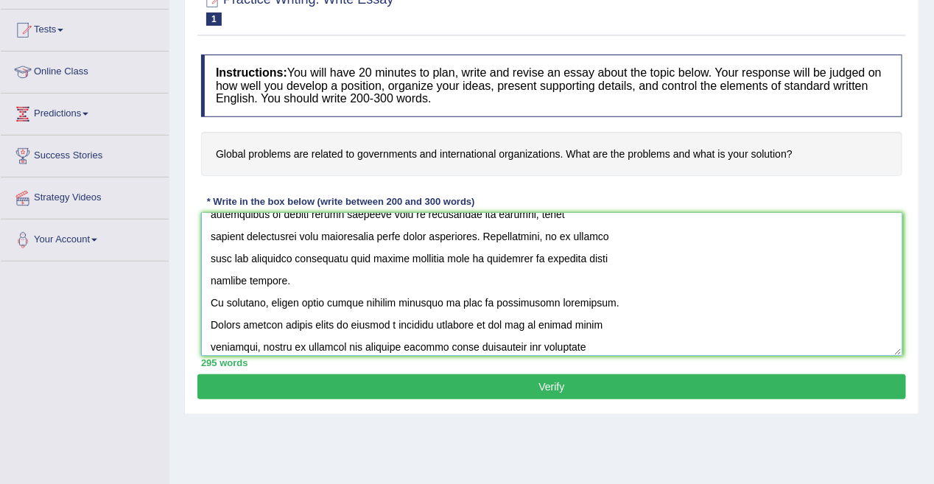
drag, startPoint x: 291, startPoint y: 304, endPoint x: 271, endPoint y: 303, distance: 19.9
click at [271, 303] on textarea at bounding box center [551, 284] width 701 height 143
click at [426, 304] on textarea at bounding box center [551, 284] width 701 height 143
click at [522, 304] on textarea at bounding box center [551, 284] width 701 height 143
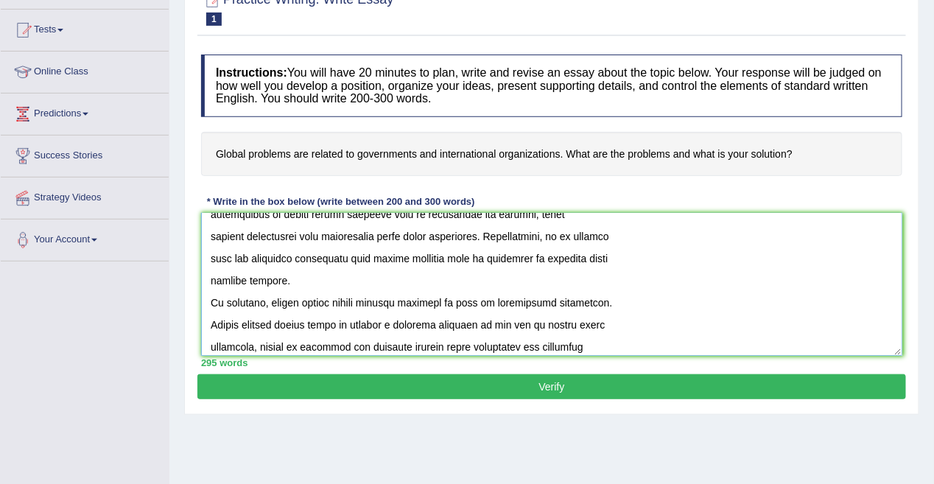
click at [522, 304] on textarea at bounding box center [551, 284] width 701 height 143
click at [585, 306] on textarea at bounding box center [551, 284] width 701 height 143
drag, startPoint x: 583, startPoint y: 304, endPoint x: 494, endPoint y: 303, distance: 89.1
click at [494, 303] on textarea at bounding box center [551, 284] width 701 height 143
click at [603, 306] on textarea at bounding box center [551, 284] width 701 height 143
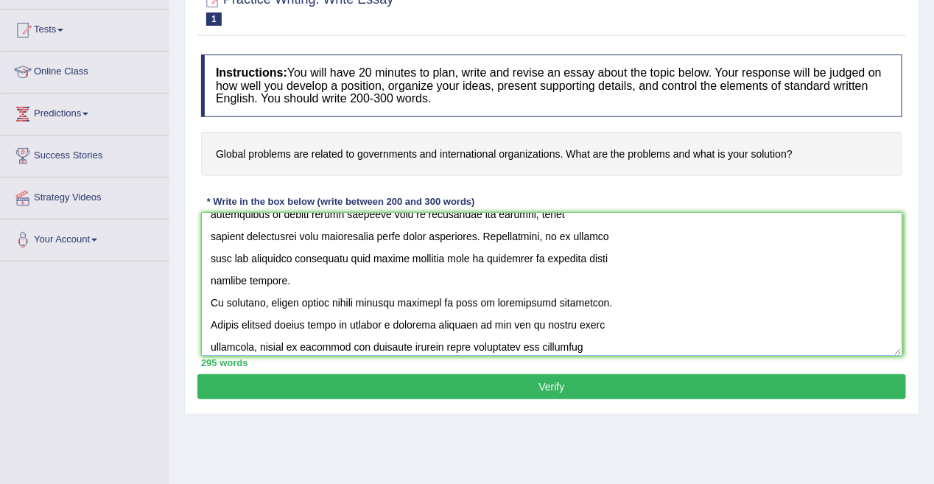
drag, startPoint x: 593, startPoint y: 305, endPoint x: 447, endPoint y: 304, distance: 145.9
click at [447, 304] on textarea at bounding box center [551, 284] width 701 height 143
click at [214, 323] on textarea at bounding box center [551, 284] width 701 height 143
click at [210, 323] on textarea at bounding box center [551, 284] width 701 height 143
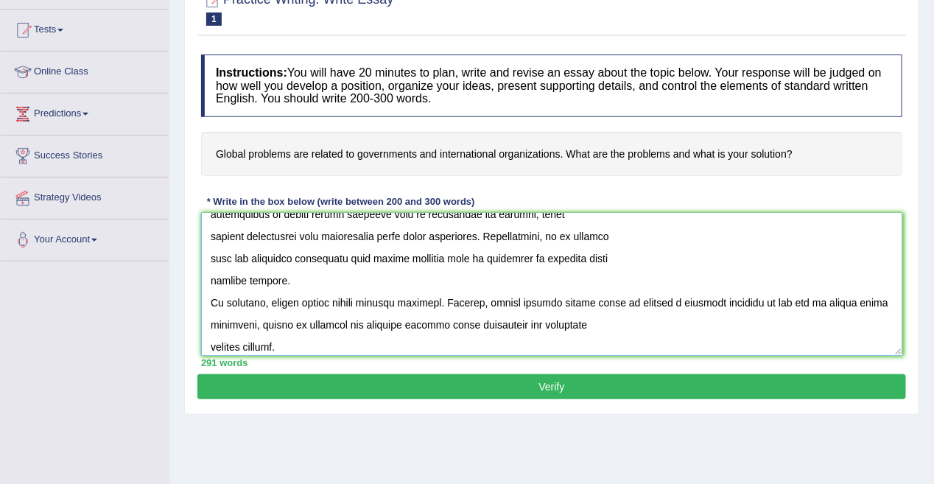
click at [505, 304] on textarea at bounding box center [551, 284] width 701 height 143
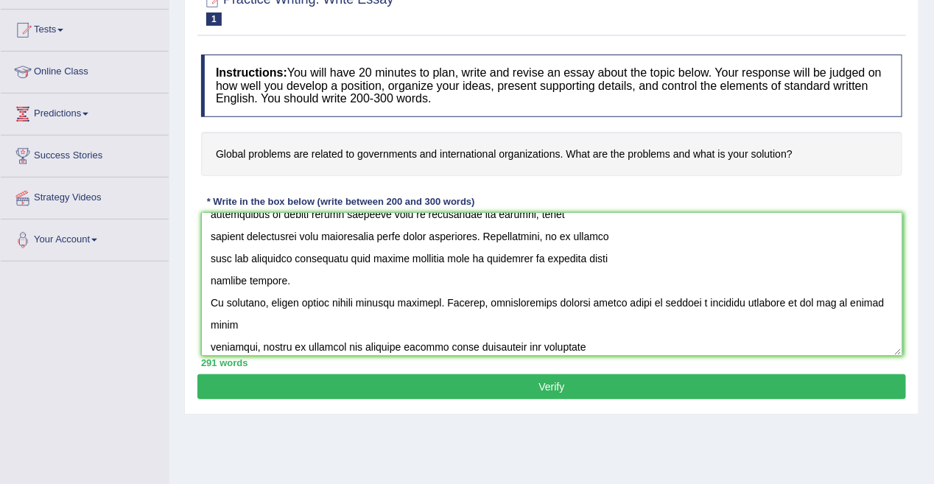
click at [586, 302] on textarea at bounding box center [551, 284] width 701 height 143
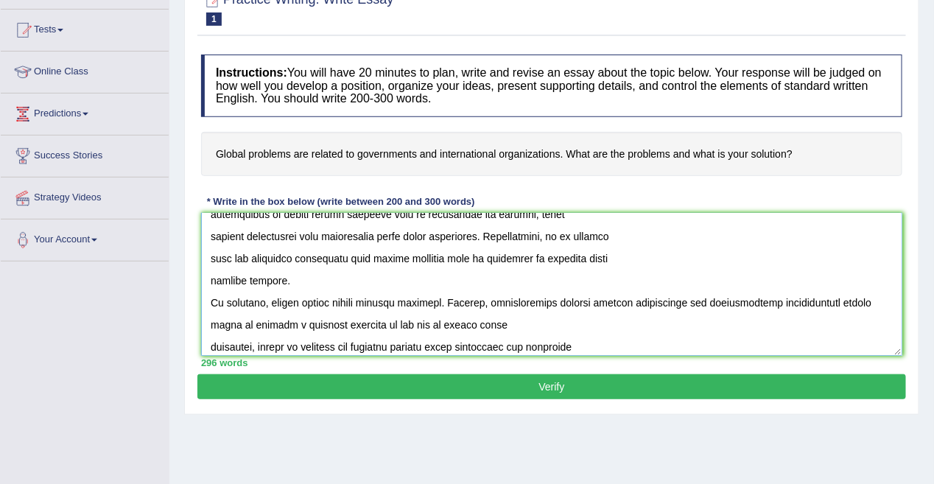
click at [856, 304] on textarea at bounding box center [551, 284] width 701 height 143
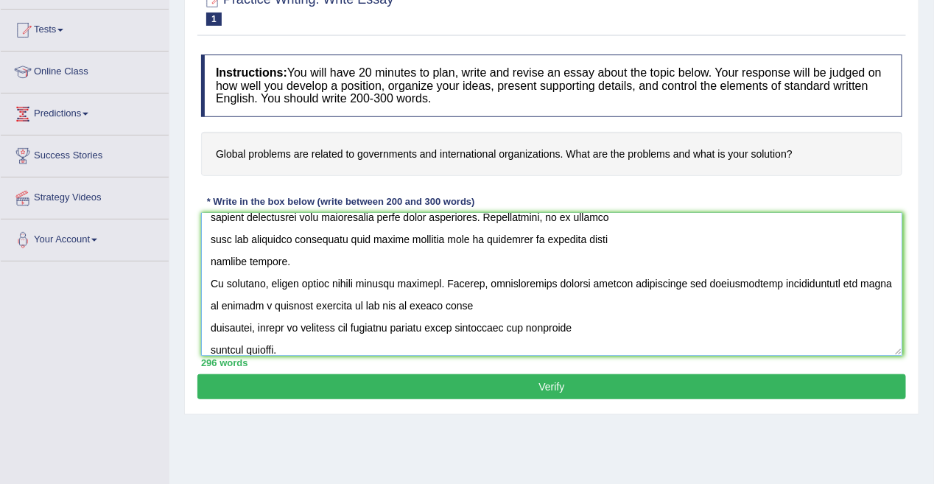
scroll to position [376, 0]
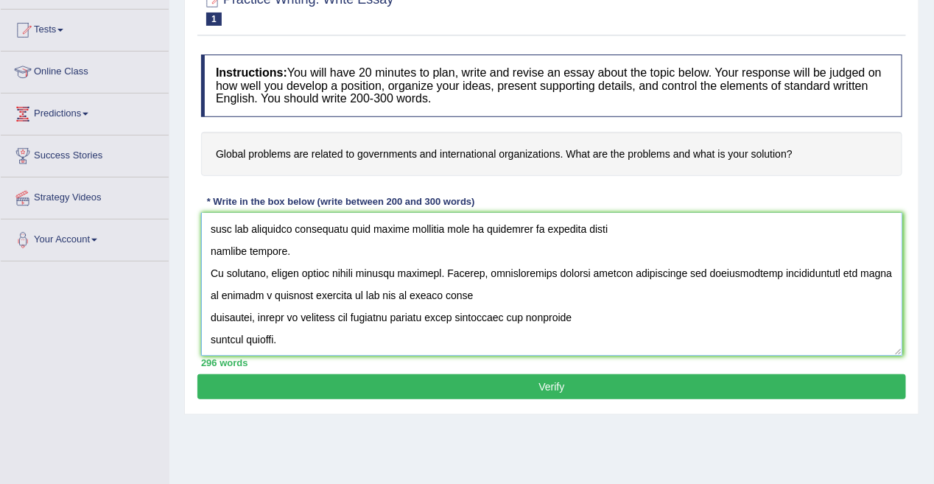
click at [389, 296] on textarea at bounding box center [551, 284] width 701 height 143
drag, startPoint x: 428, startPoint y: 295, endPoint x: 525, endPoint y: 296, distance: 96.5
click at [525, 296] on textarea at bounding box center [551, 284] width 701 height 143
drag, startPoint x: 211, startPoint y: 319, endPoint x: 190, endPoint y: 319, distance: 20.6
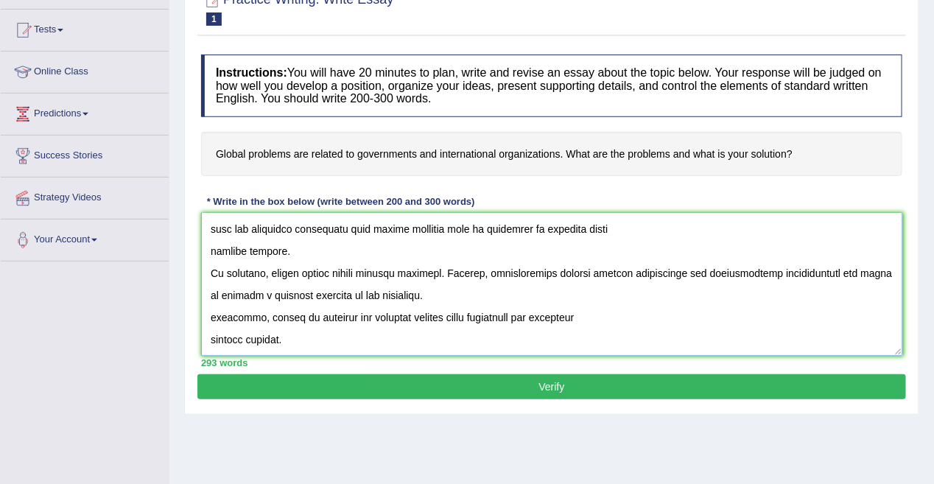
click at [190, 319] on div "Practice Writing: Write Essay 1 International Organizations Instructions: You w…" at bounding box center [551, 195] width 735 height 438
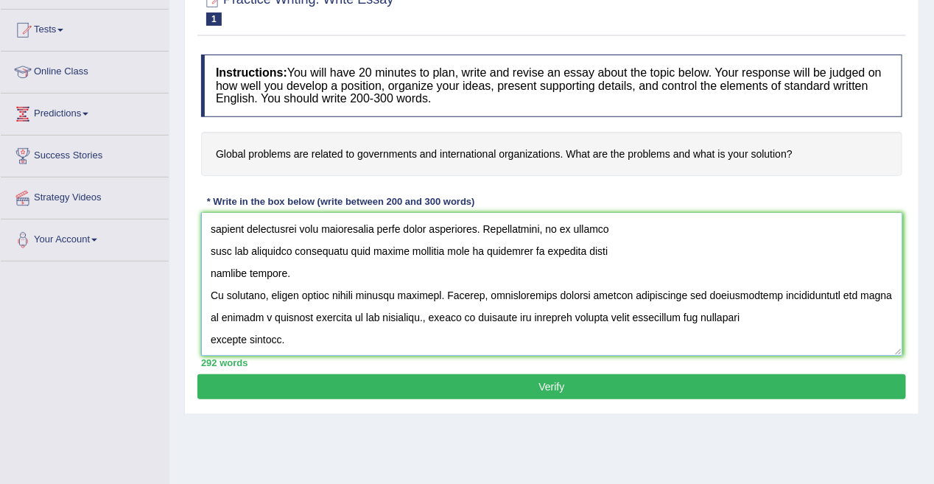
scroll to position [354, 0]
click at [337, 340] on textarea at bounding box center [551, 284] width 701 height 143
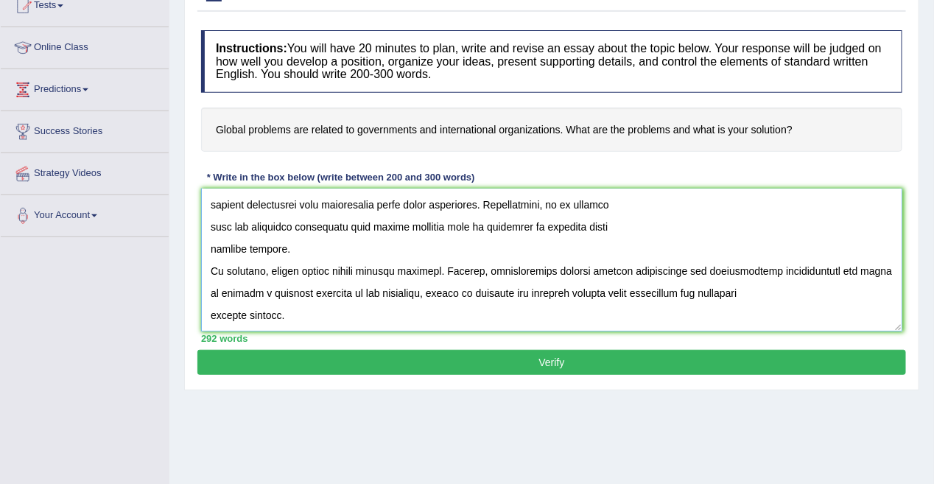
scroll to position [184, 0]
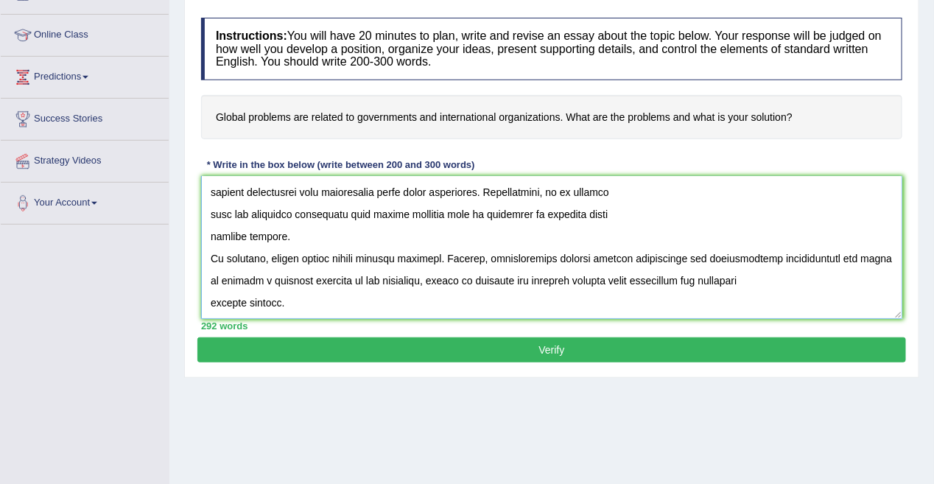
click at [211, 304] on textarea at bounding box center [551, 247] width 701 height 143
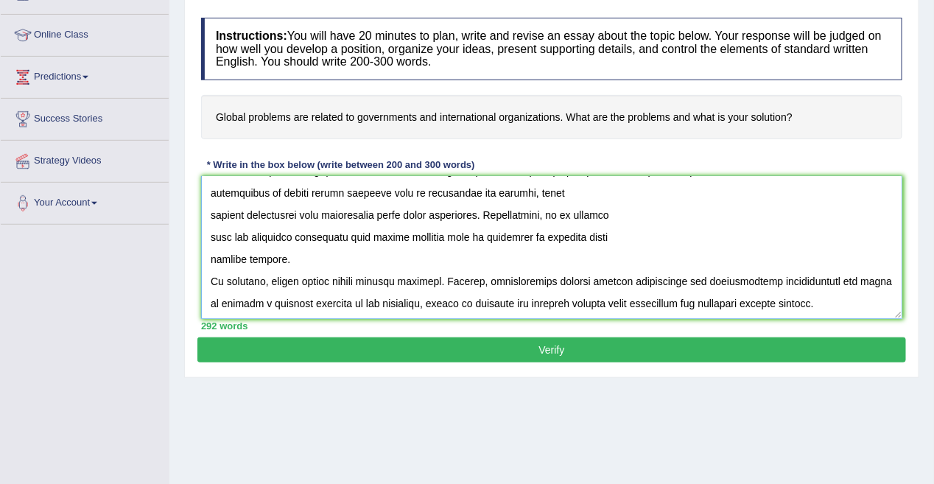
scroll to position [331, 0]
click at [210, 282] on textarea at bounding box center [551, 247] width 701 height 143
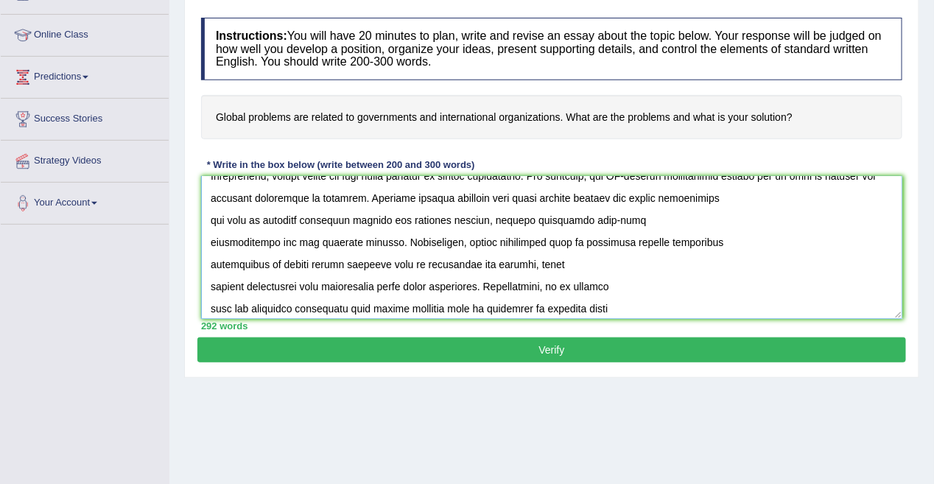
scroll to position [295, 0]
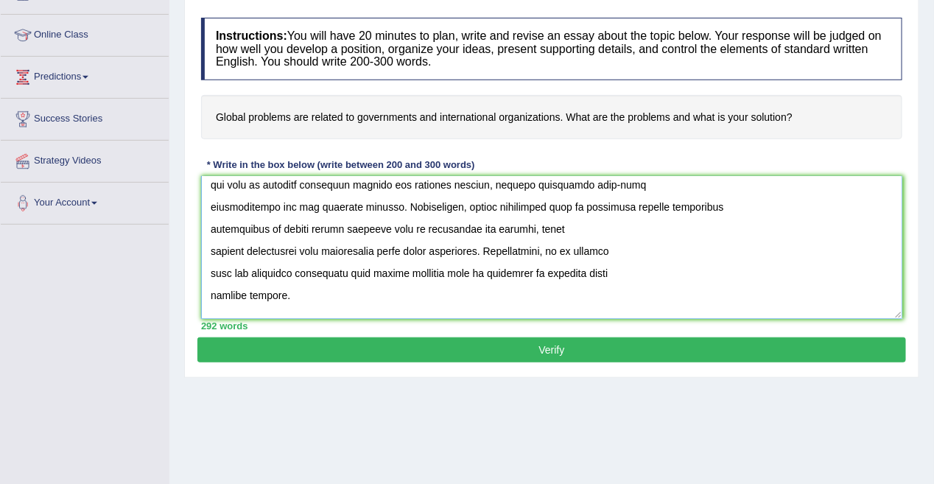
click at [211, 254] on textarea at bounding box center [551, 247] width 701 height 143
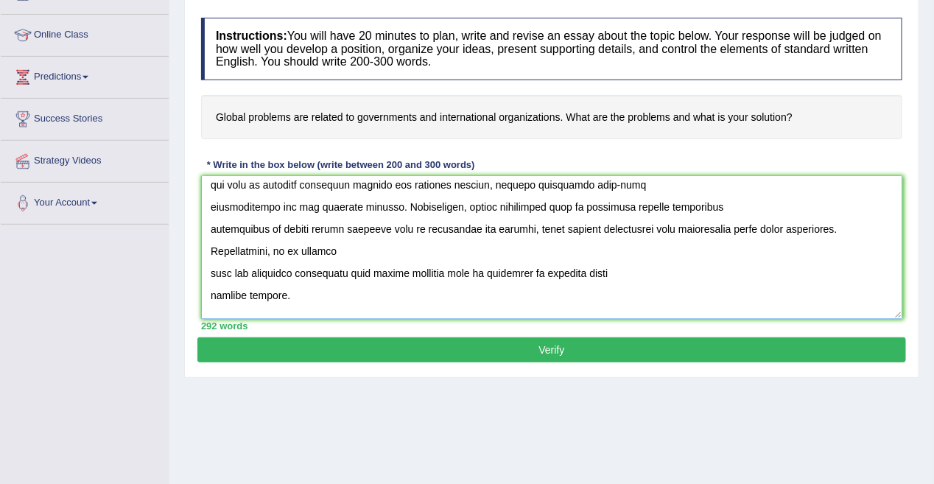
click at [210, 274] on textarea at bounding box center [551, 247] width 701 height 143
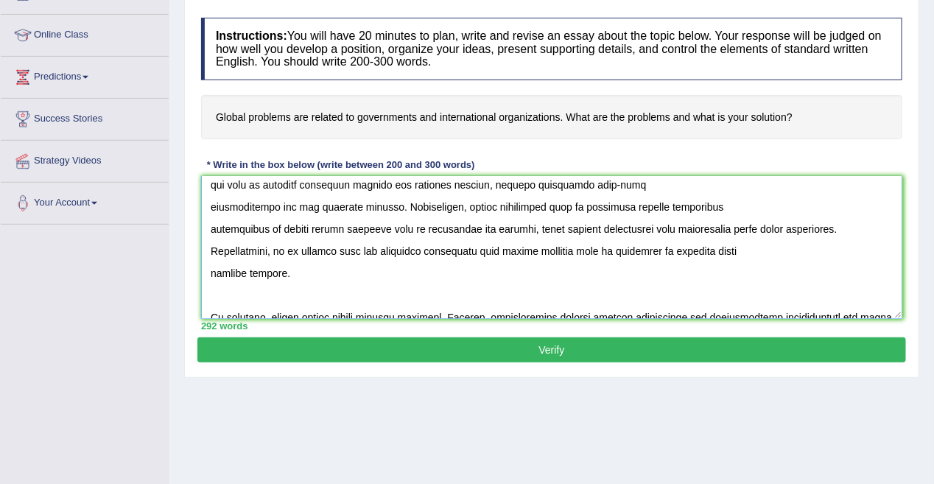
click at [211, 276] on textarea at bounding box center [551, 247] width 701 height 143
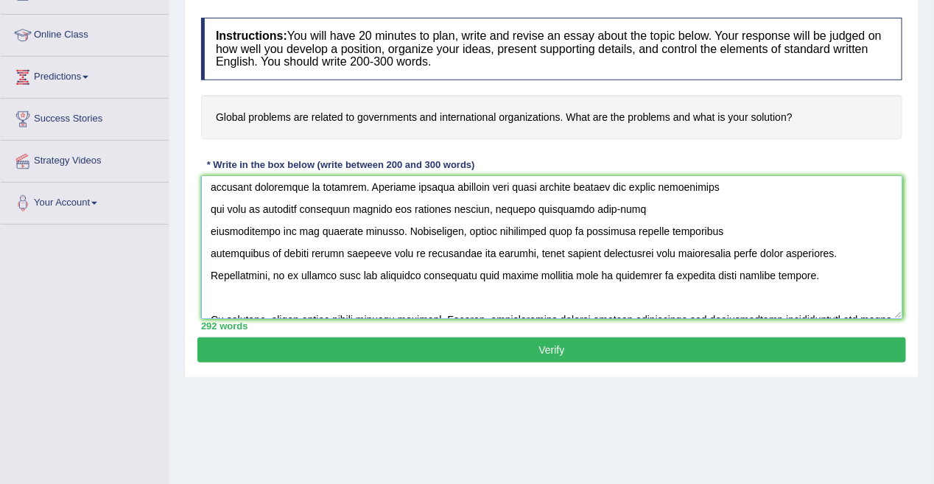
scroll to position [258, 0]
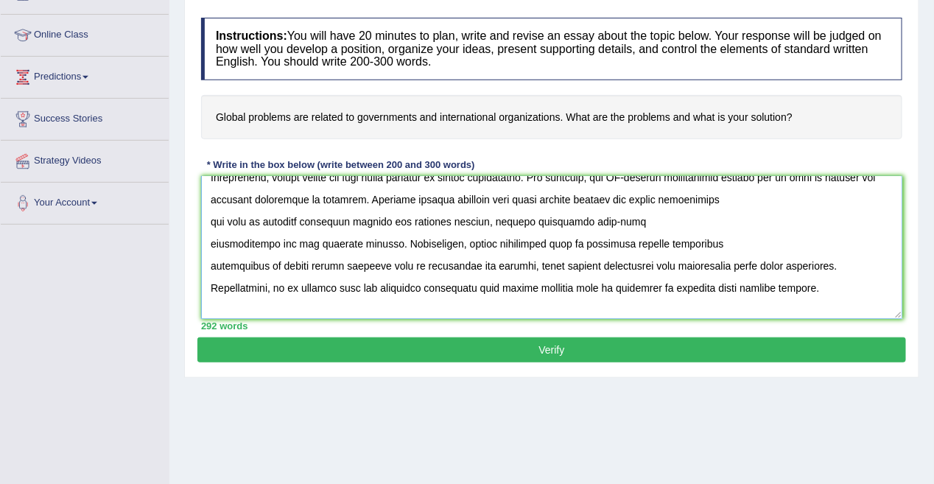
click at [210, 267] on textarea at bounding box center [551, 247] width 701 height 143
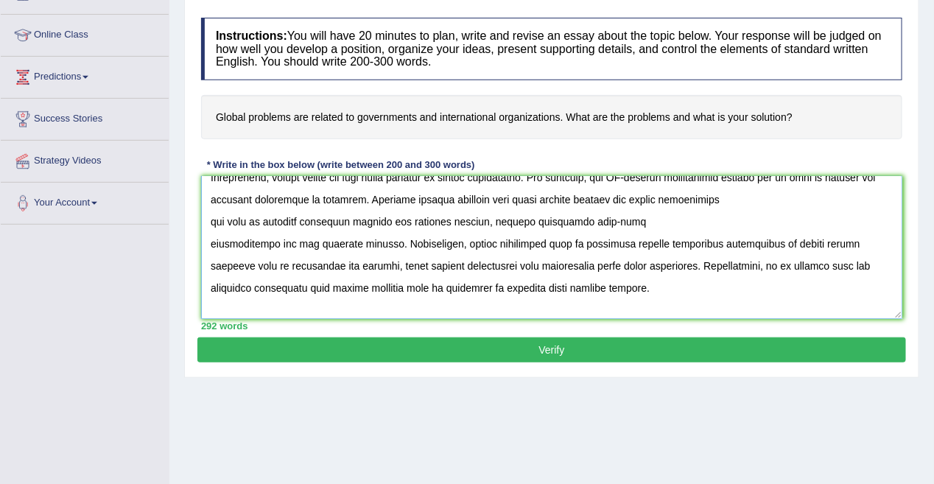
scroll to position [221, 0]
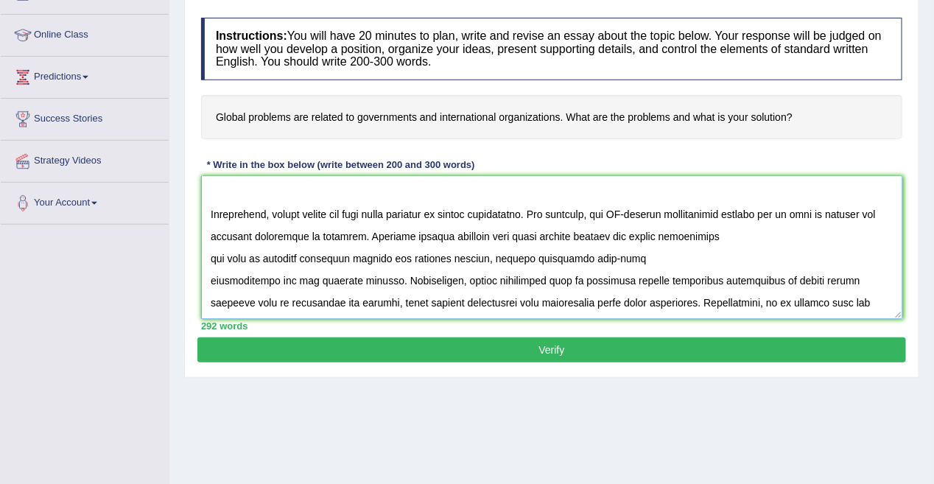
click at [213, 281] on textarea at bounding box center [551, 247] width 701 height 143
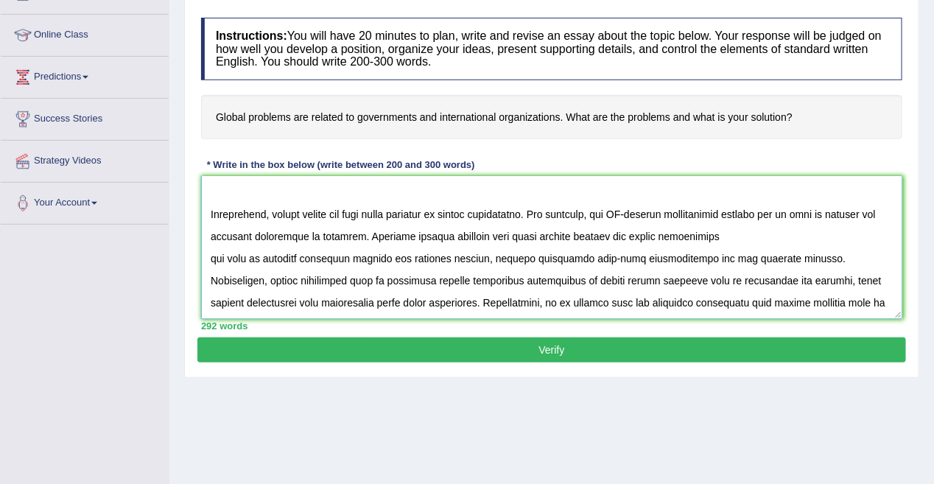
click at [209, 259] on textarea at bounding box center [551, 247] width 701 height 143
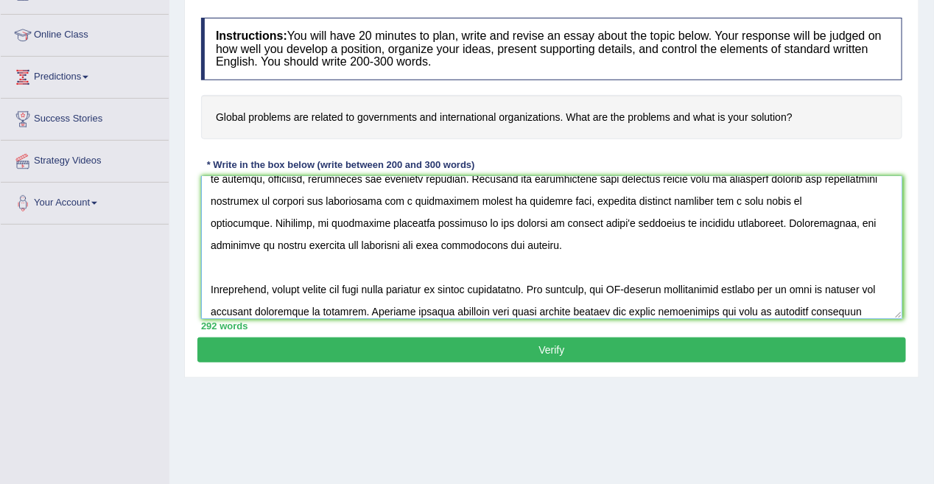
scroll to position [125, 0]
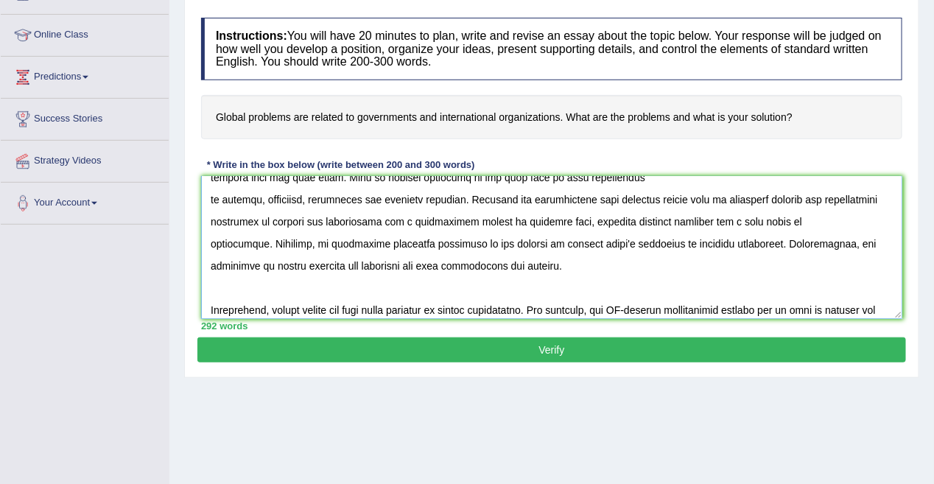
click at [212, 245] on textarea at bounding box center [551, 247] width 701 height 143
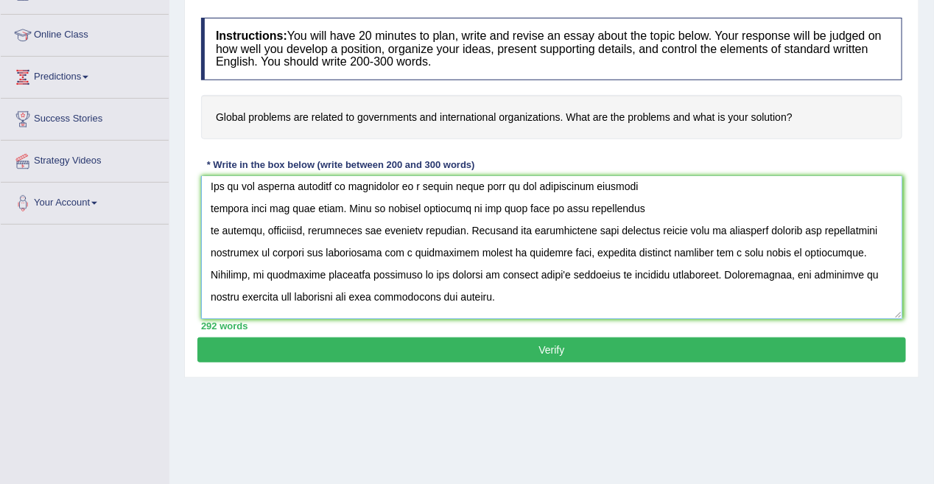
scroll to position [52, 0]
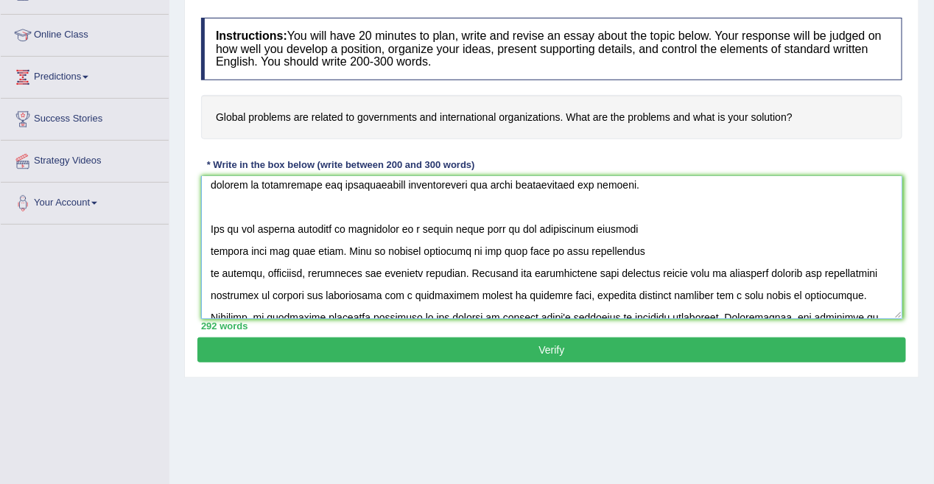
click at [210, 275] on textarea at bounding box center [551, 247] width 701 height 143
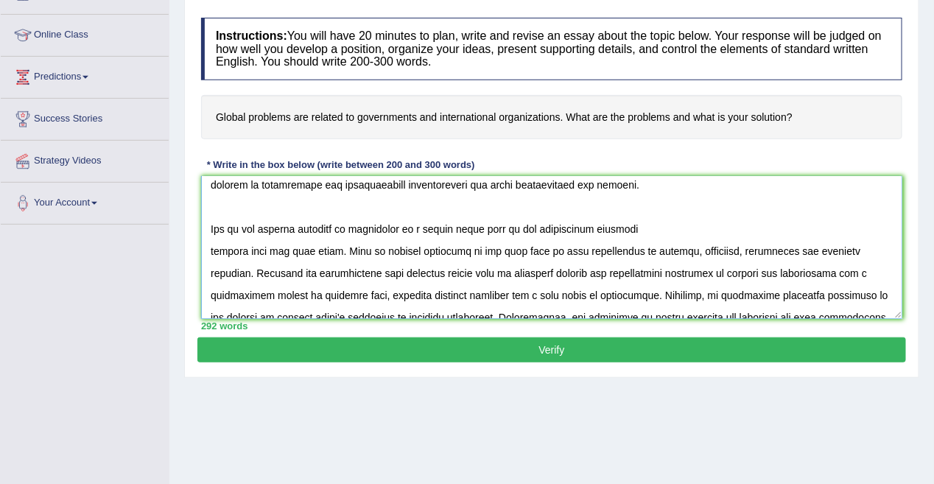
click at [210, 250] on textarea at bounding box center [551, 247] width 701 height 143
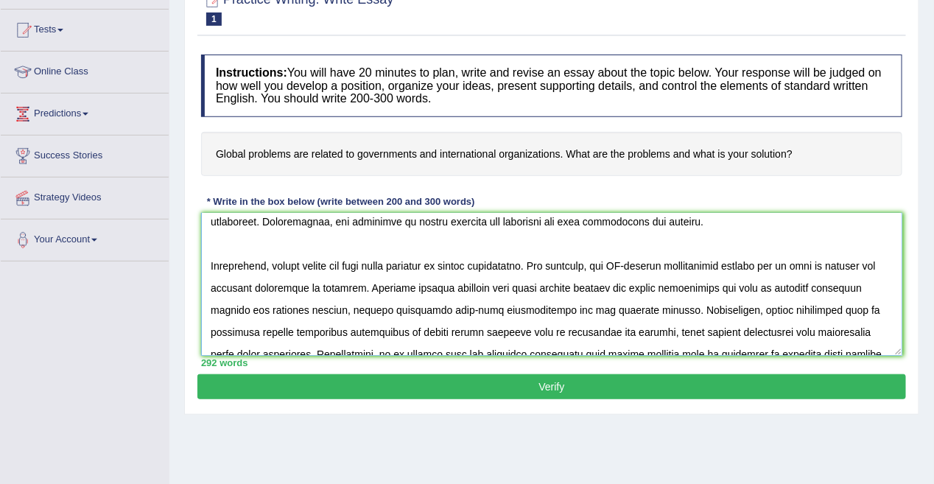
scroll to position [221, 0]
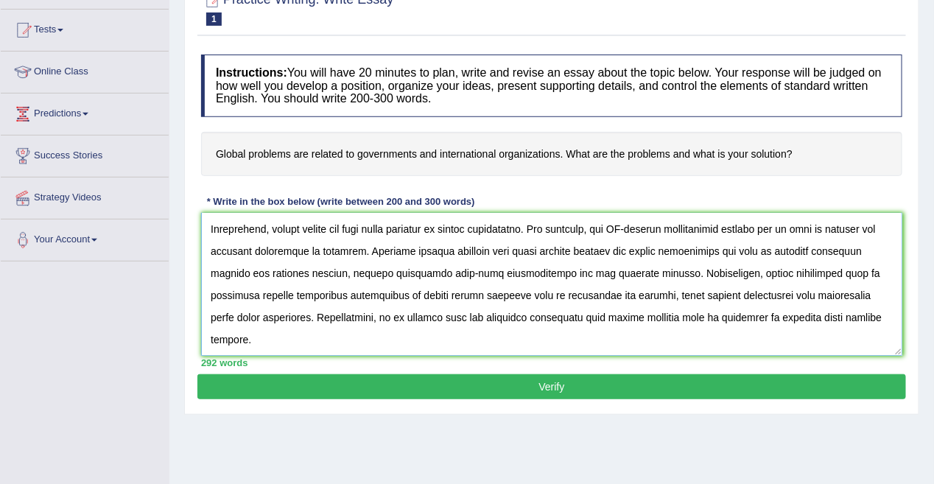
click at [440, 230] on textarea at bounding box center [551, 284] width 701 height 143
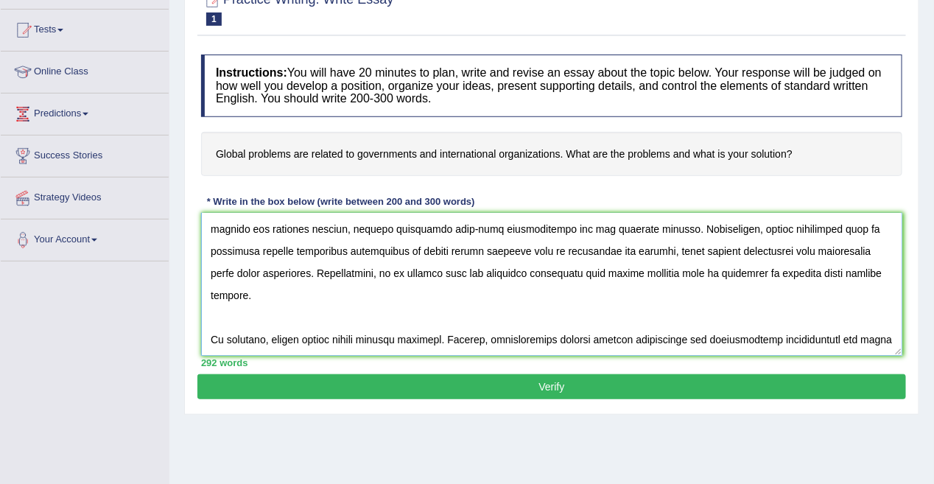
scroll to position [184, 0]
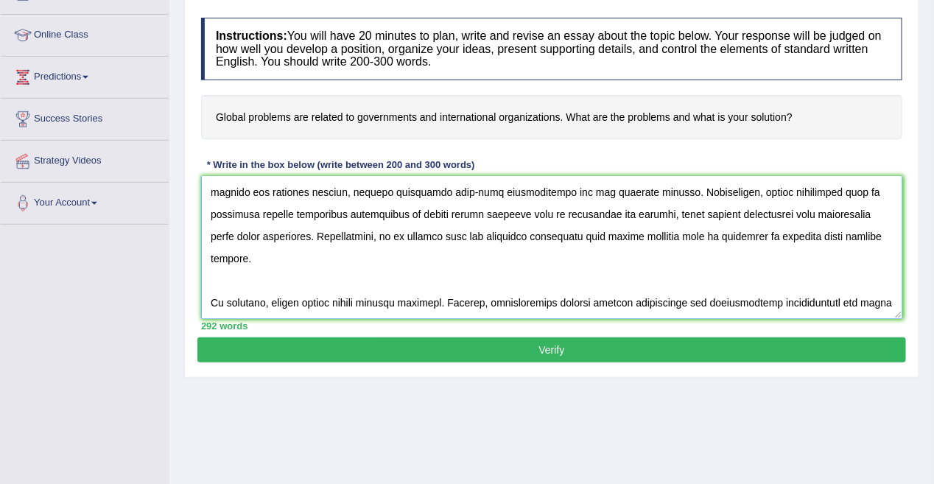
click at [444, 280] on textarea at bounding box center [551, 247] width 701 height 143
click at [410, 305] on textarea at bounding box center [551, 247] width 701 height 143
click at [617, 301] on textarea at bounding box center [551, 247] width 701 height 143
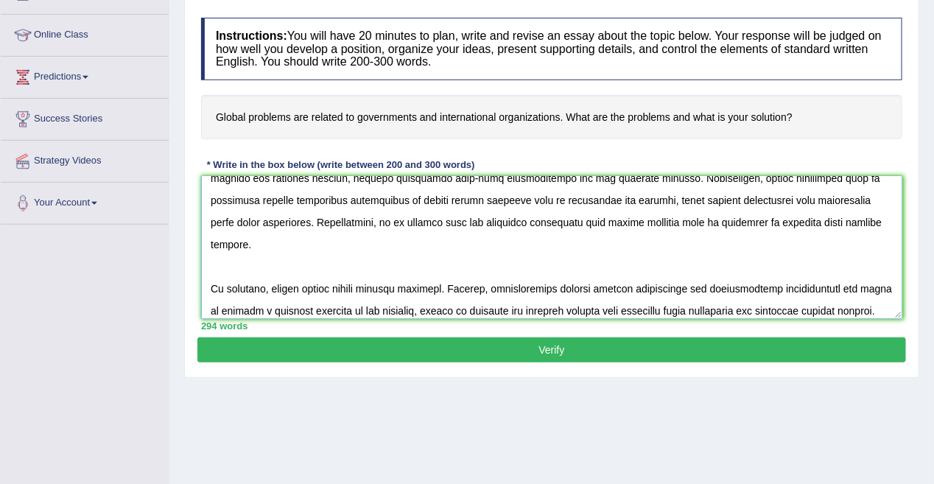
scroll to position [287, 0]
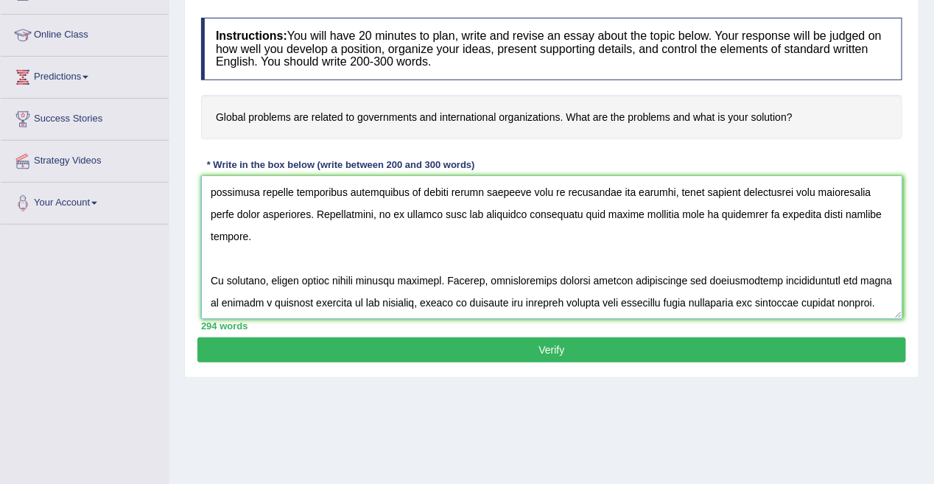
click at [531, 281] on textarea at bounding box center [551, 247] width 701 height 143
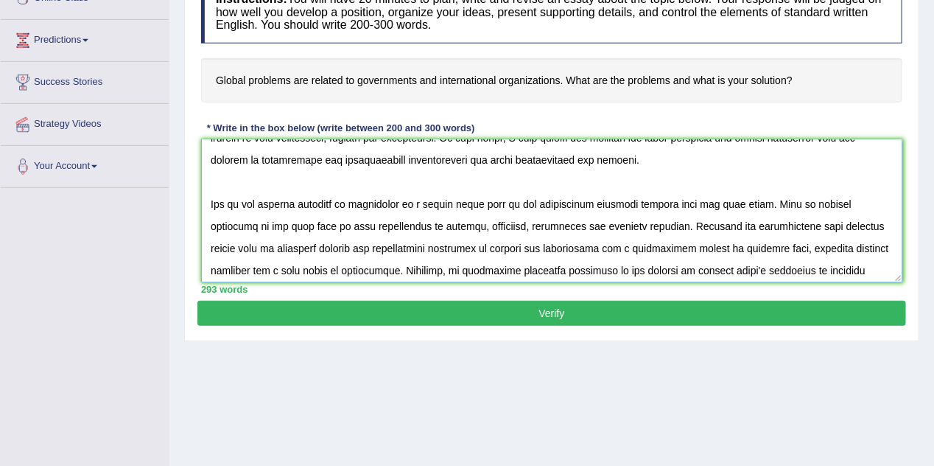
scroll to position [74, 0]
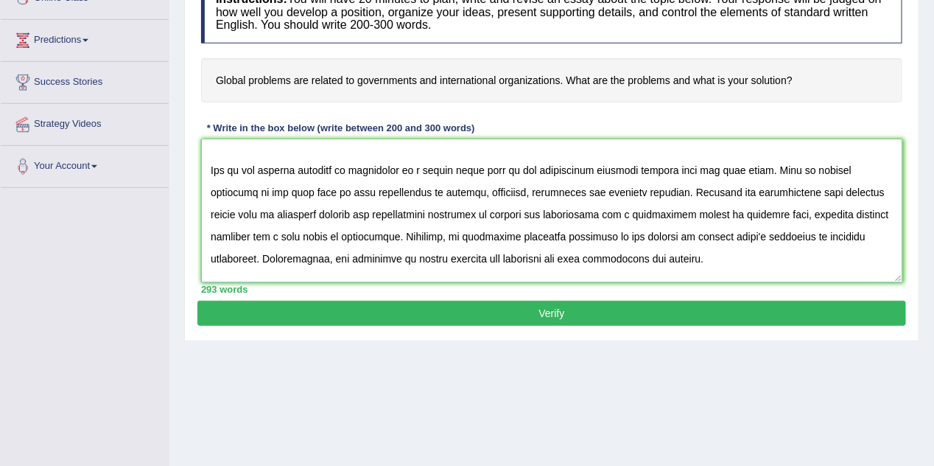
drag, startPoint x: 410, startPoint y: 172, endPoint x: 345, endPoint y: 168, distance: 65.0
click at [345, 168] on textarea at bounding box center [551, 210] width 701 height 143
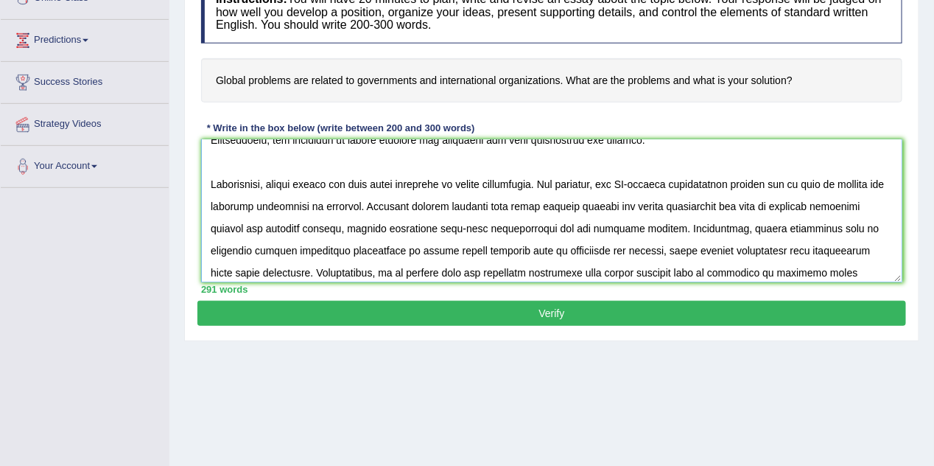
scroll to position [221, 0]
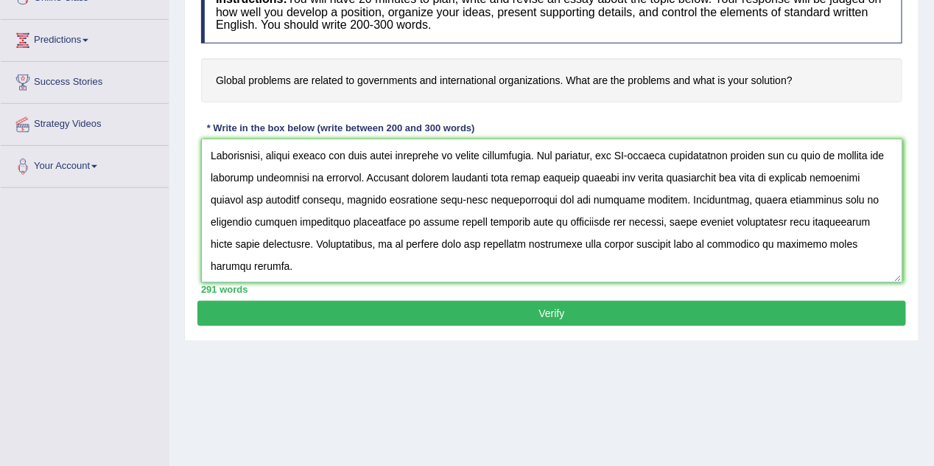
click at [389, 157] on textarea at bounding box center [551, 210] width 701 height 143
click at [451, 269] on textarea at bounding box center [551, 210] width 701 height 143
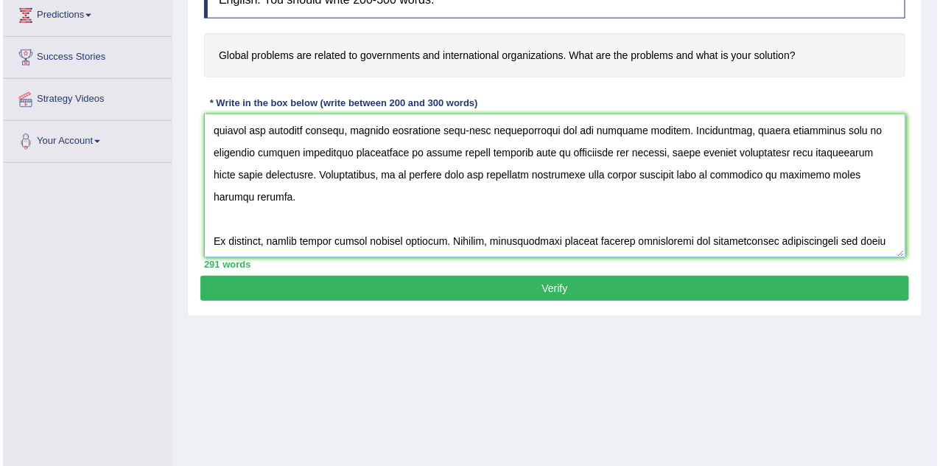
scroll to position [258, 0]
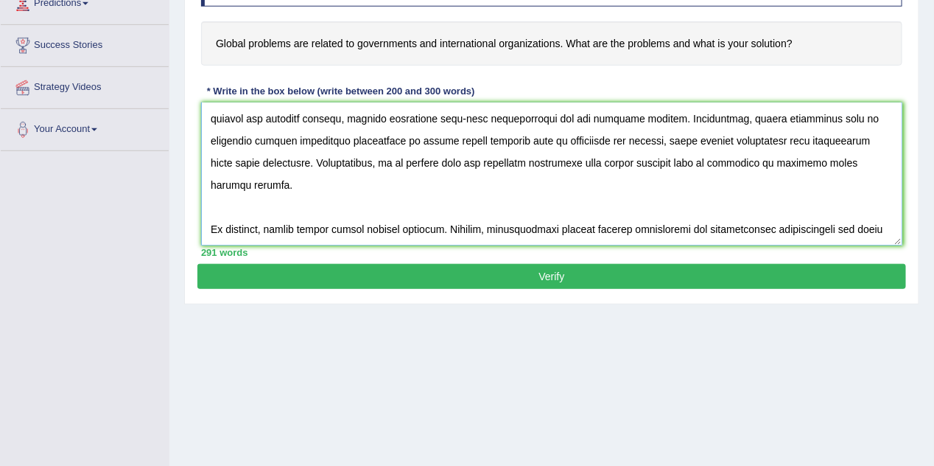
type textarea "The increasing influence of global problems on our lives has ignited numerous d…"
click at [554, 280] on button "Verify" at bounding box center [551, 276] width 709 height 25
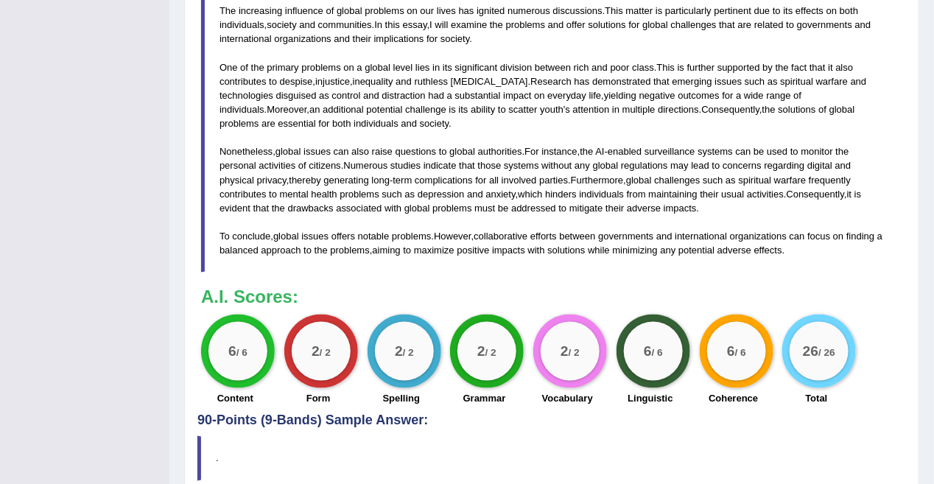
scroll to position [547, 0]
